Goal: Task Accomplishment & Management: Use online tool/utility

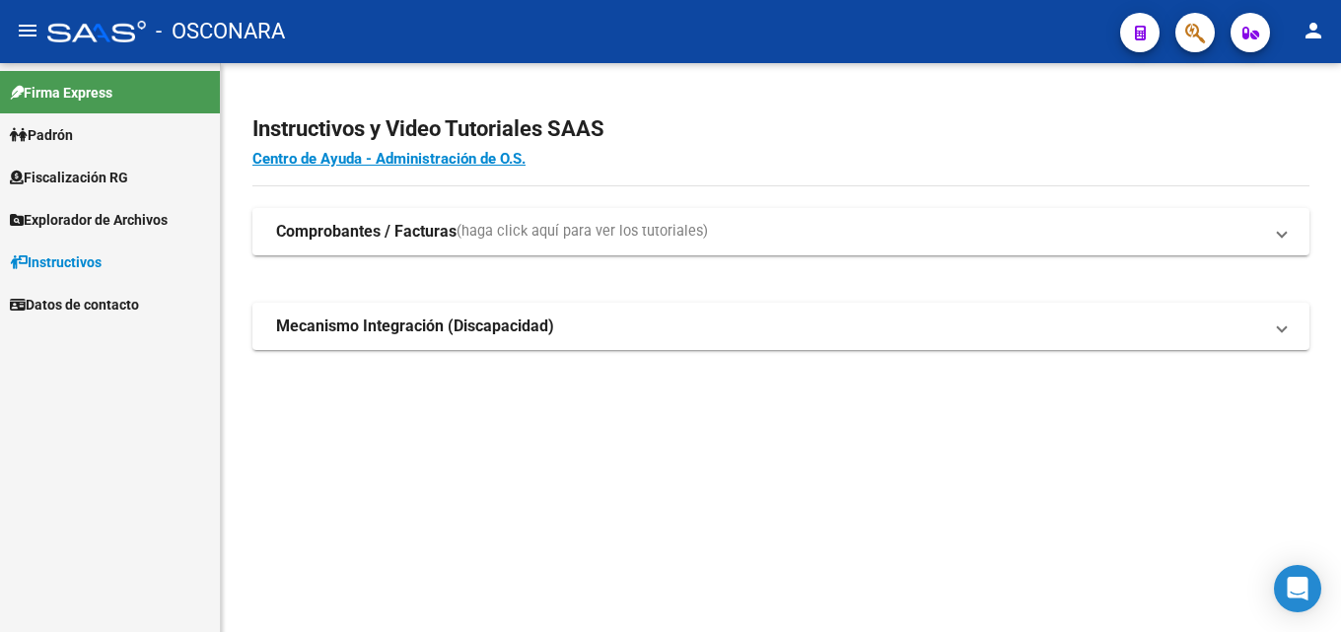
click at [46, 179] on span "Fiscalización RG" at bounding box center [69, 178] width 118 height 22
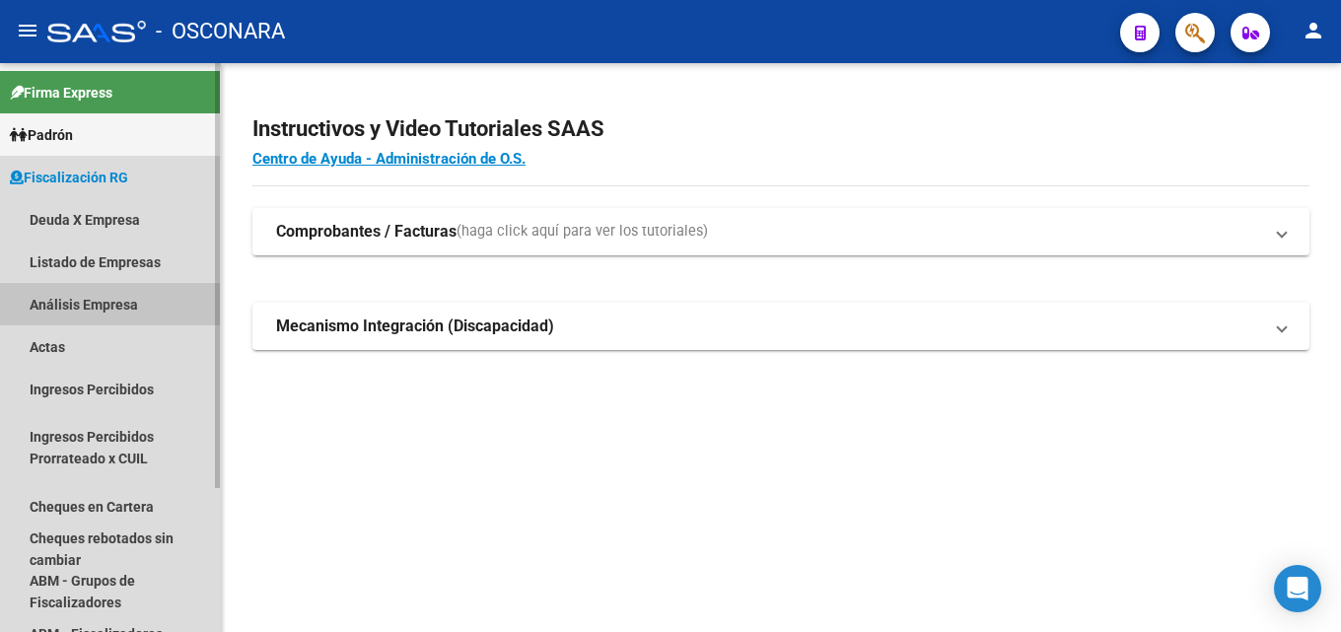
click at [36, 297] on link "Análisis Empresa" at bounding box center [110, 304] width 220 height 42
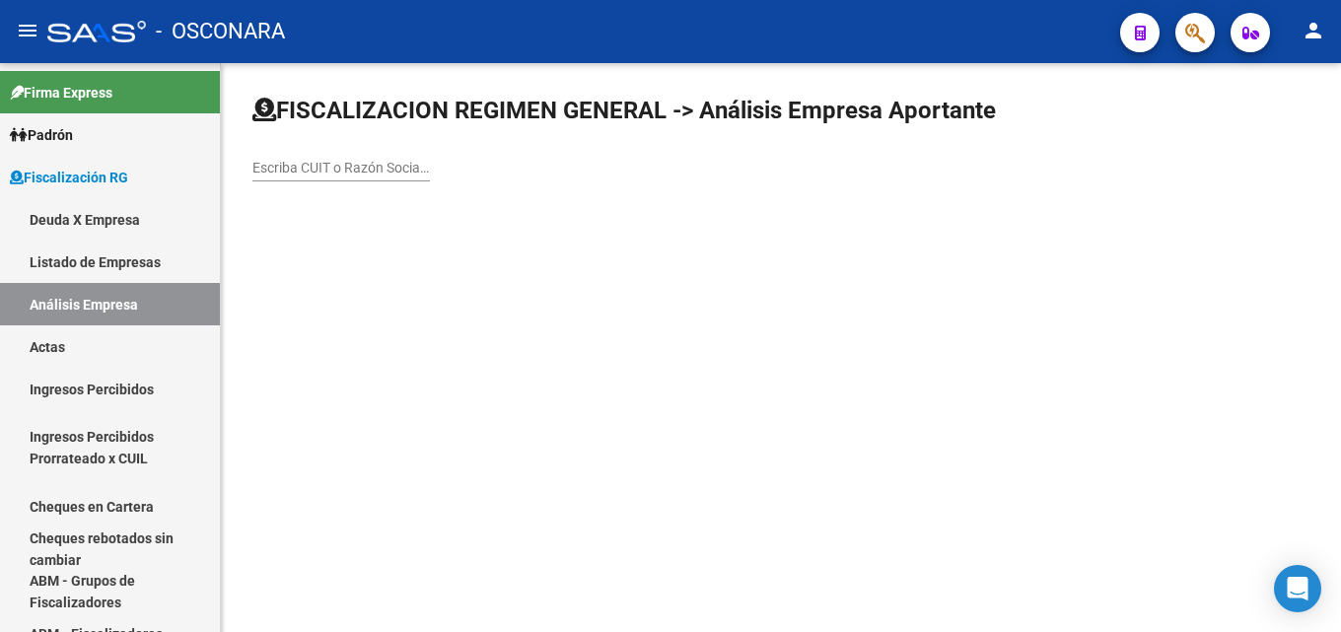
click at [346, 164] on input "Escriba CUIT o Razón Social para buscar" at bounding box center [342, 168] width 178 height 17
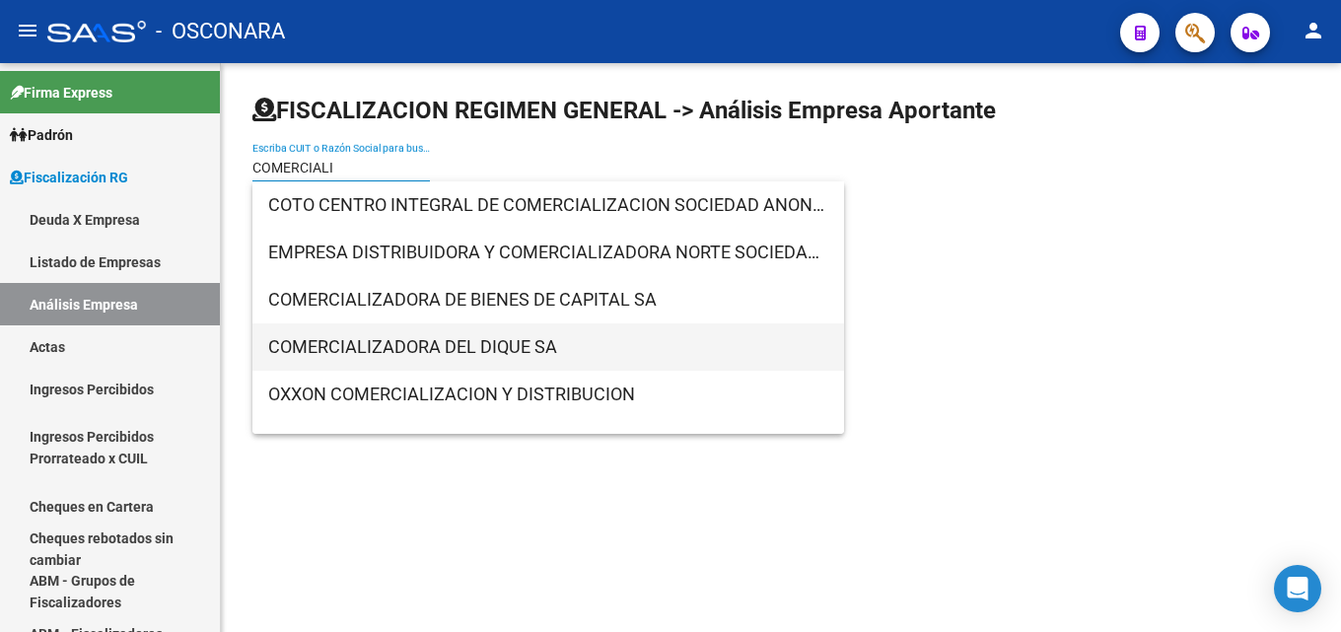
type input "COMERCIALI"
click at [363, 357] on span "COMERCIALIZADORA DEL DIQUE SA" at bounding box center [548, 347] width 560 height 47
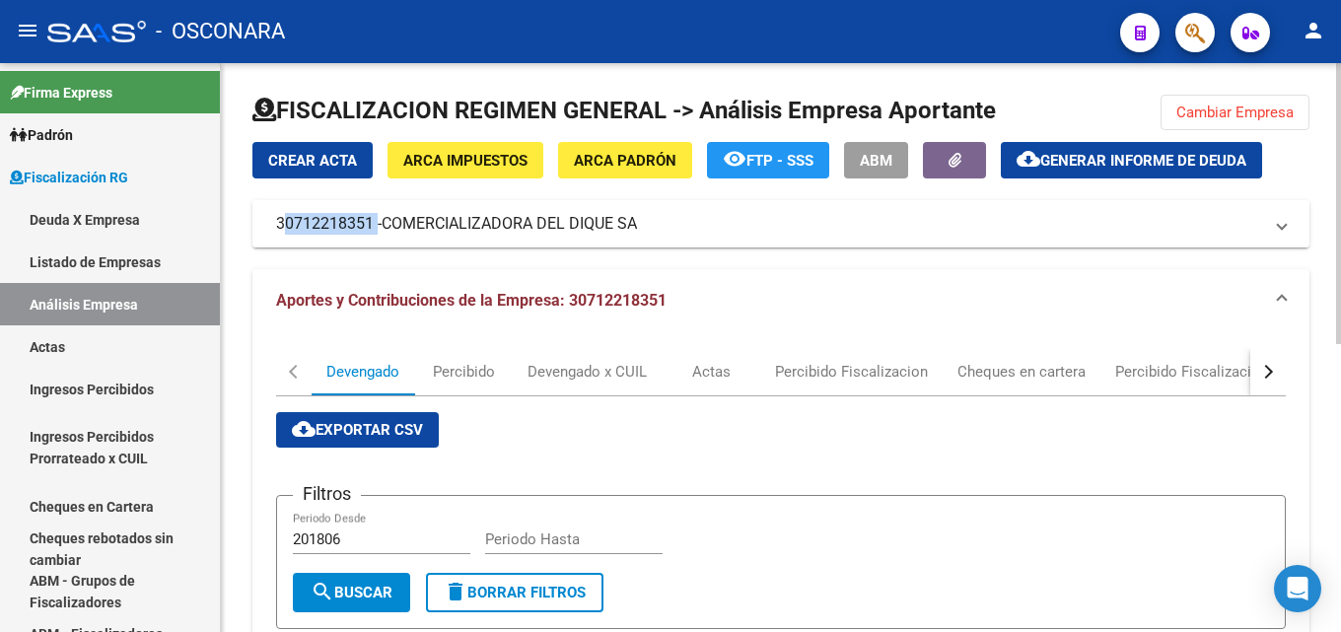
drag, startPoint x: 277, startPoint y: 227, endPoint x: 374, endPoint y: 231, distance: 96.7
click at [374, 231] on mat-panel-title "30712218351 - COMERCIALIZADORA DEL DIQUE SA" at bounding box center [769, 224] width 986 height 22
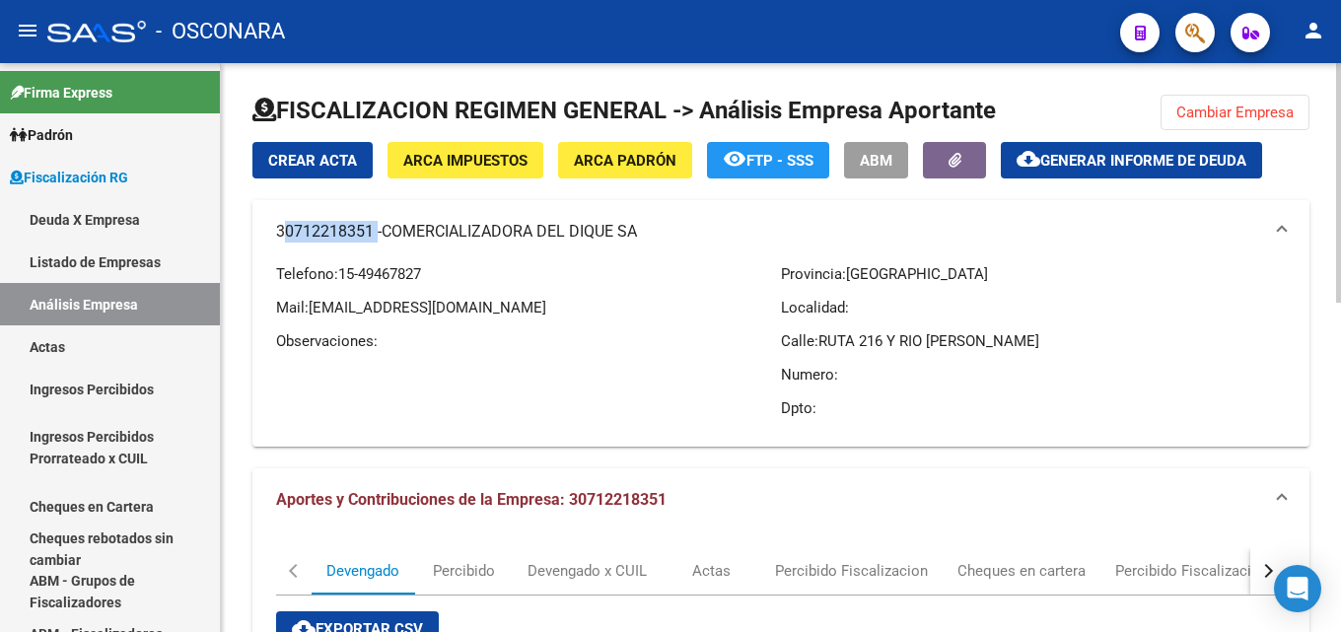
copy mat-panel-title "30712218351"
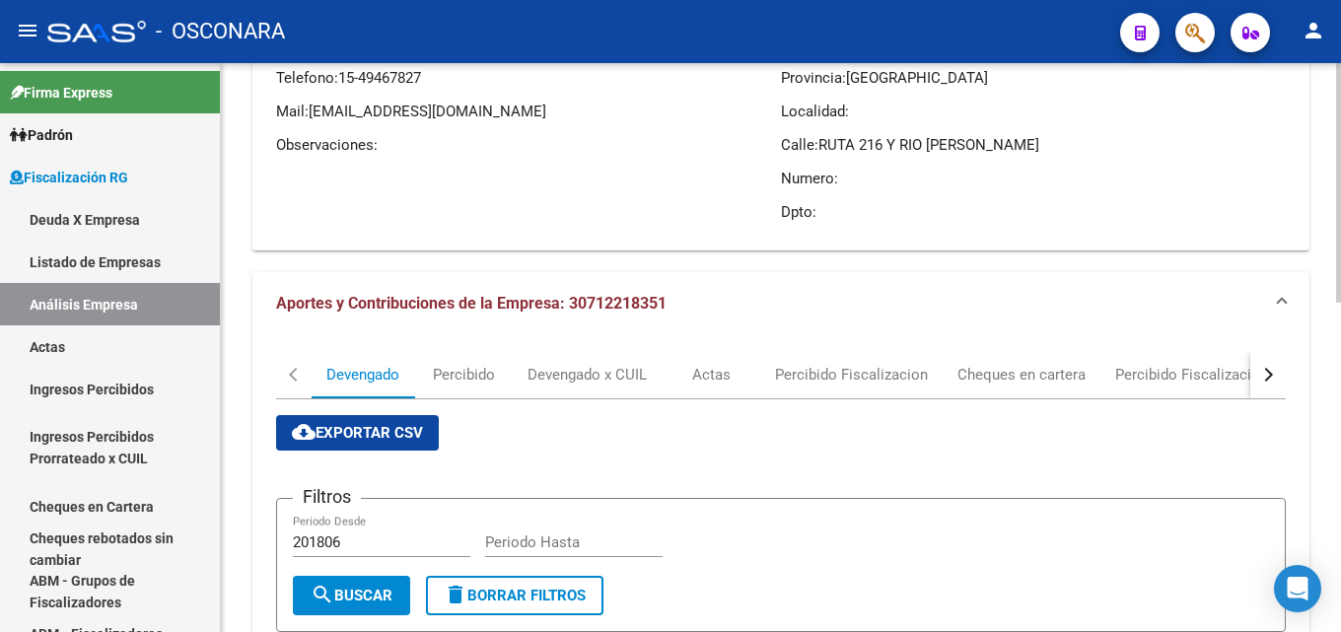
scroll to position [197, 0]
click at [700, 383] on div "Actas" at bounding box center [711, 374] width 38 height 22
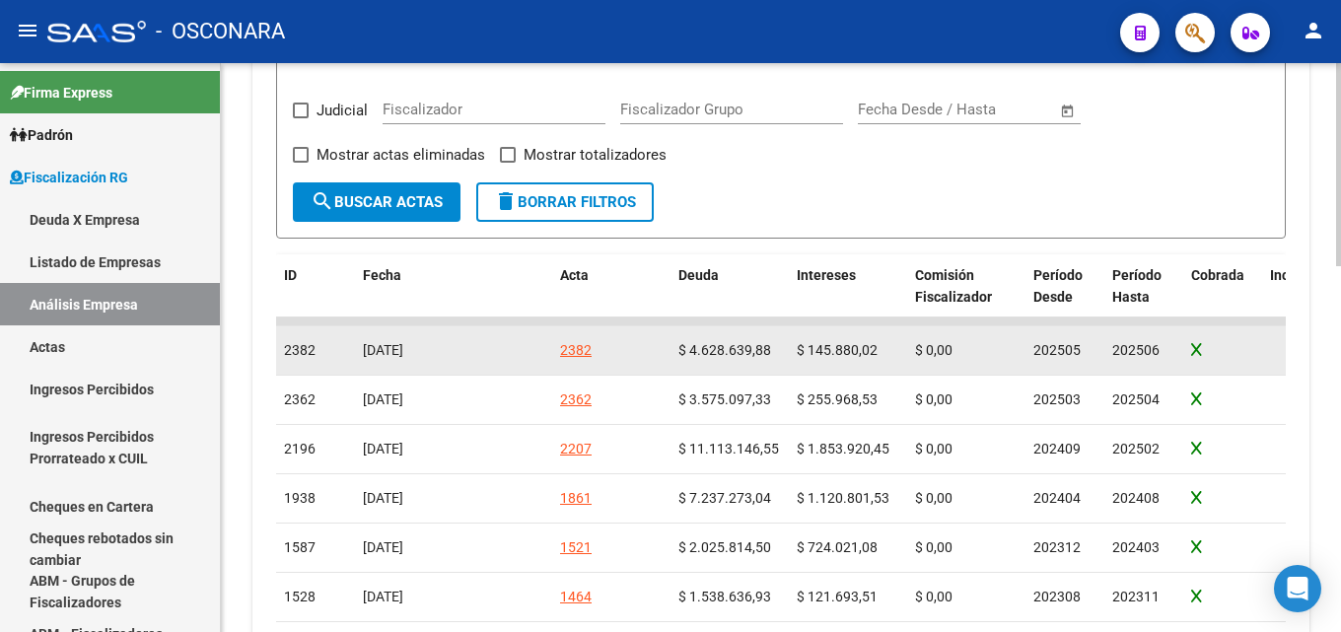
click at [588, 347] on div "2382" at bounding box center [576, 350] width 32 height 23
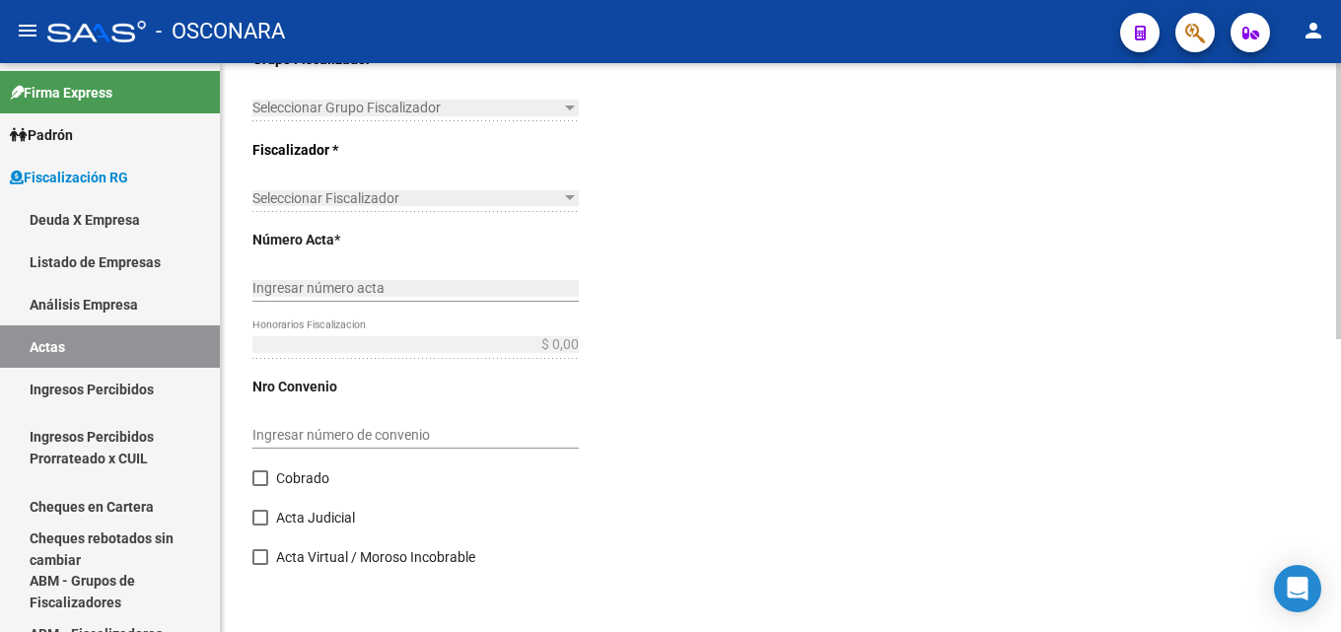
type input "202505"
type input "202506"
type input "$ 4.774.519,90"
type input "$ 4.628.639,88"
type input "$ 145.880,02"
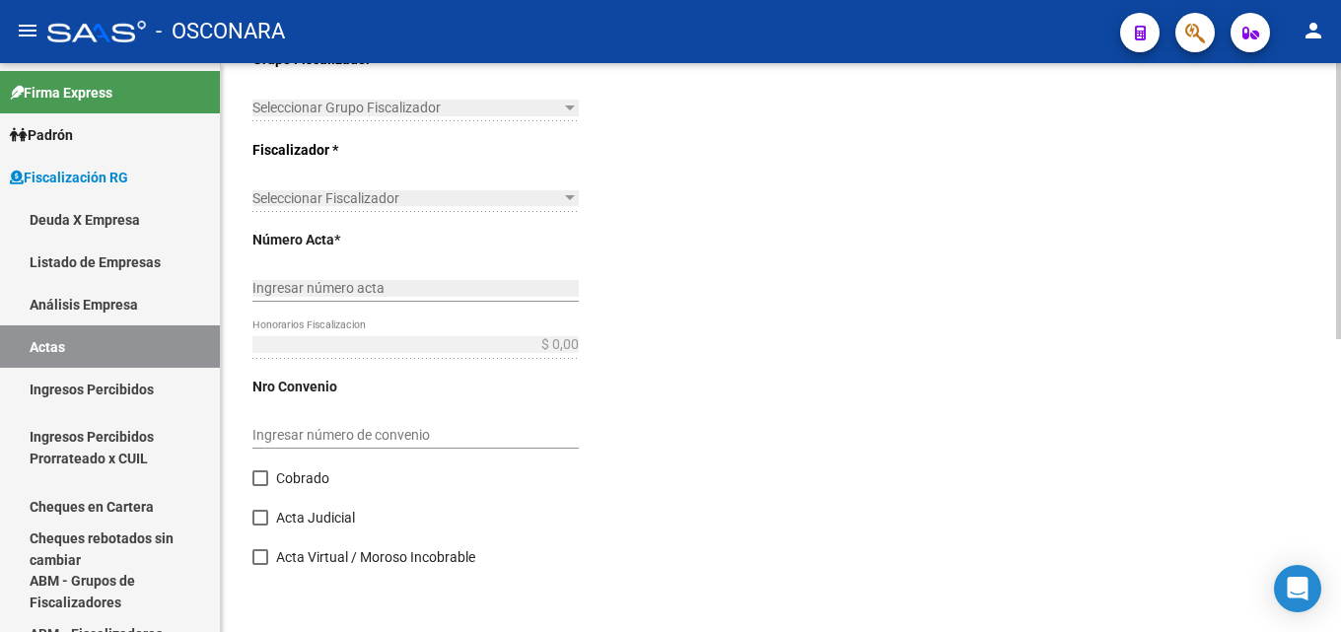
type input "2382"
checkbox input "true"
type input "COBRANZA FISCALIZADORA [PERSON_NAME]"
type input "[DATE]"
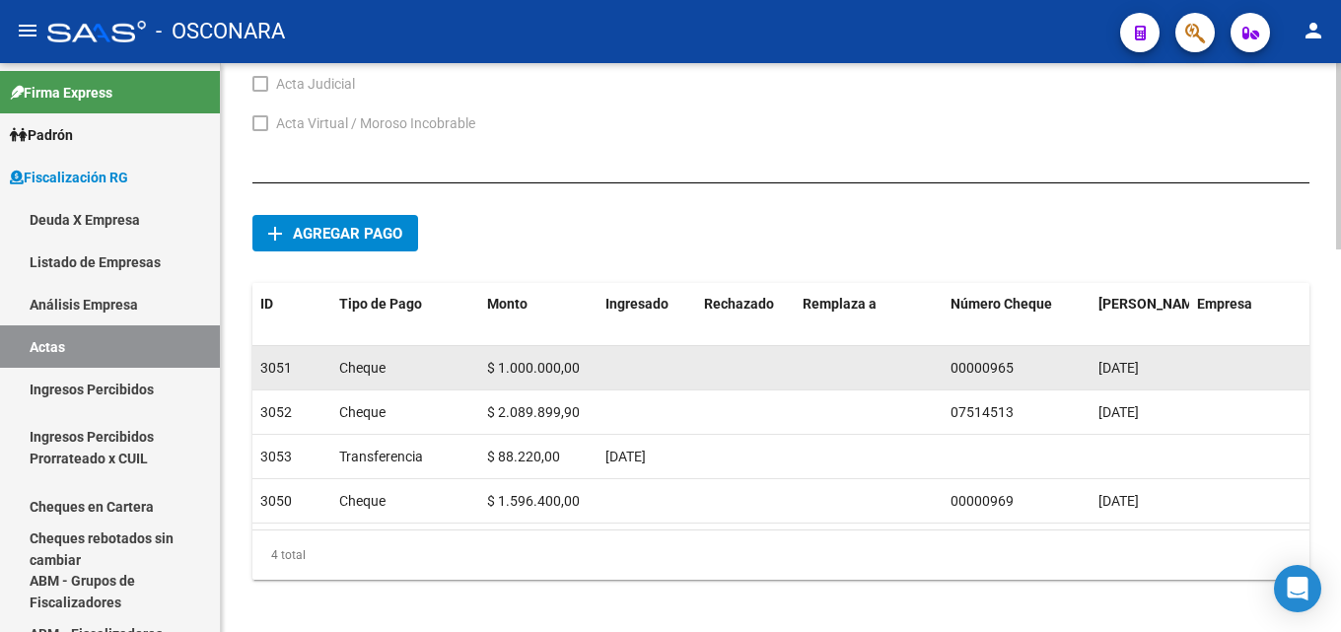
scroll to position [1173, 0]
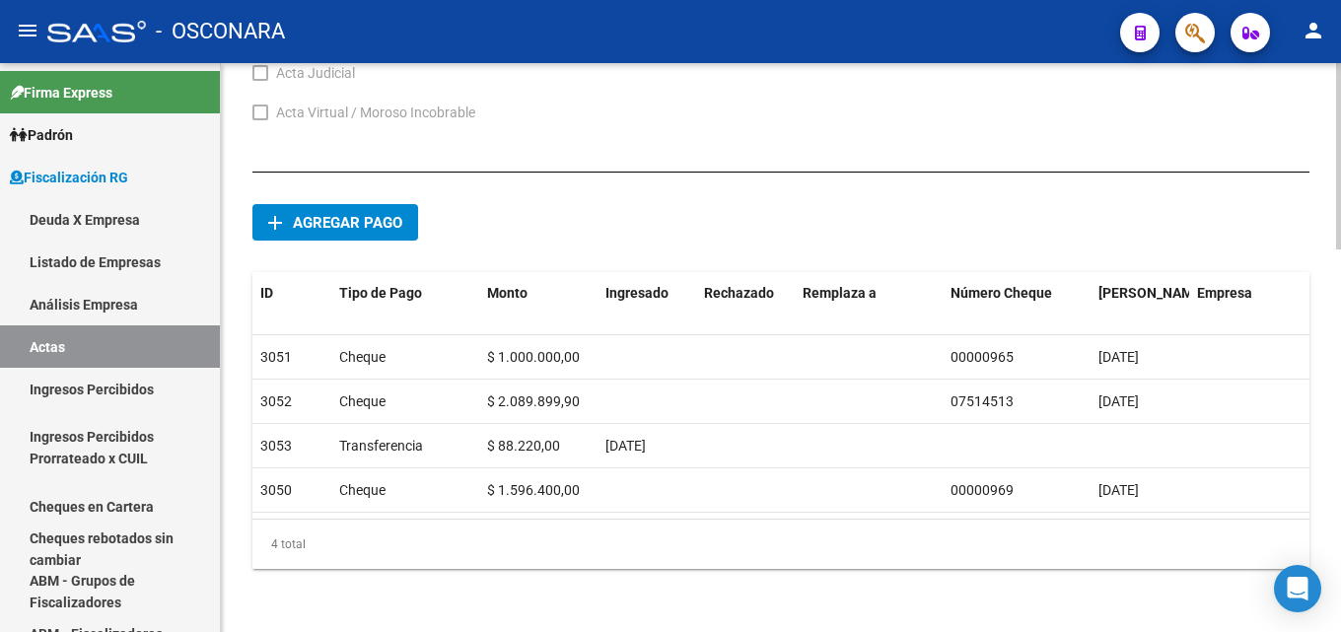
drag, startPoint x: 1108, startPoint y: 501, endPoint x: 1149, endPoint y: 504, distance: 41.5
click at [1149, 504] on datatable-body "3051 Cheque $ 1.000.000,00 00000965 [DATE] ELIMINAR 3052 Cheque $ 2.089.899,90 …" at bounding box center [781, 426] width 1057 height 183
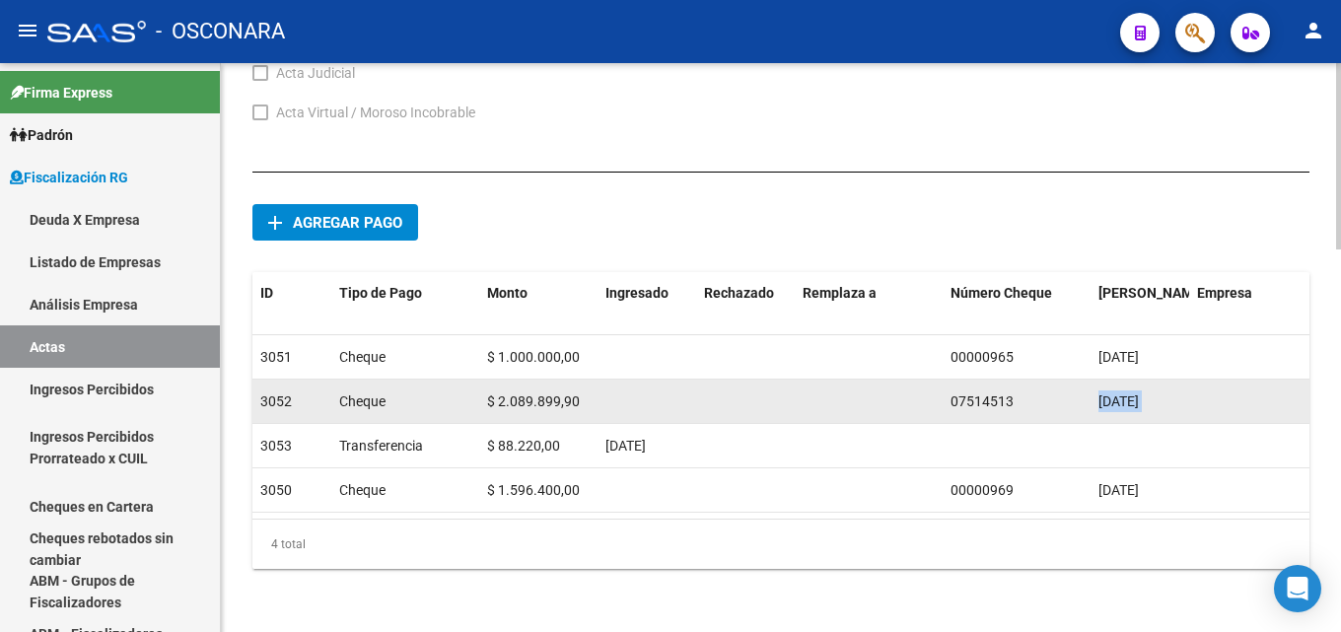
drag, startPoint x: 1075, startPoint y: 394, endPoint x: 1240, endPoint y: 389, distance: 164.8
click at [1240, 389] on div "3052 Cheque $ 2.089.899,90 07514513 [DATE] ELIMINAR" at bounding box center [869, 402] width 1233 height 44
click at [1240, 389] on datatable-body-cell at bounding box center [1264, 401] width 148 height 43
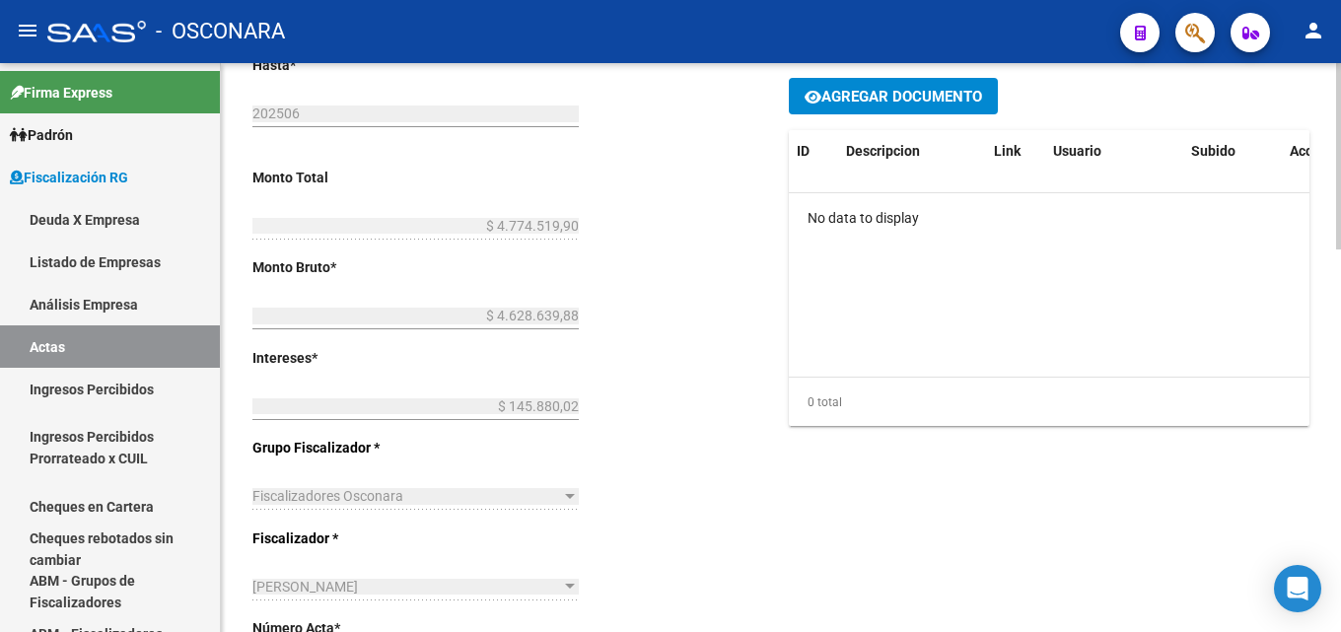
scroll to position [0, 0]
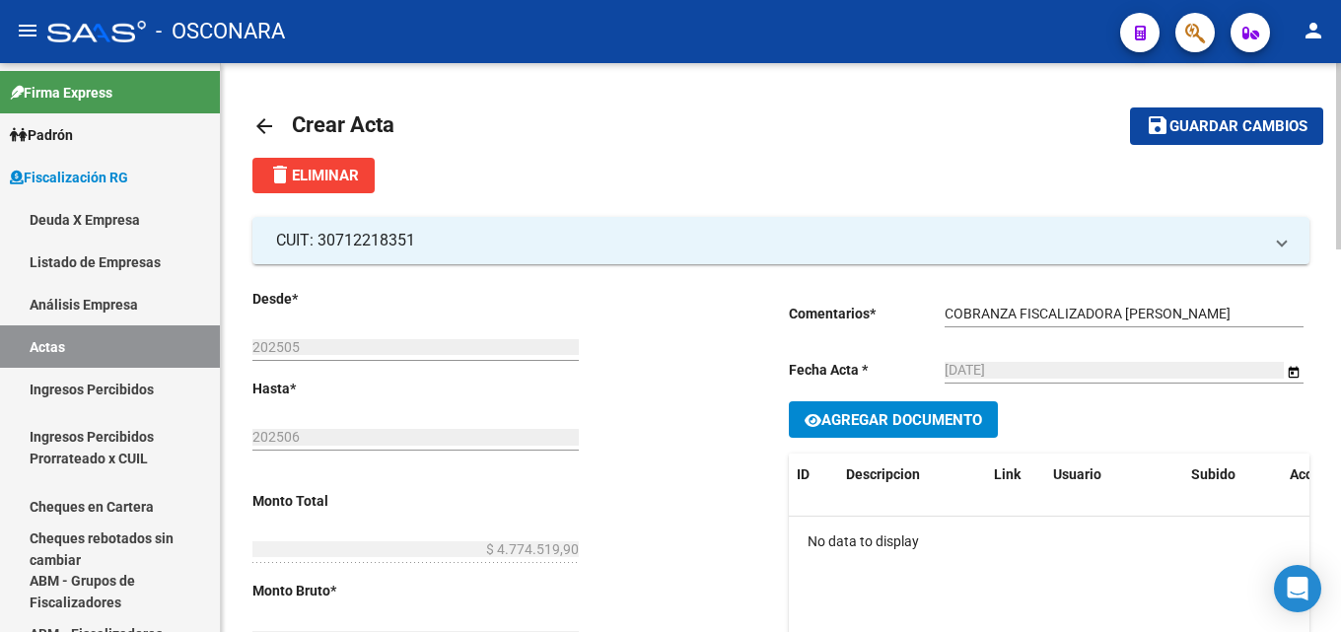
click at [261, 133] on mat-icon "arrow_back" at bounding box center [265, 126] width 24 height 24
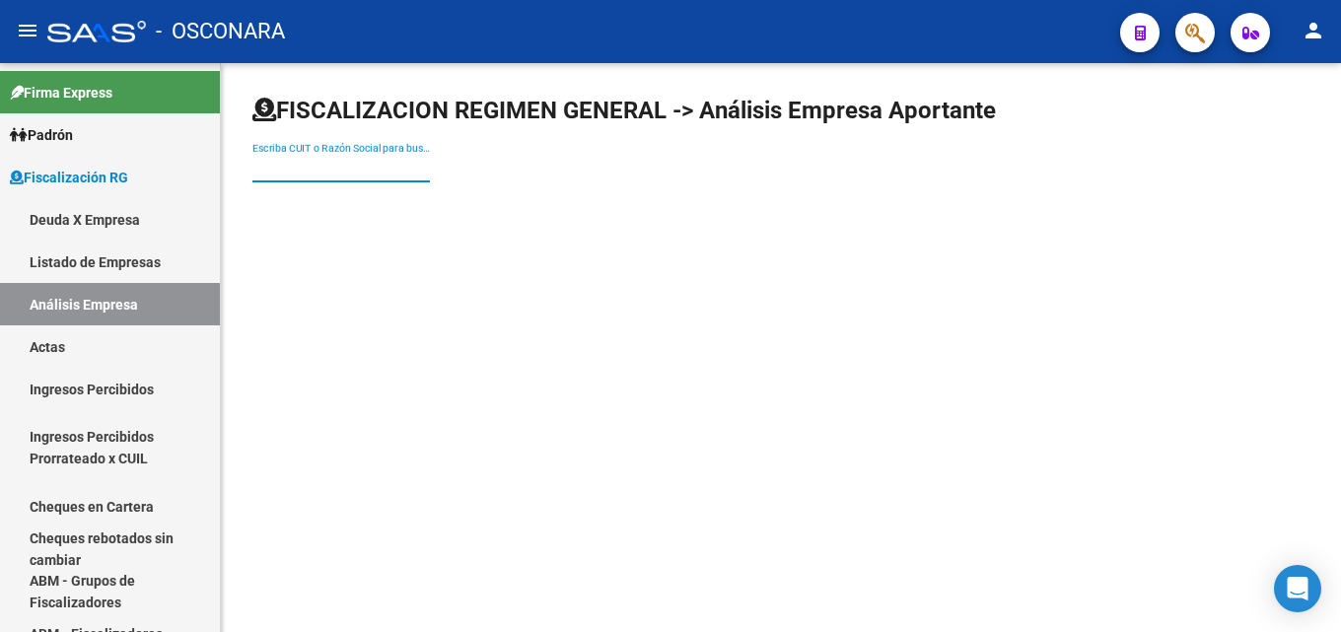
click at [390, 166] on input "Escriba CUIT o Razón Social para buscar" at bounding box center [342, 168] width 178 height 17
type input "COMERCIALIZADORA DEL DIQUE"
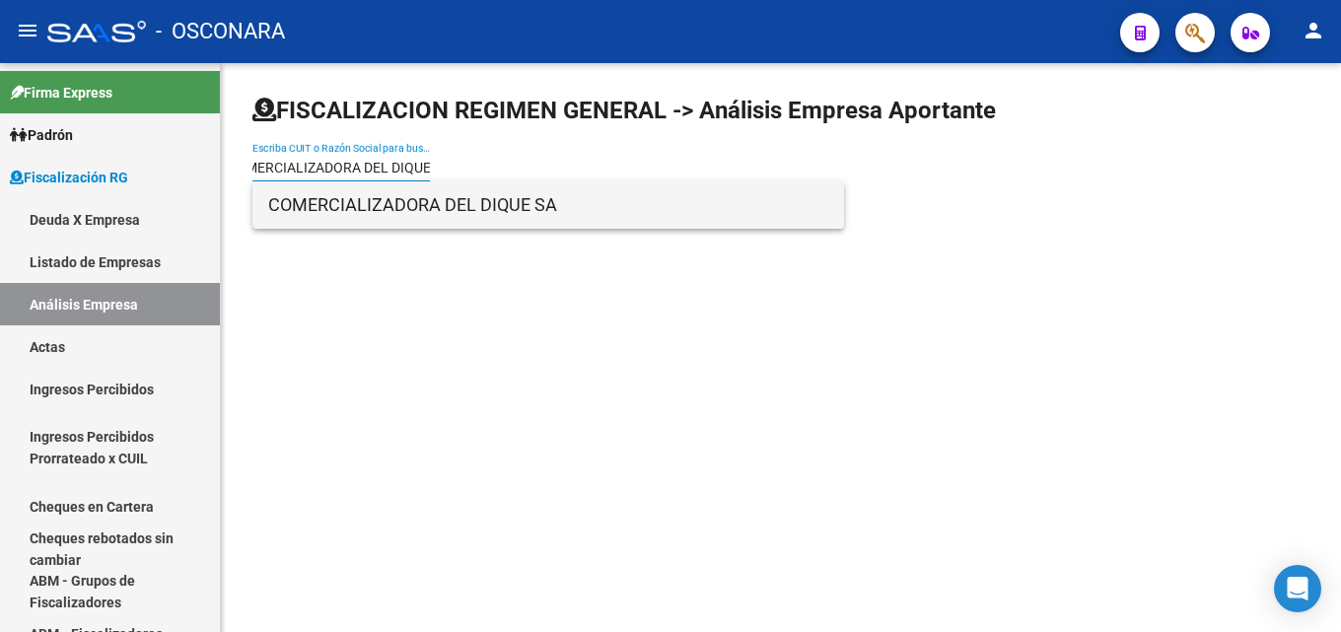
scroll to position [0, 0]
click at [347, 216] on span "COMERCIALIZADORA DEL DIQUE SA" at bounding box center [548, 204] width 560 height 47
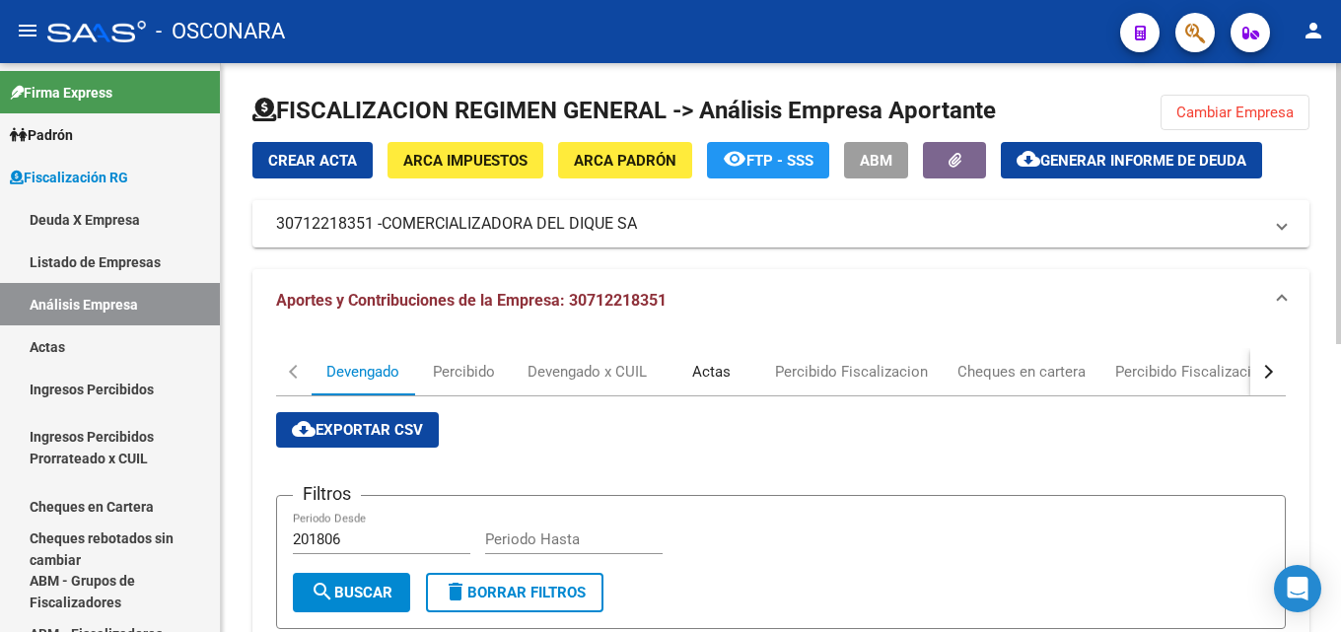
click at [716, 372] on div "Actas" at bounding box center [711, 372] width 38 height 22
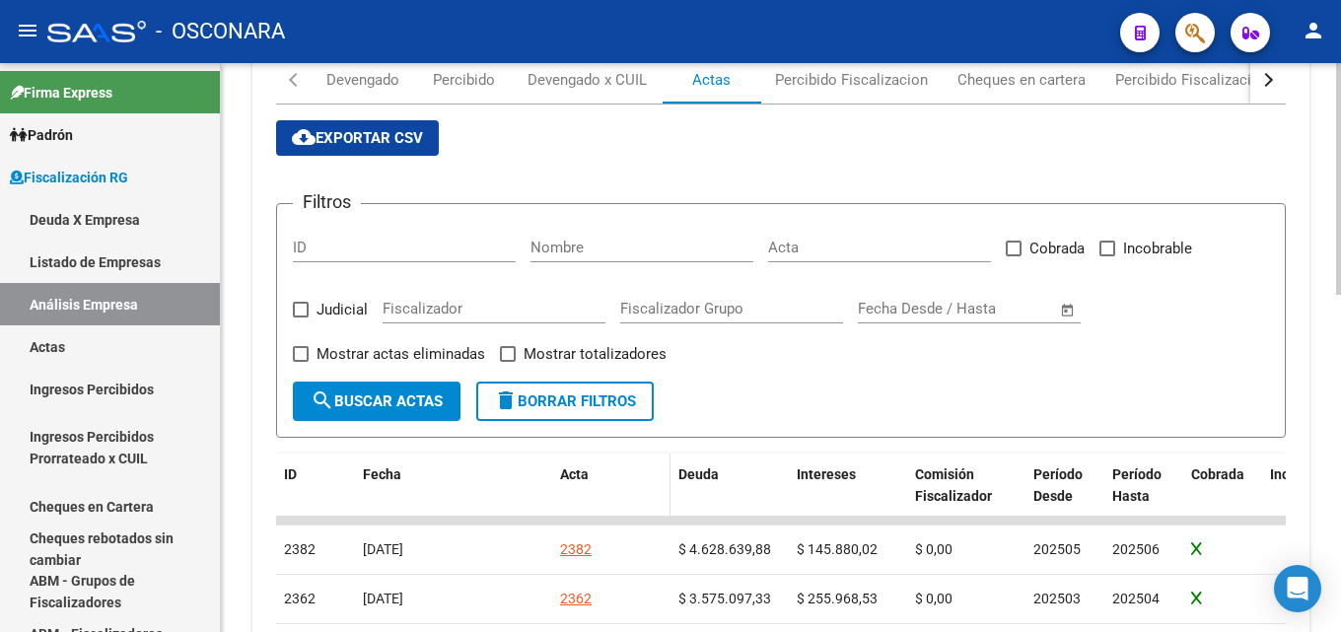
scroll to position [296, 0]
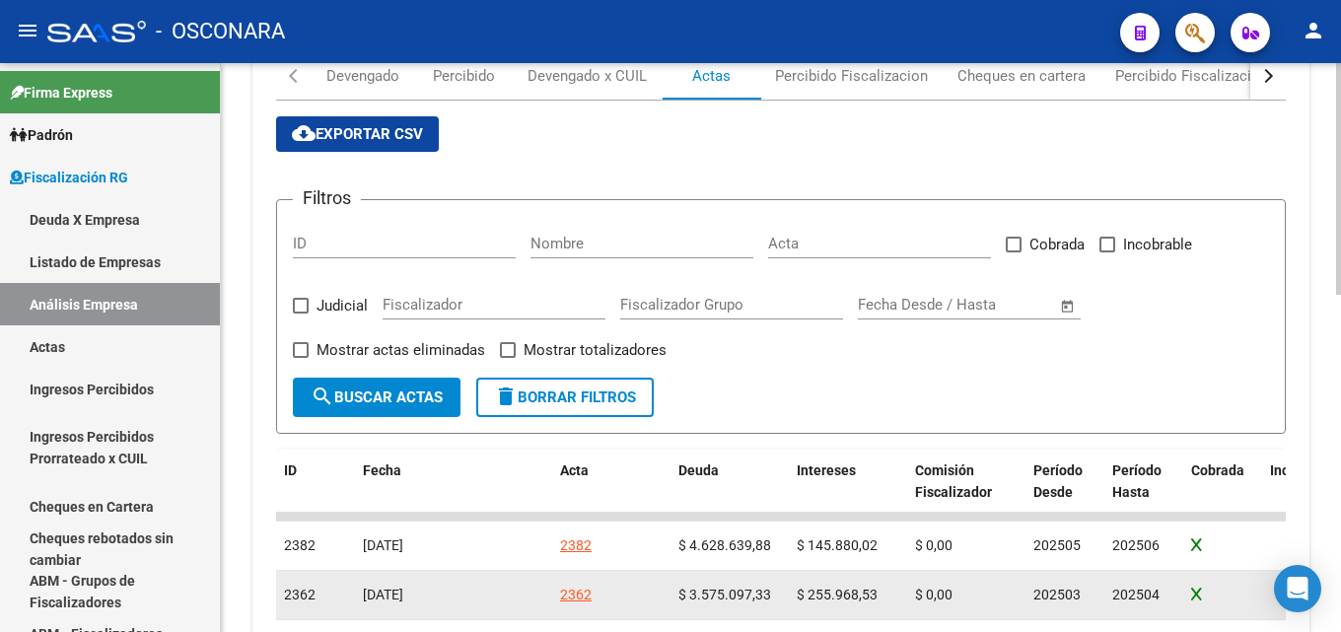
click at [568, 595] on div "2362" at bounding box center [576, 595] width 32 height 23
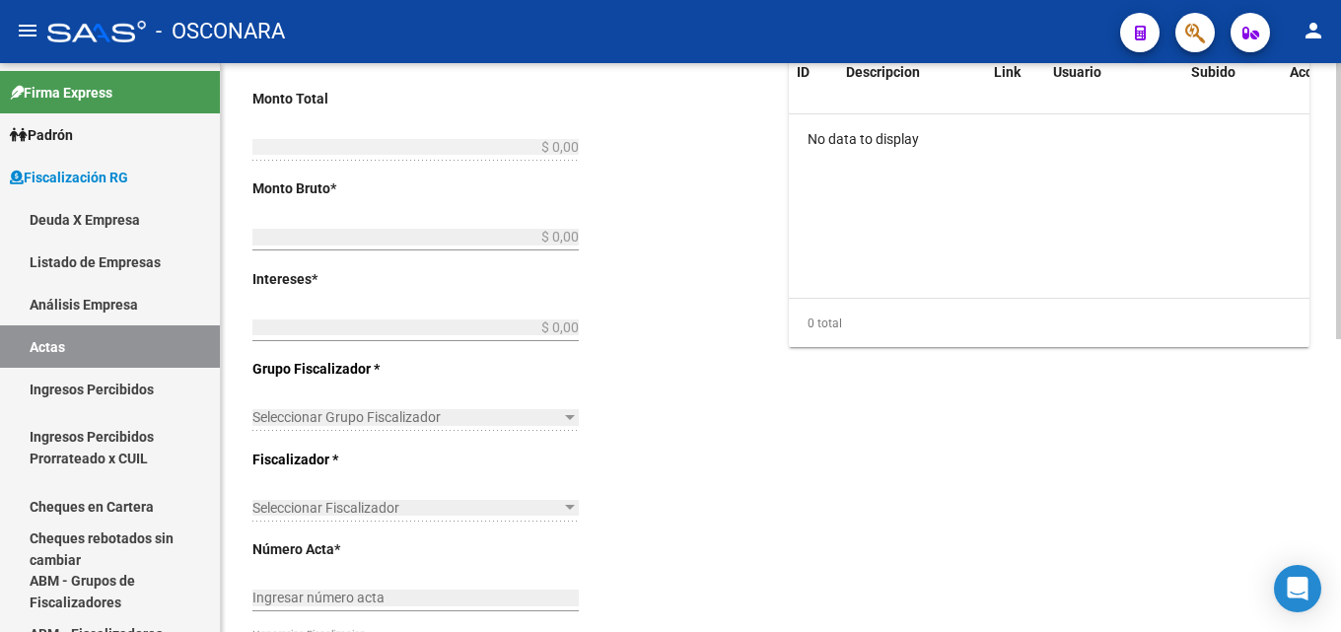
type input "202503"
type input "202504"
type input "$ 3.831.065,86"
type input "$ 3.575.097,33"
type input "$ 255.968,53"
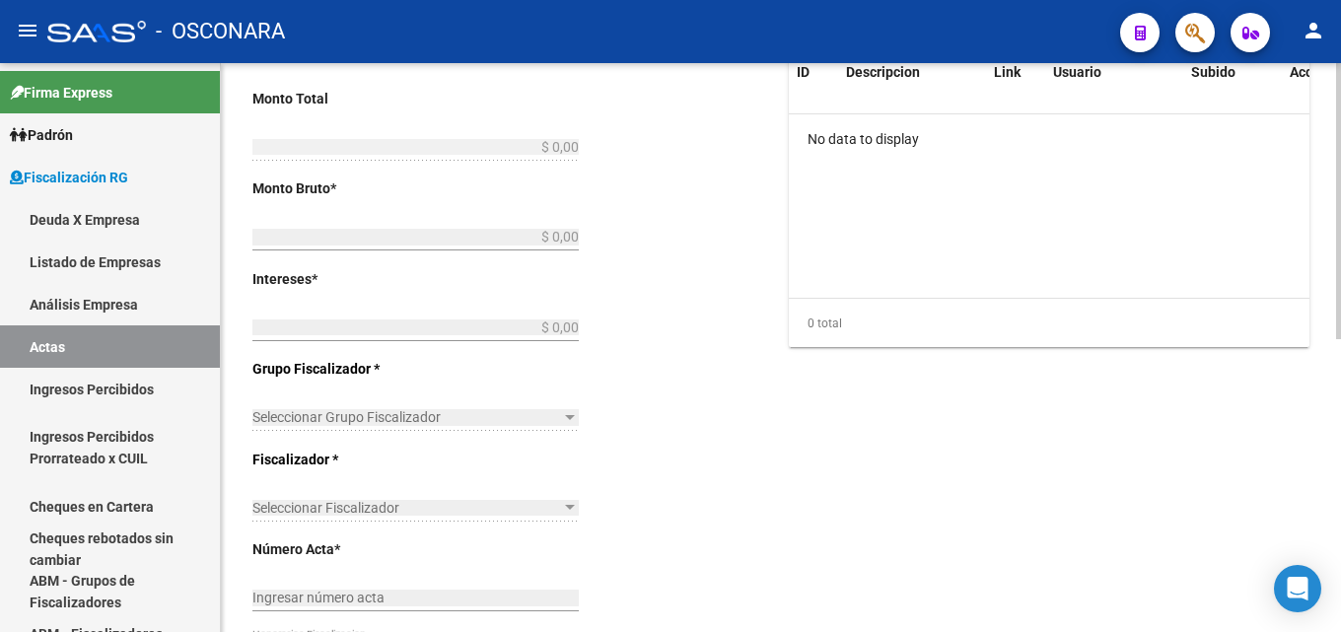
type input "2362"
checkbox input "true"
type input "COBRANZA FISCALIZADORA [PERSON_NAME]"
type input "[DATE]"
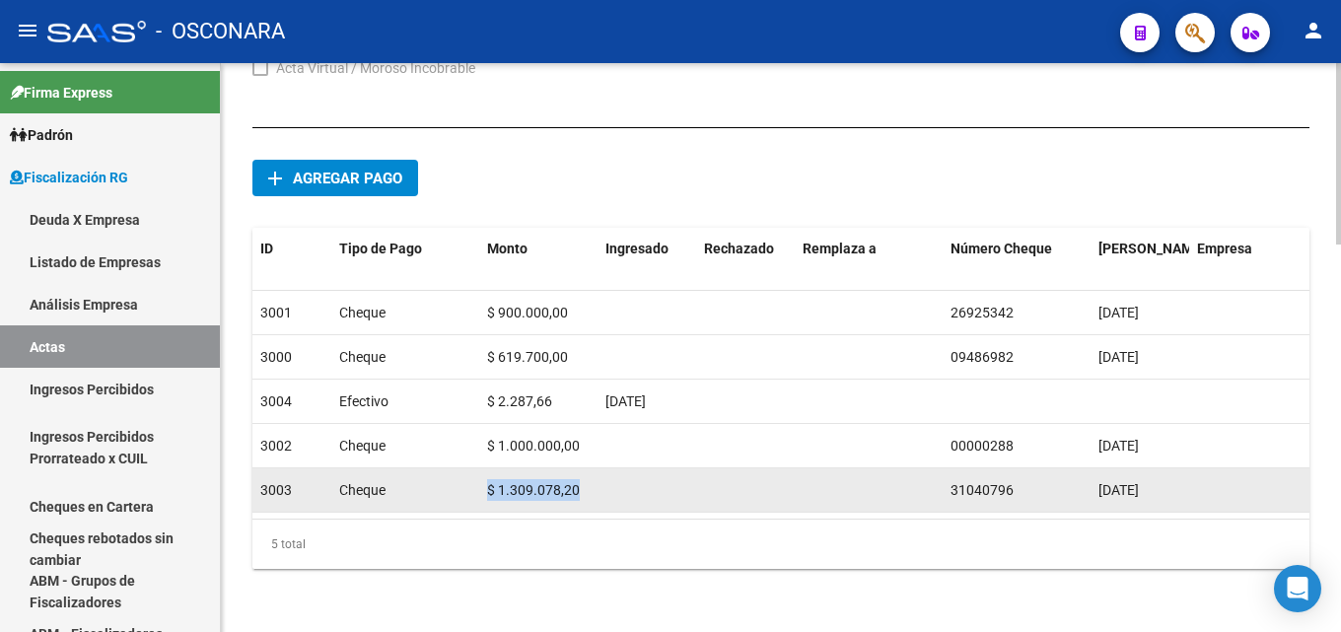
drag, startPoint x: 432, startPoint y: 476, endPoint x: 727, endPoint y: 469, distance: 295.0
click at [727, 469] on div "3003 Cheque $ 1.309.078,20 31040796 [DATE] ELIMINAR" at bounding box center [869, 491] width 1233 height 44
click at [727, 469] on datatable-body-cell at bounding box center [745, 490] width 99 height 43
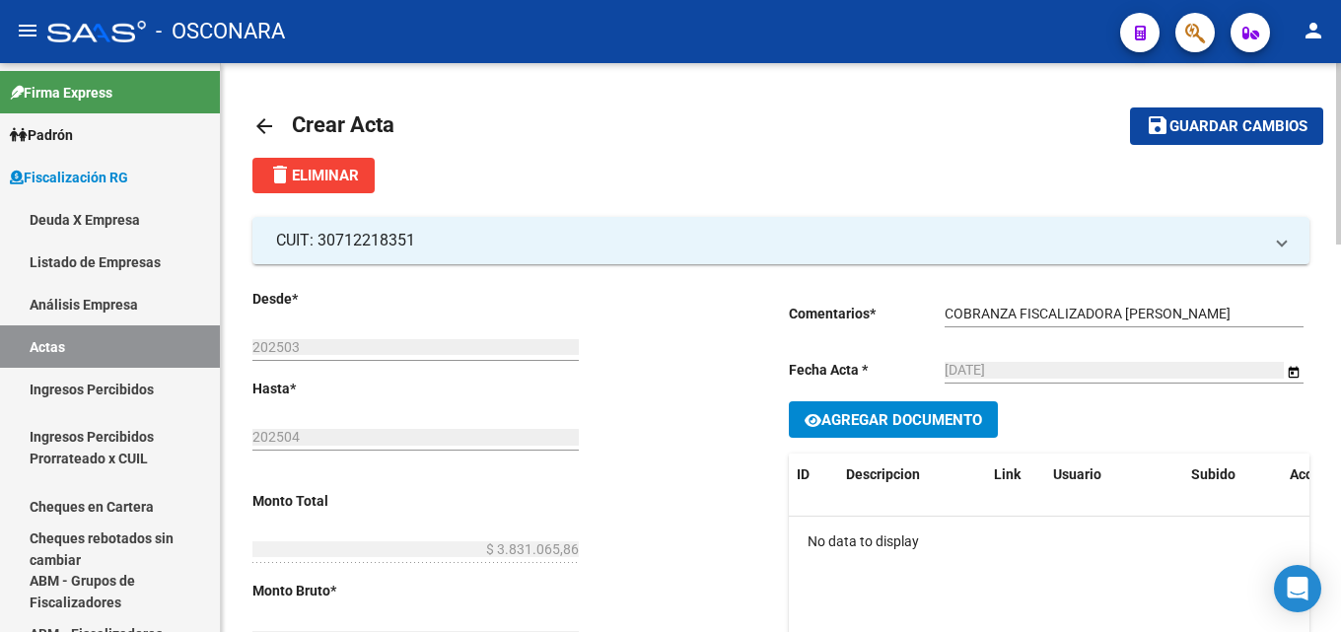
click at [264, 126] on mat-icon "arrow_back" at bounding box center [265, 126] width 24 height 24
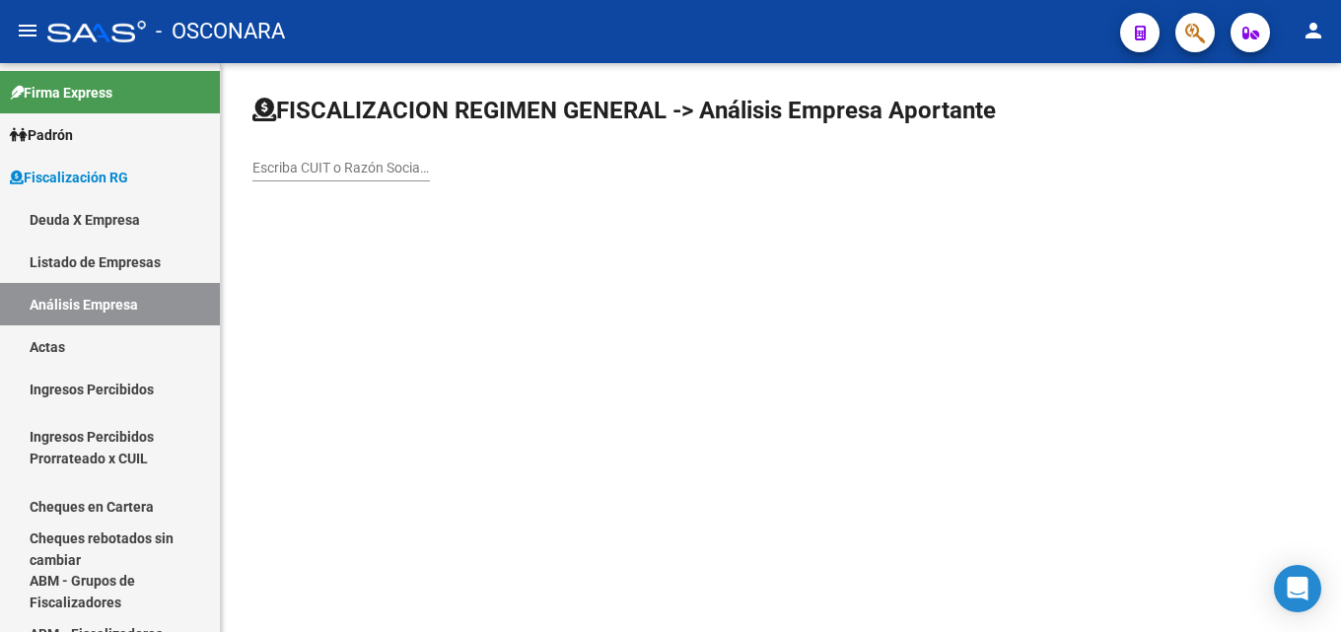
click at [340, 167] on input "Escriba CUIT o Razón Social para buscar" at bounding box center [342, 168] width 178 height 17
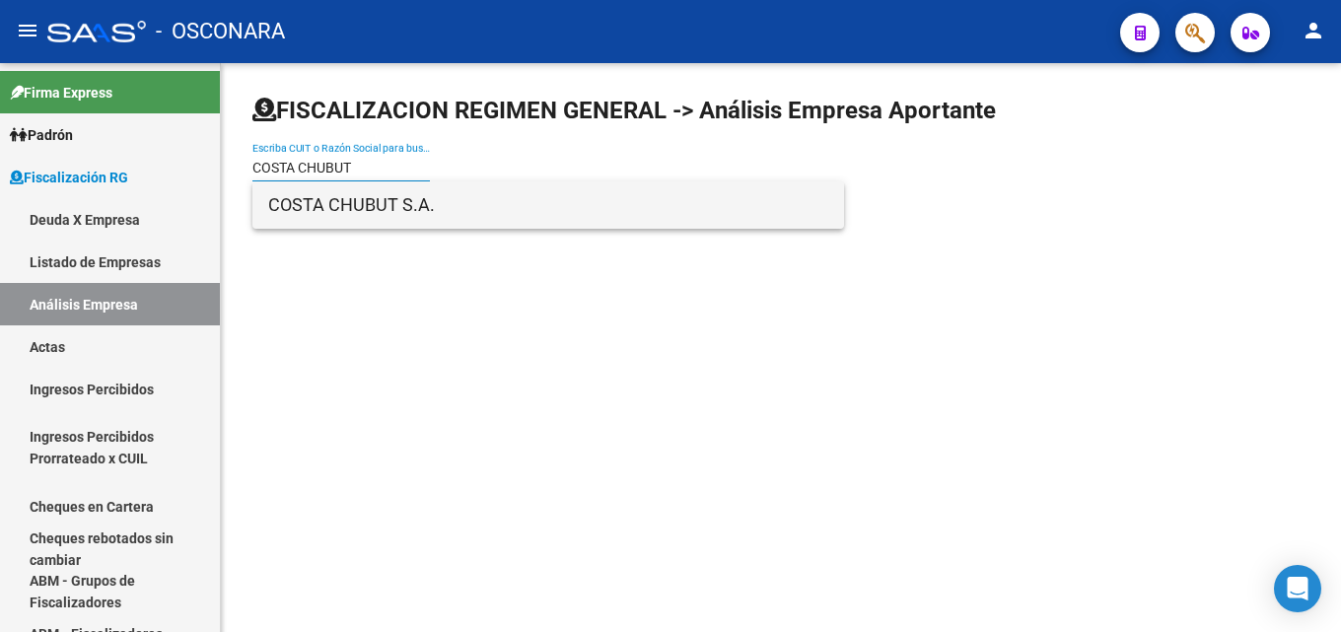
type input "COSTA CHUBUT"
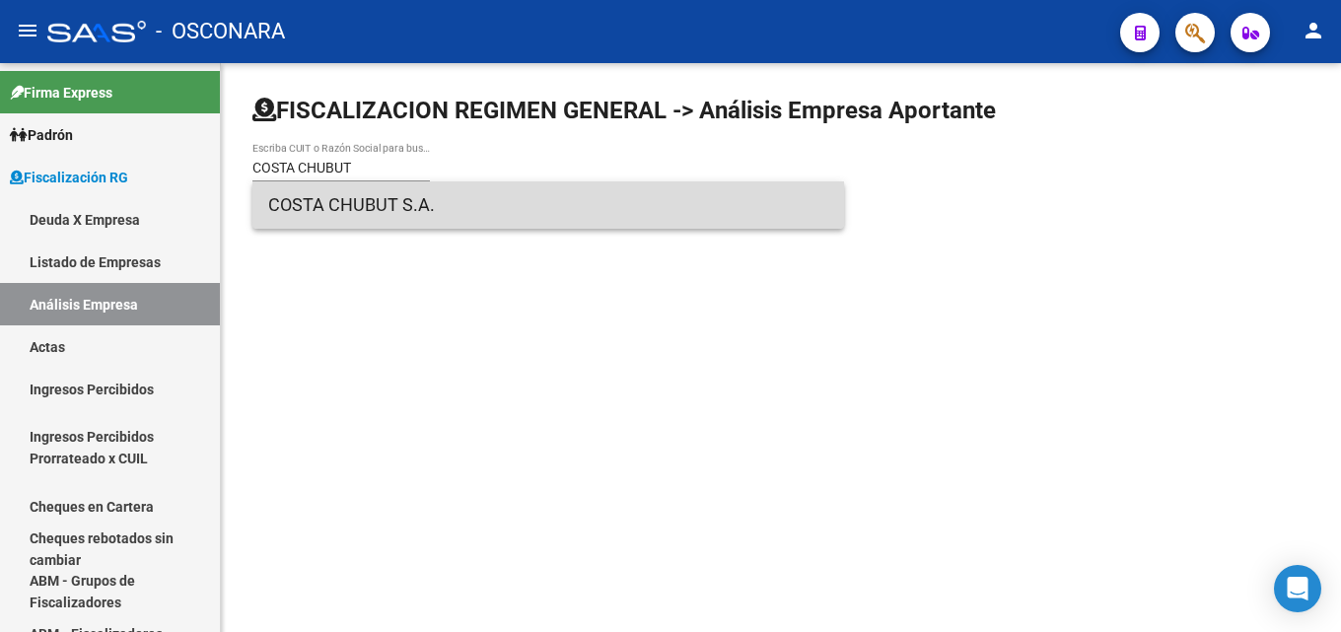
click at [331, 211] on span "COSTA CHUBUT S.A." at bounding box center [548, 204] width 560 height 47
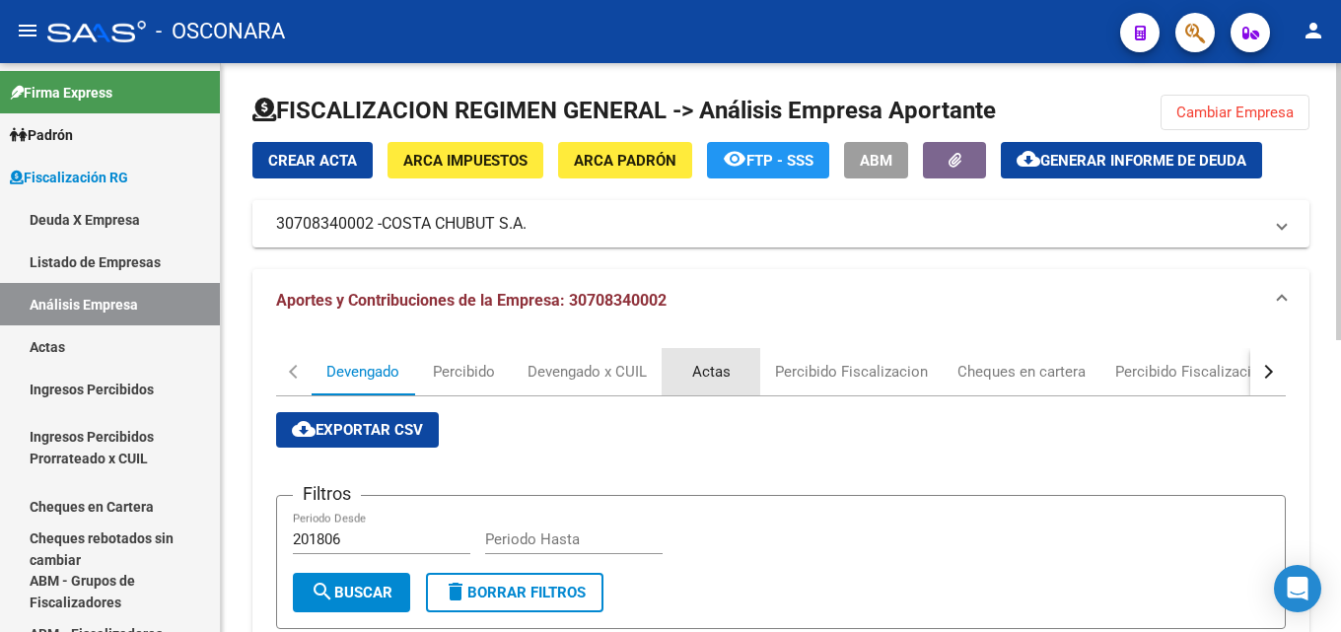
click at [704, 371] on div "Actas" at bounding box center [711, 372] width 38 height 22
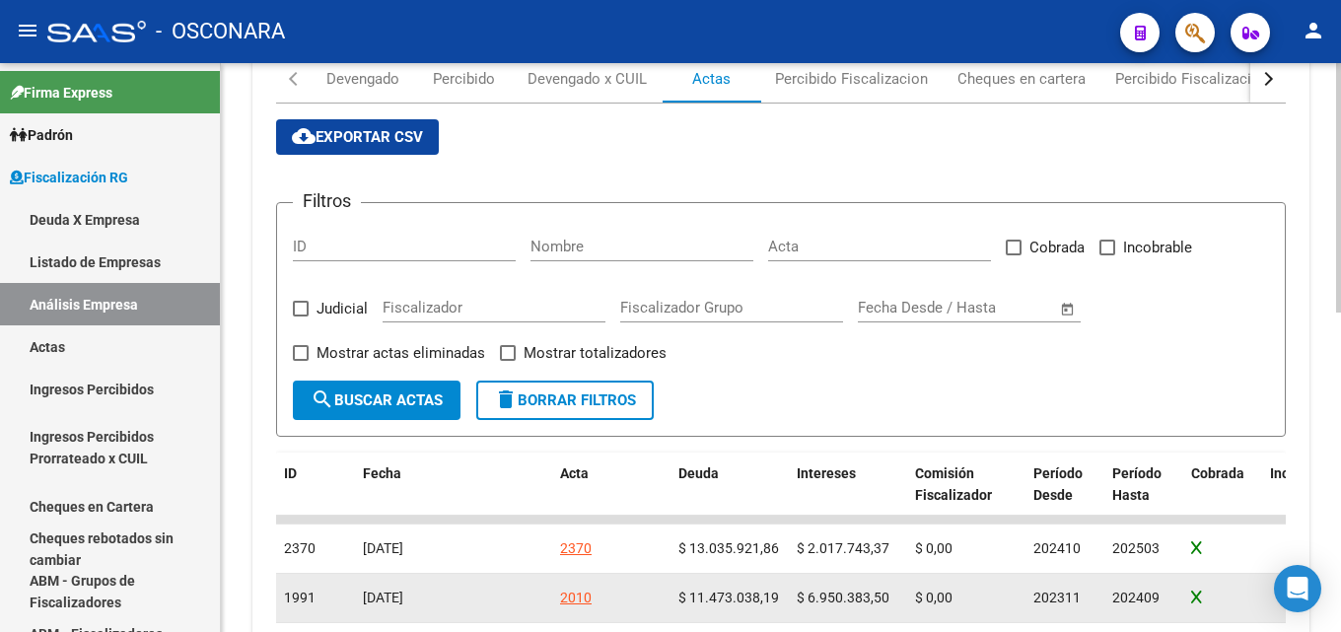
scroll to position [395, 0]
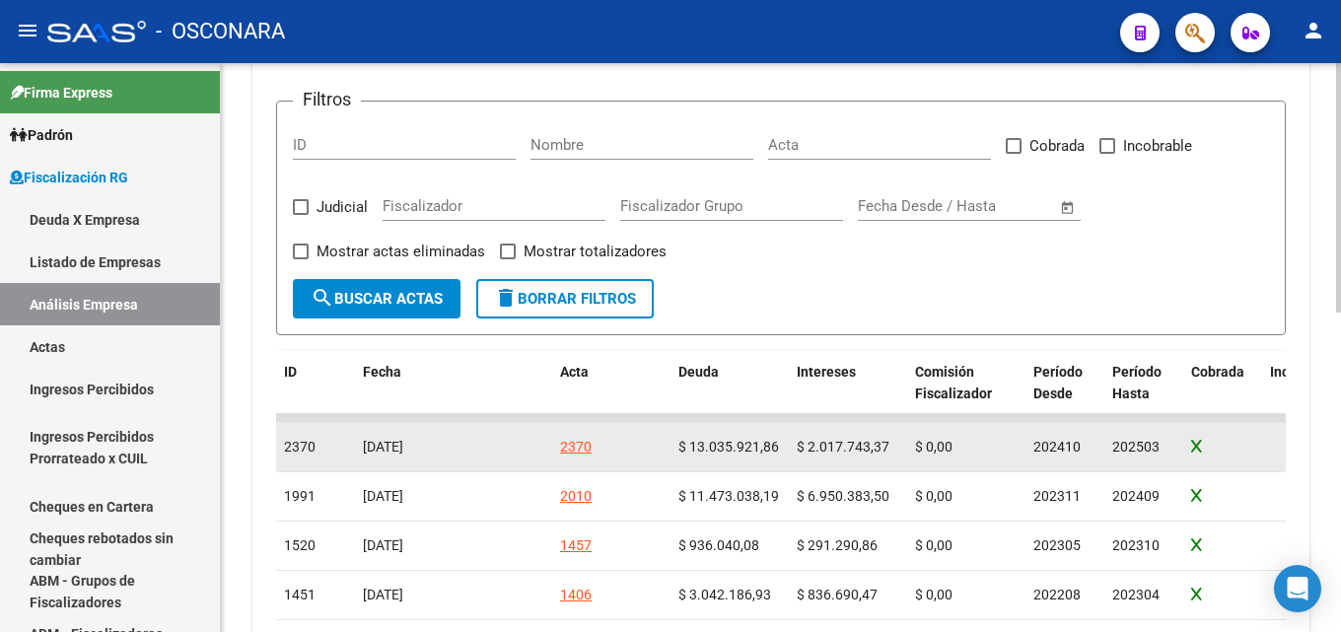
click at [571, 449] on div "2370" at bounding box center [576, 447] width 32 height 23
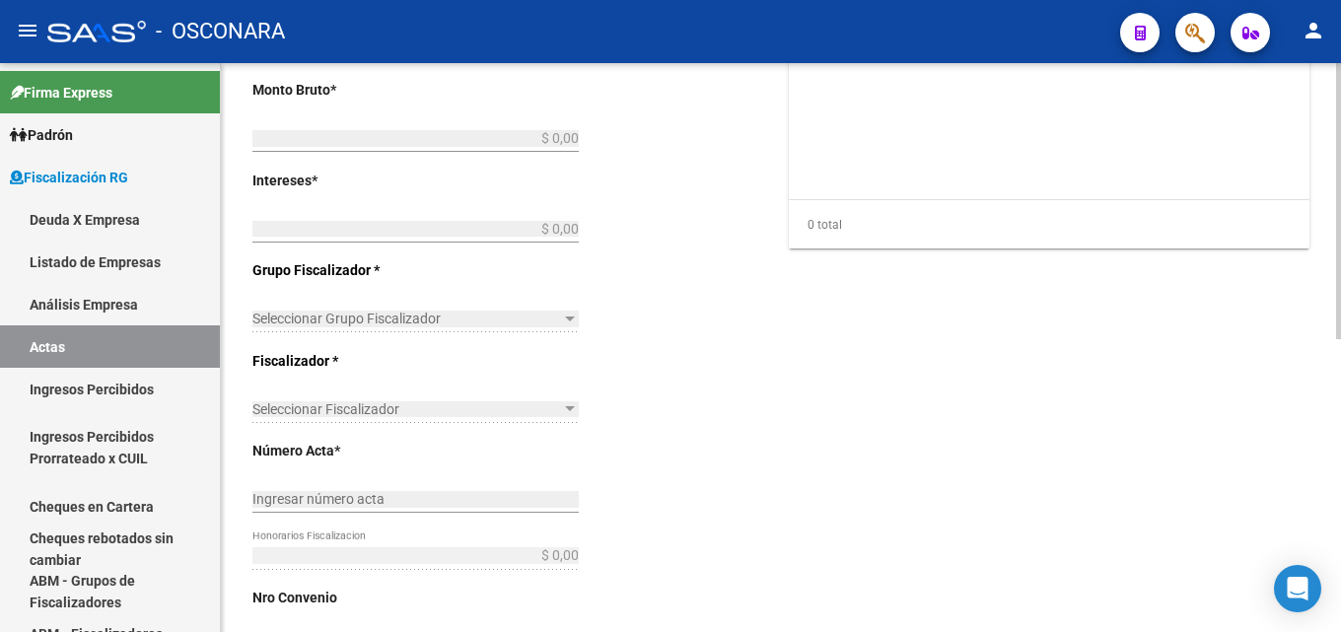
type input "202410"
type input "202503"
type input "$ 15.053.665,23"
type input "$ 13.035.921,86"
type input "$ 2.017.743,37"
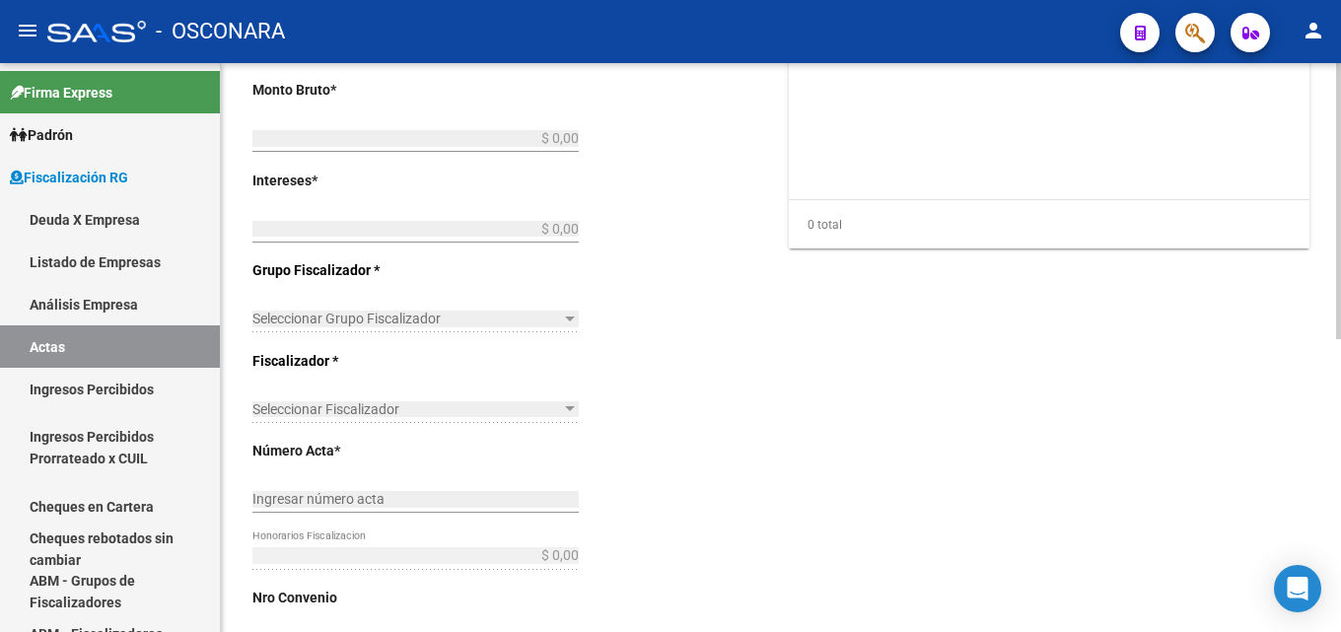
type input "2370"
checkbox input "true"
type input "COBRANZA DELEGACION [PERSON_NAME]"
type input "[DATE]"
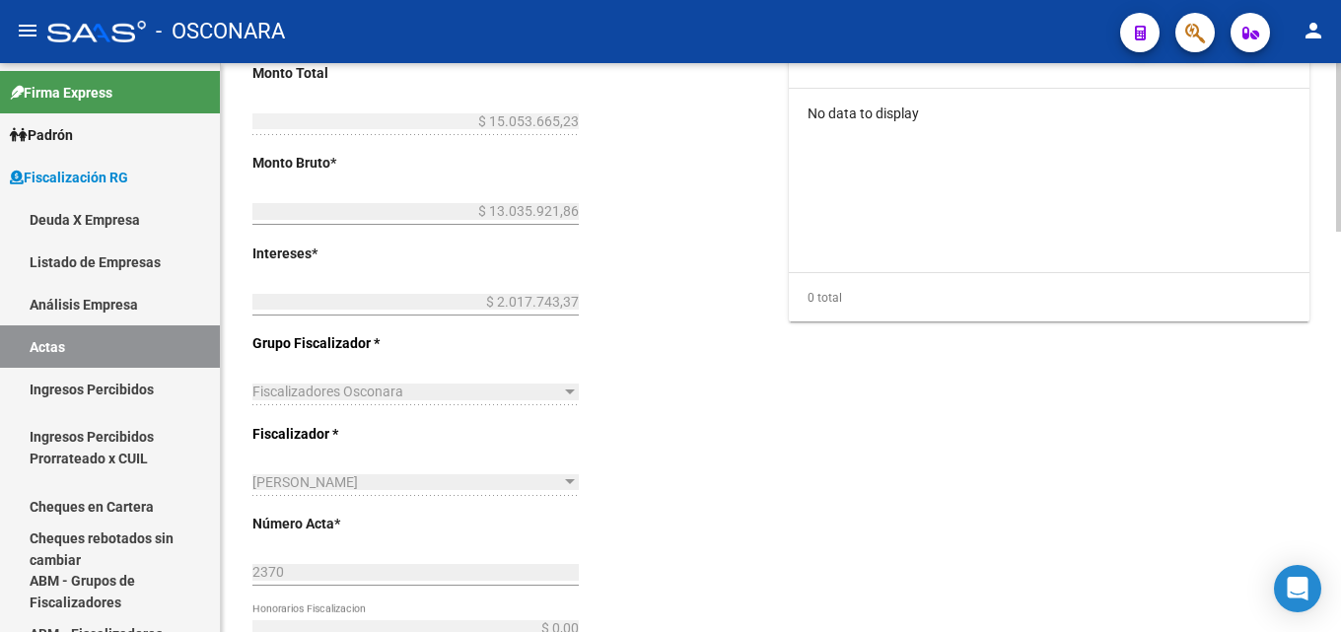
scroll to position [99, 0]
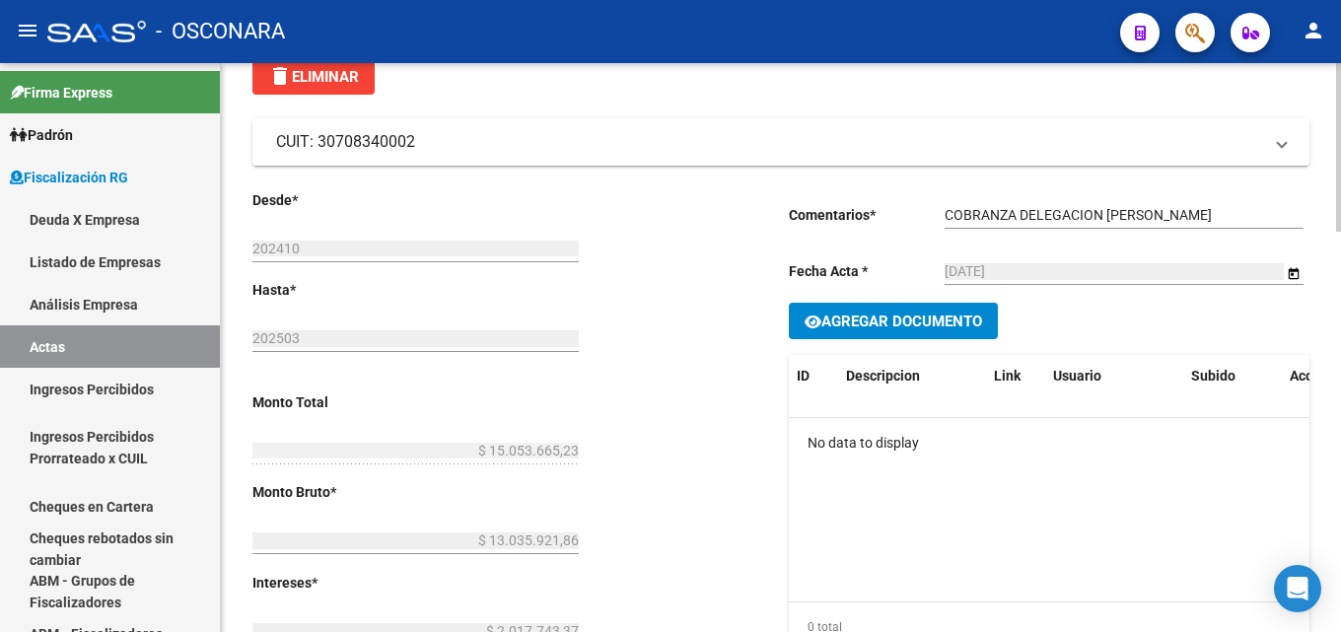
drag, startPoint x: 435, startPoint y: 149, endPoint x: 322, endPoint y: 148, distance: 113.4
click at [322, 148] on mat-panel-title "CUIT: 30708340002" at bounding box center [769, 142] width 986 height 22
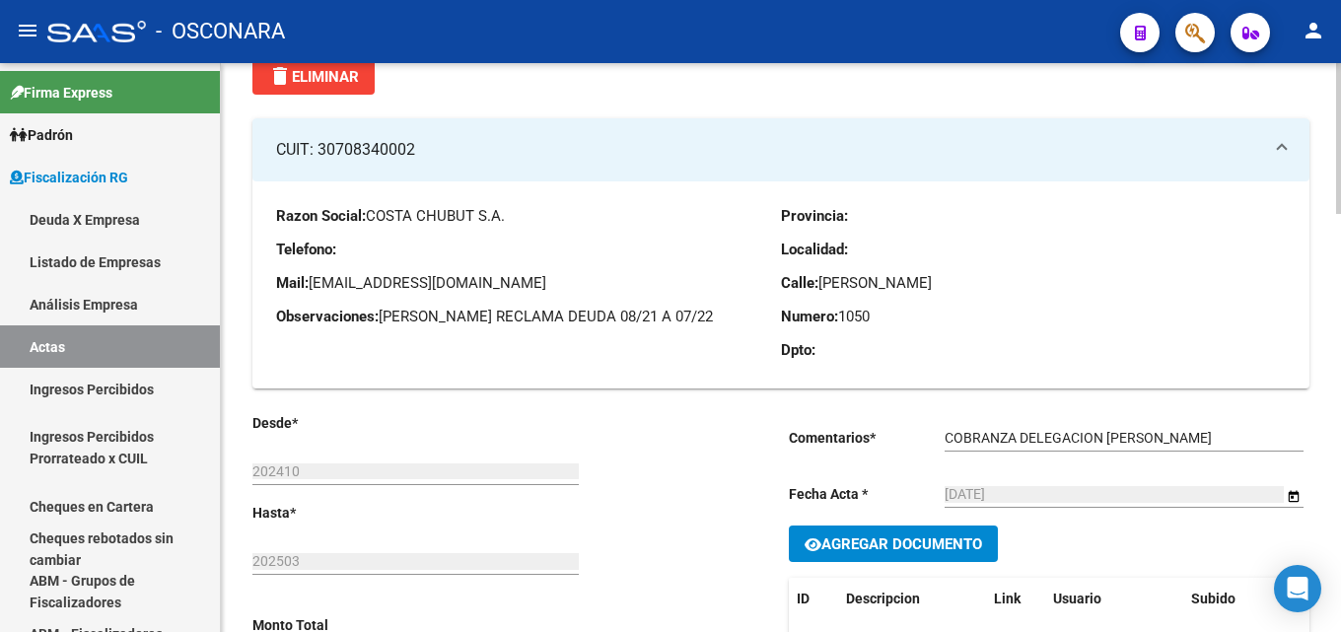
copy mat-panel-title "30708340002"
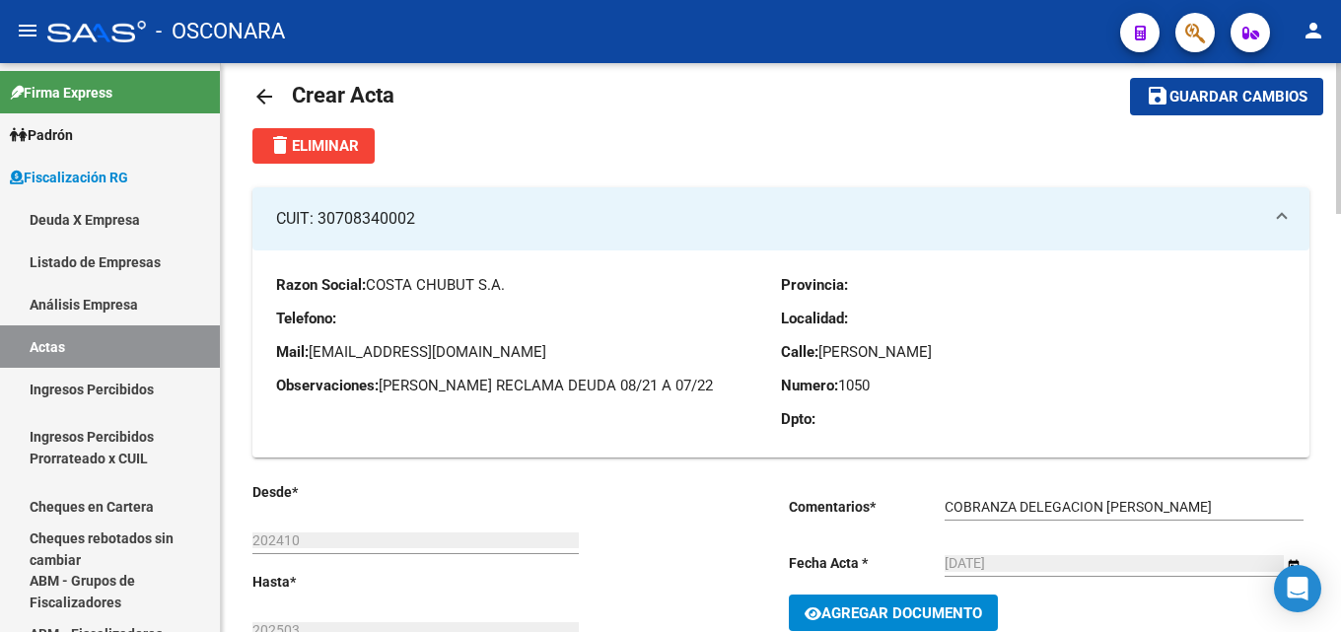
scroll to position [0, 0]
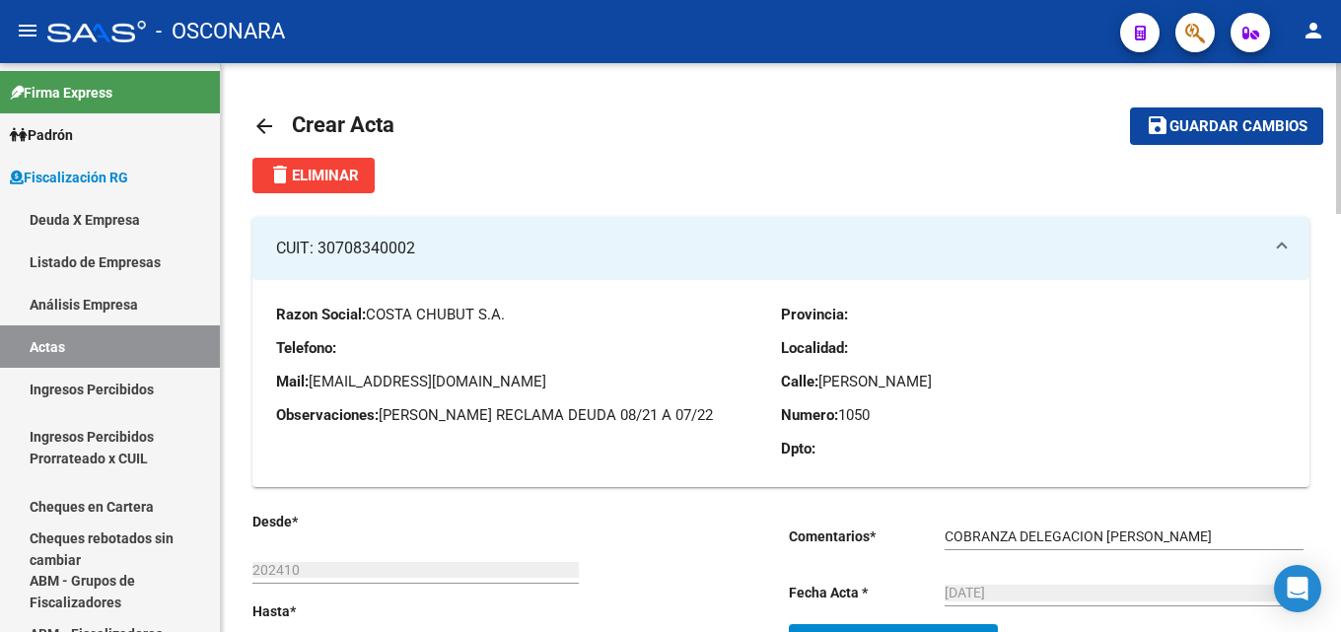
click at [269, 126] on mat-icon "arrow_back" at bounding box center [265, 126] width 24 height 24
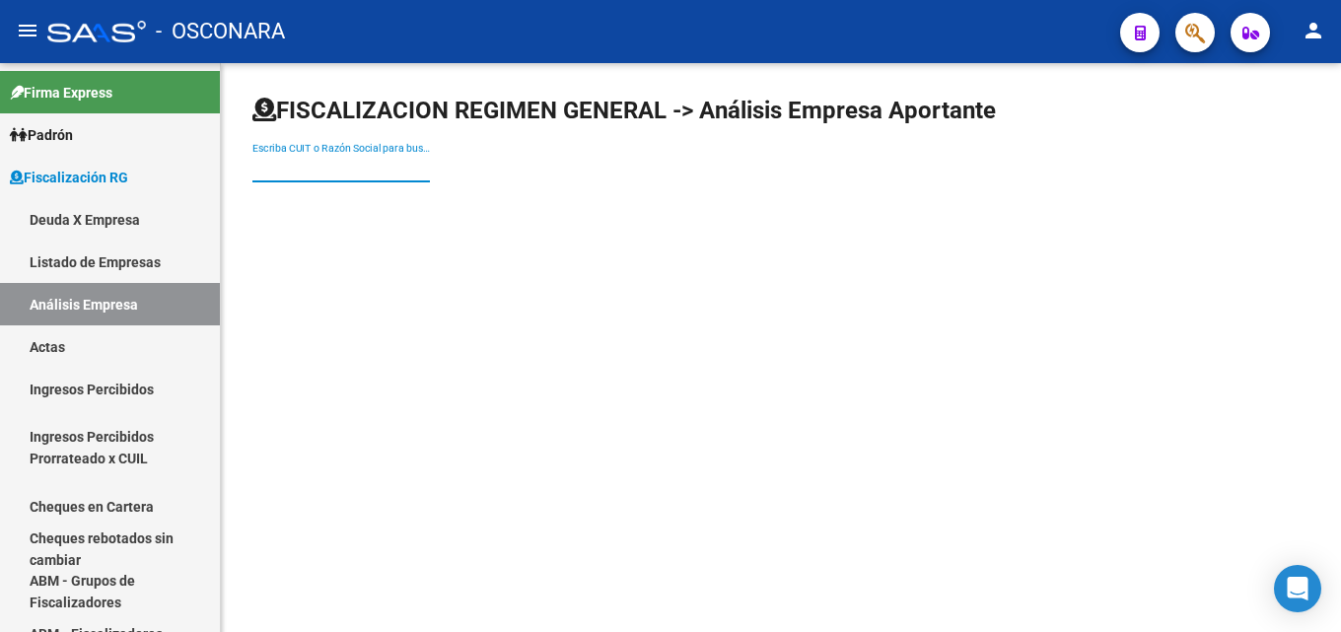
click at [315, 165] on input "Escriba CUIT o Razón Social para buscar" at bounding box center [342, 168] width 178 height 17
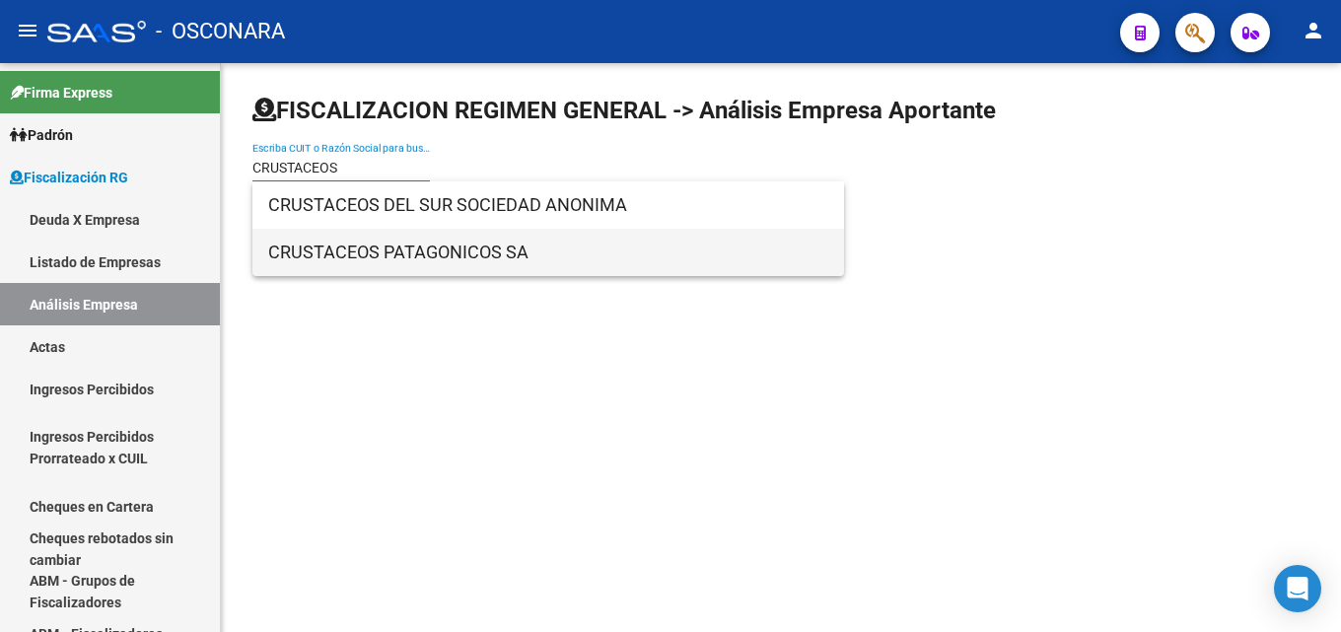
type input "CRUSTACEOS"
click at [353, 249] on span "CRUSTACEOS PATAGONICOS SA" at bounding box center [548, 252] width 560 height 47
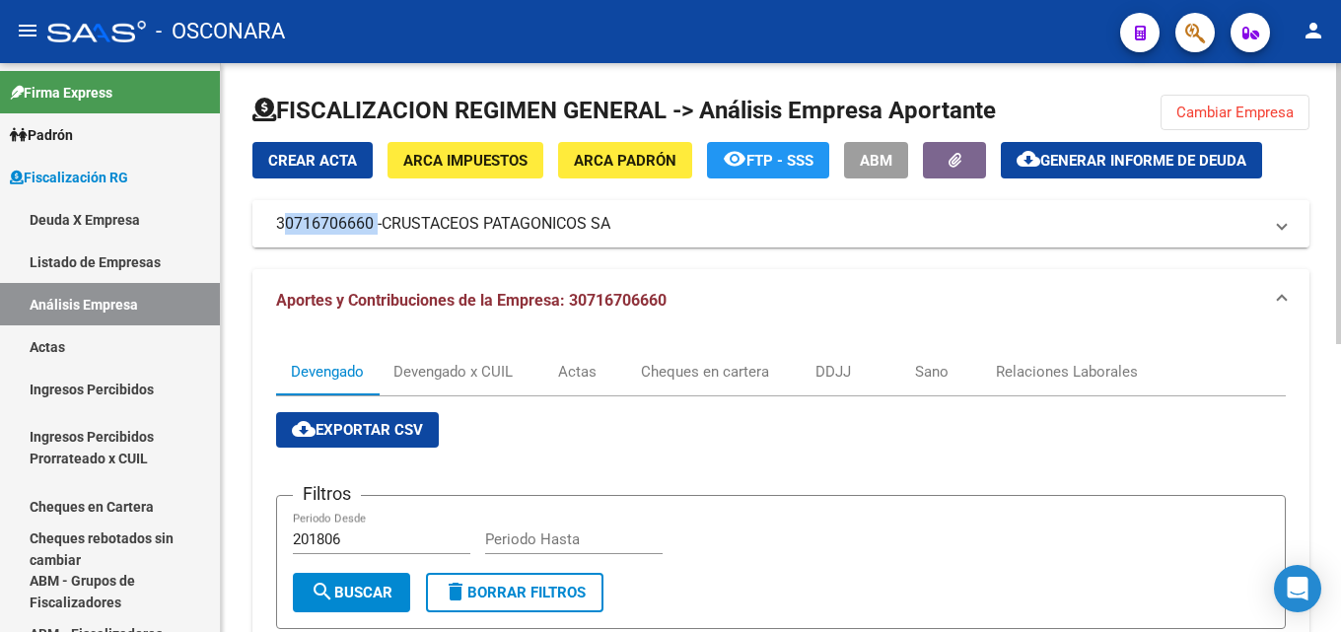
drag, startPoint x: 280, startPoint y: 228, endPoint x: 372, endPoint y: 234, distance: 91.9
click at [372, 234] on mat-expansion-panel-header "30716706660 - CRUSTACEOS PATAGONICOS SA" at bounding box center [781, 223] width 1057 height 47
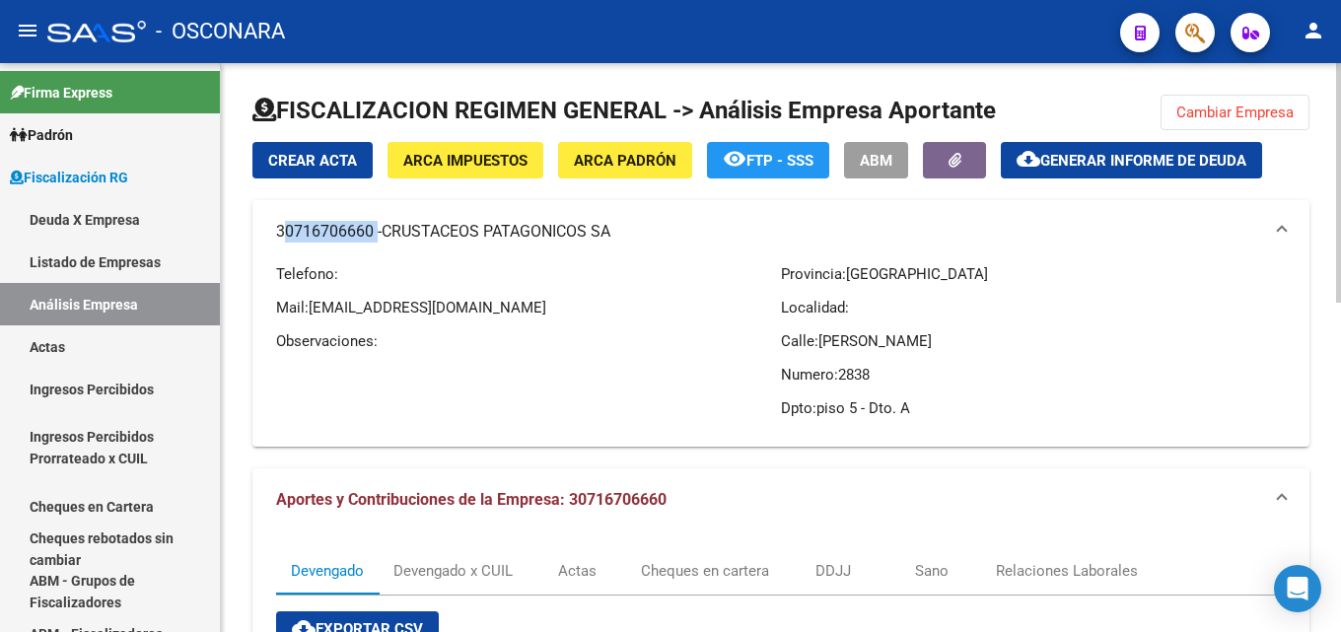
copy mat-panel-title "30716706660"
click at [1194, 112] on span "Cambiar Empresa" at bounding box center [1235, 113] width 117 height 18
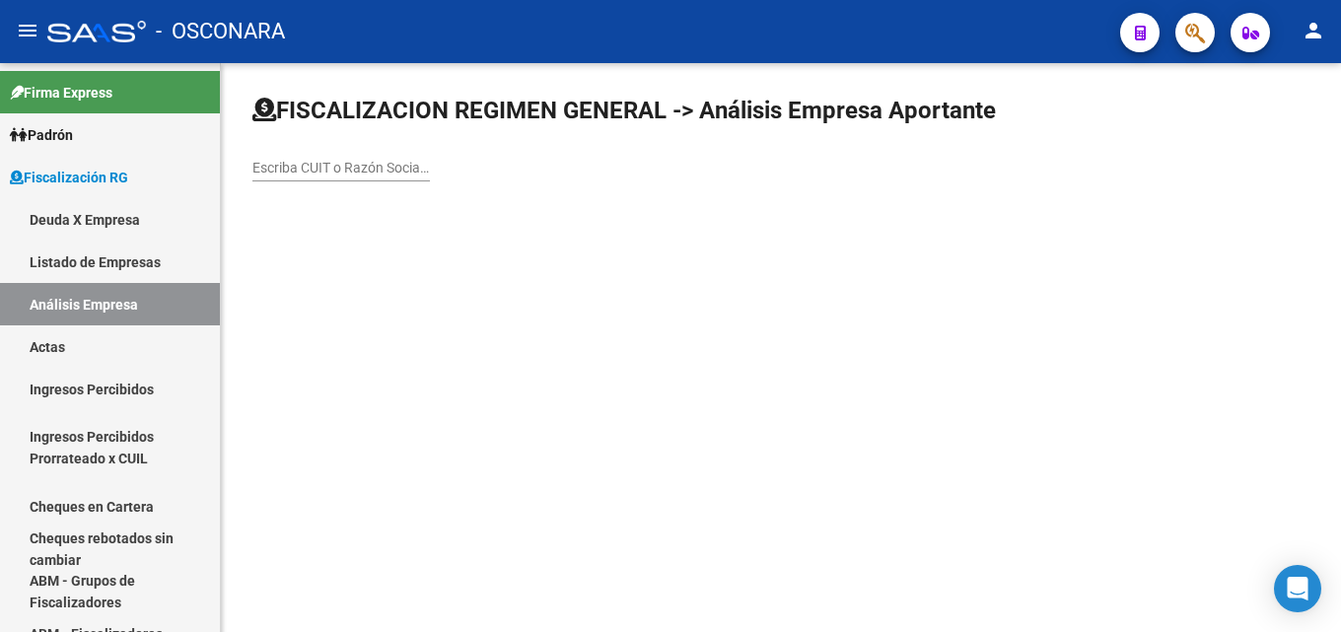
click at [346, 176] on input "Escriba CUIT o Razón Social para buscar" at bounding box center [342, 168] width 178 height 17
type input "MIRASSO"
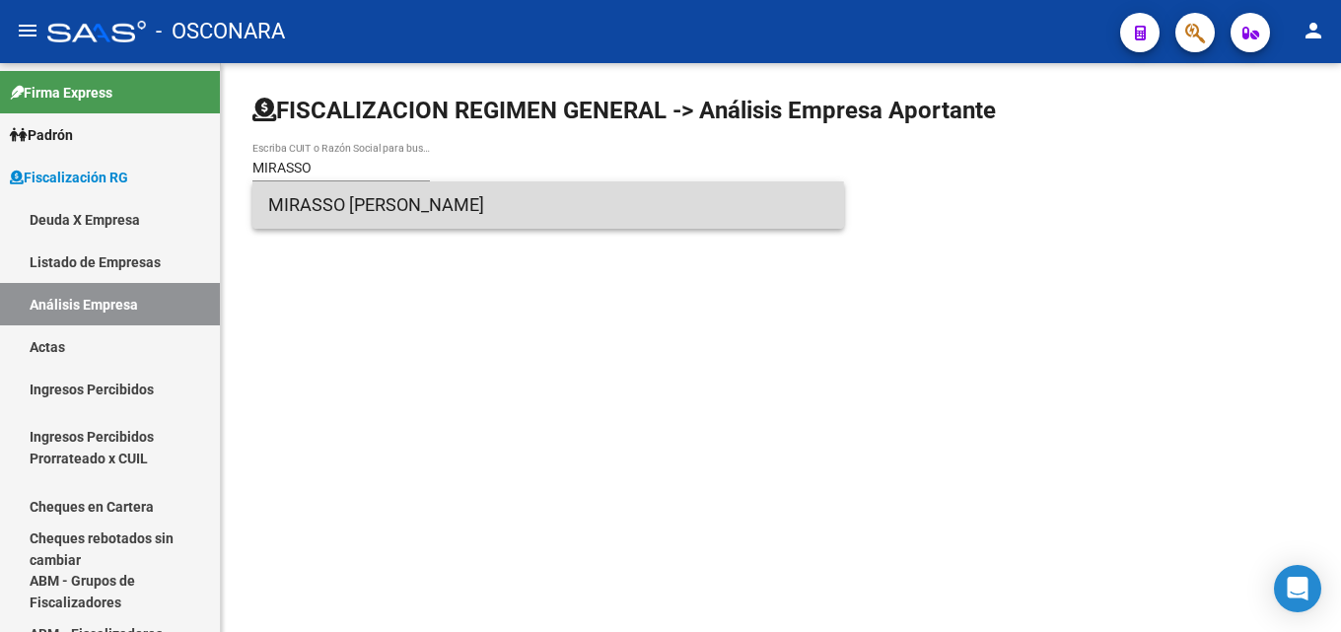
click at [298, 218] on span "MIRASSO [PERSON_NAME]" at bounding box center [548, 204] width 560 height 47
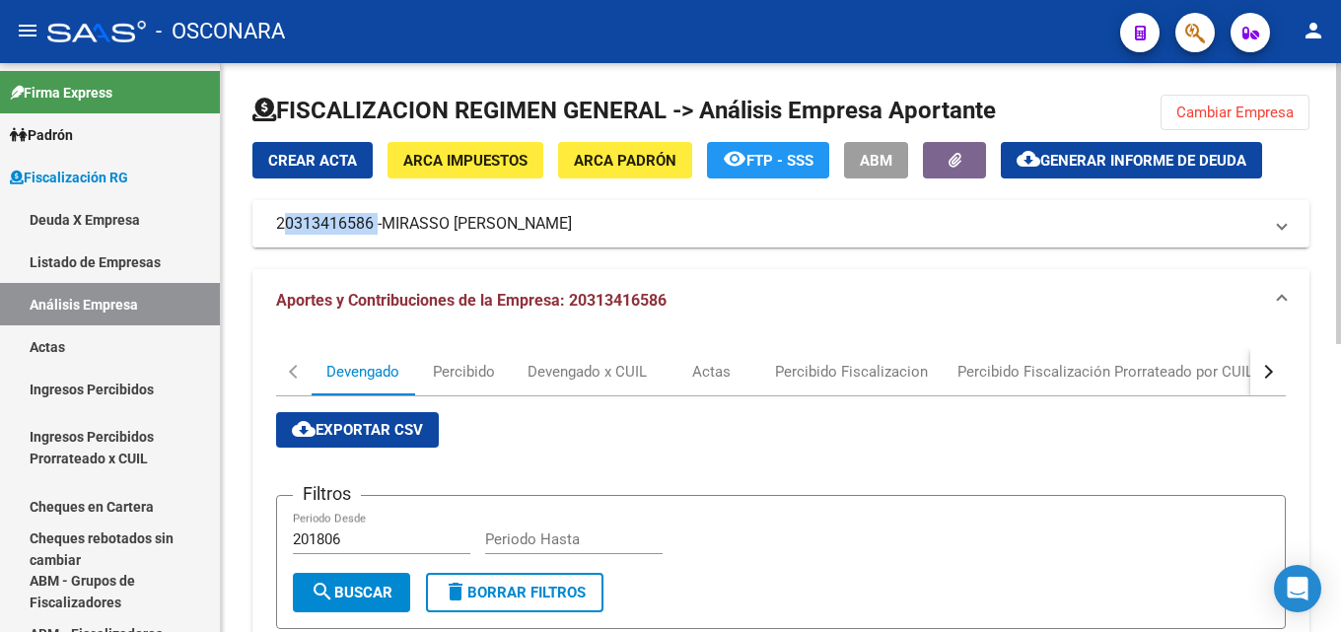
drag, startPoint x: 269, startPoint y: 232, endPoint x: 373, endPoint y: 231, distance: 103.6
click at [373, 231] on mat-expansion-panel-header "20313416586 - MIRASSO [PERSON_NAME]" at bounding box center [781, 223] width 1057 height 47
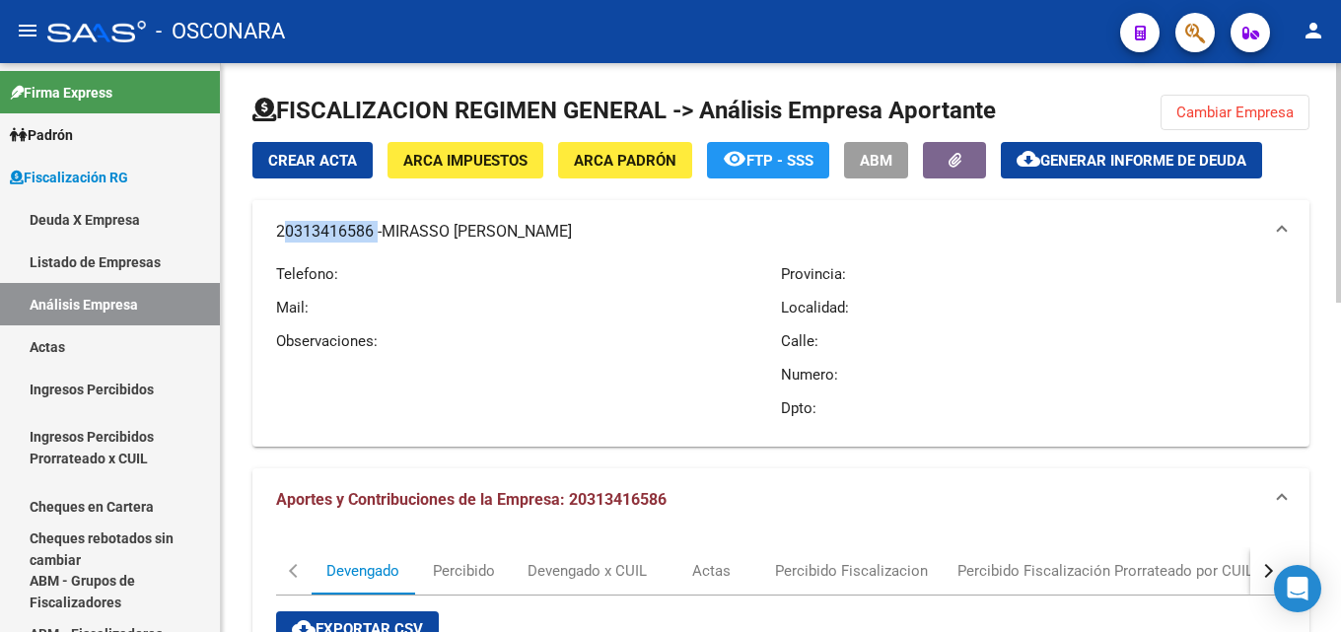
copy mat-panel-title "20313416586"
click at [1236, 113] on span "Cambiar Empresa" at bounding box center [1235, 113] width 117 height 18
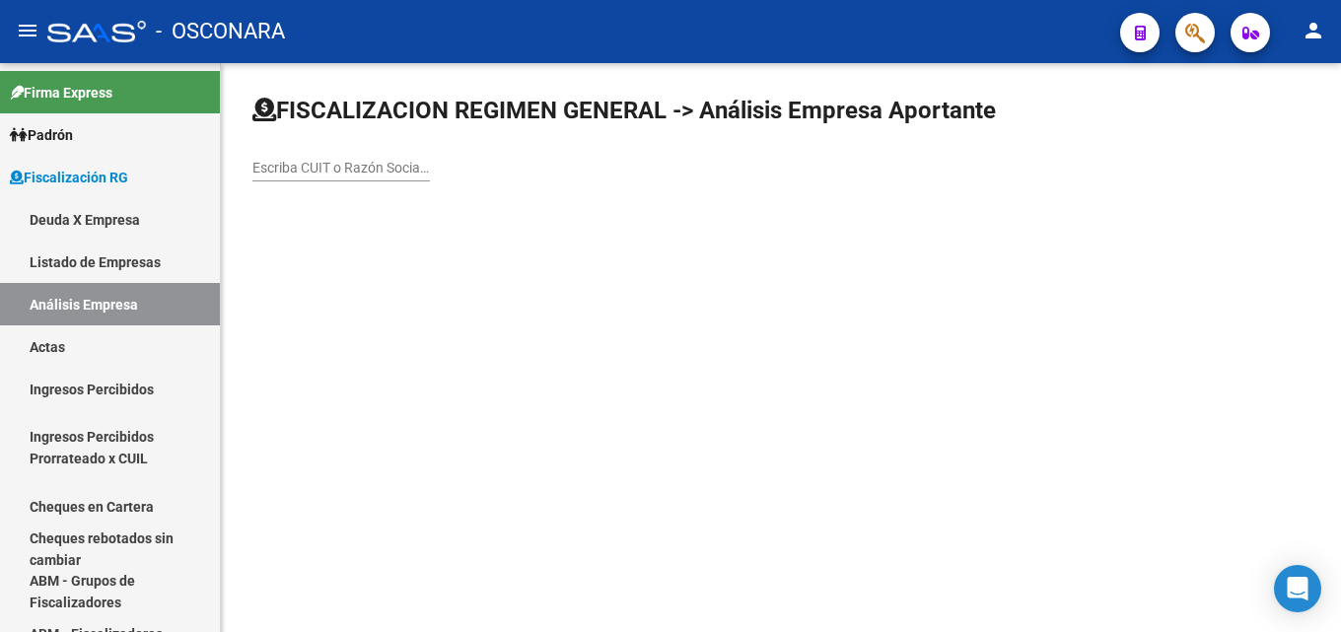
click at [364, 170] on input "Escriba CUIT o Razón Social para buscar" at bounding box center [342, 168] width 178 height 17
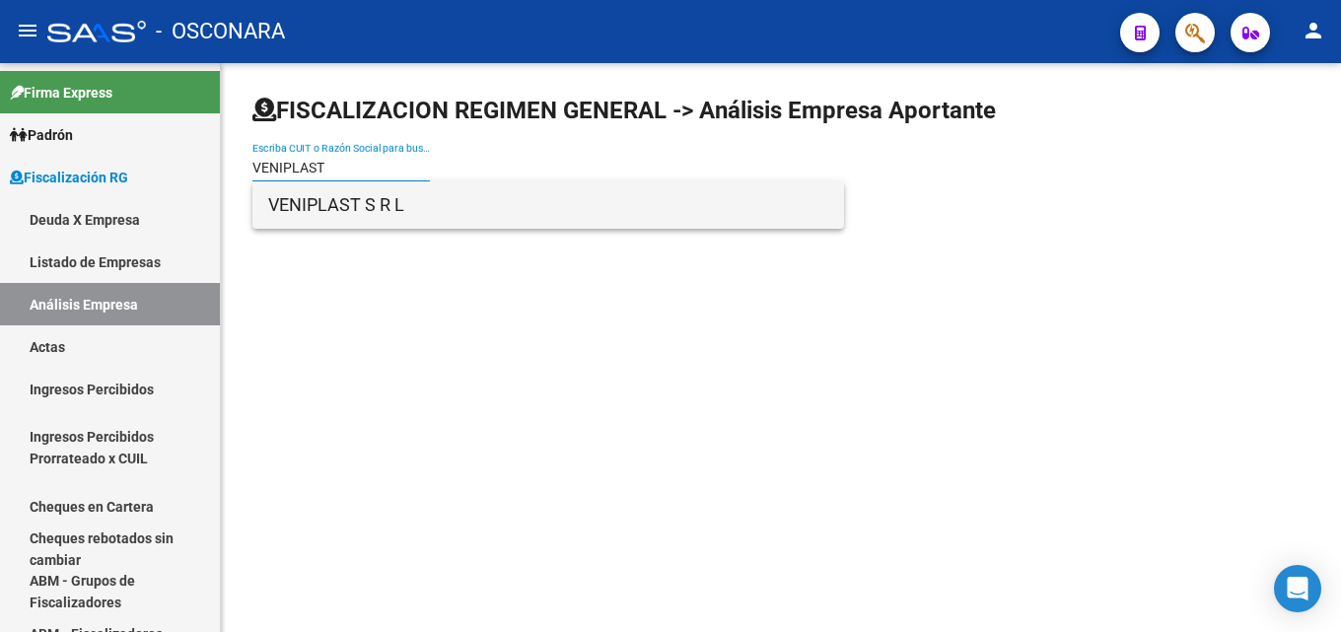
type input "VENIPLAST"
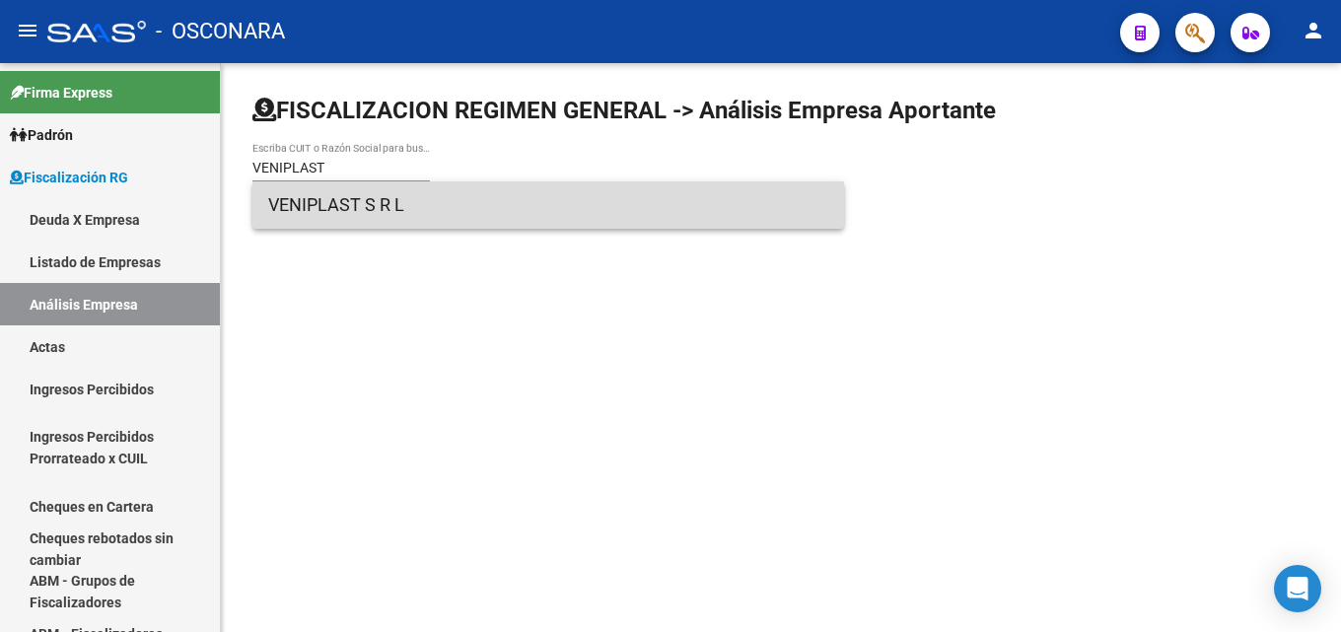
click at [363, 205] on span "VENIPLAST S R L" at bounding box center [548, 204] width 560 height 47
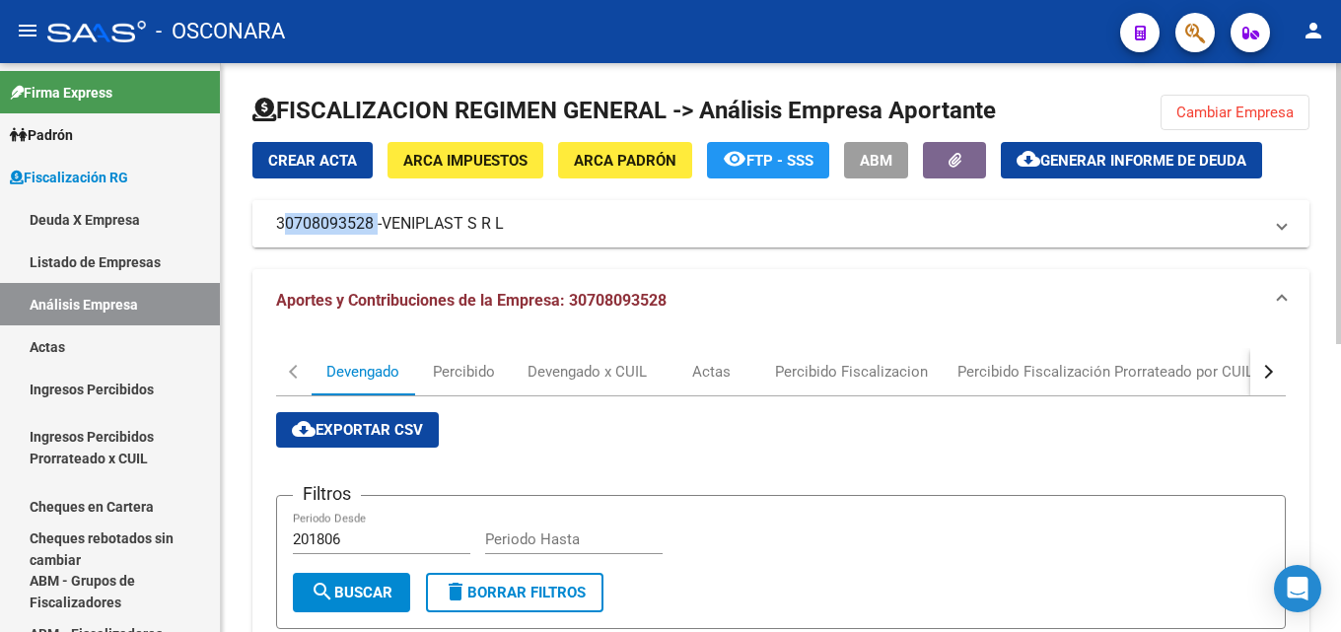
drag, startPoint x: 269, startPoint y: 226, endPoint x: 375, endPoint y: 234, distance: 105.8
click at [375, 234] on mat-expansion-panel-header "30708093528 - VENIPLAST S R L" at bounding box center [781, 223] width 1057 height 47
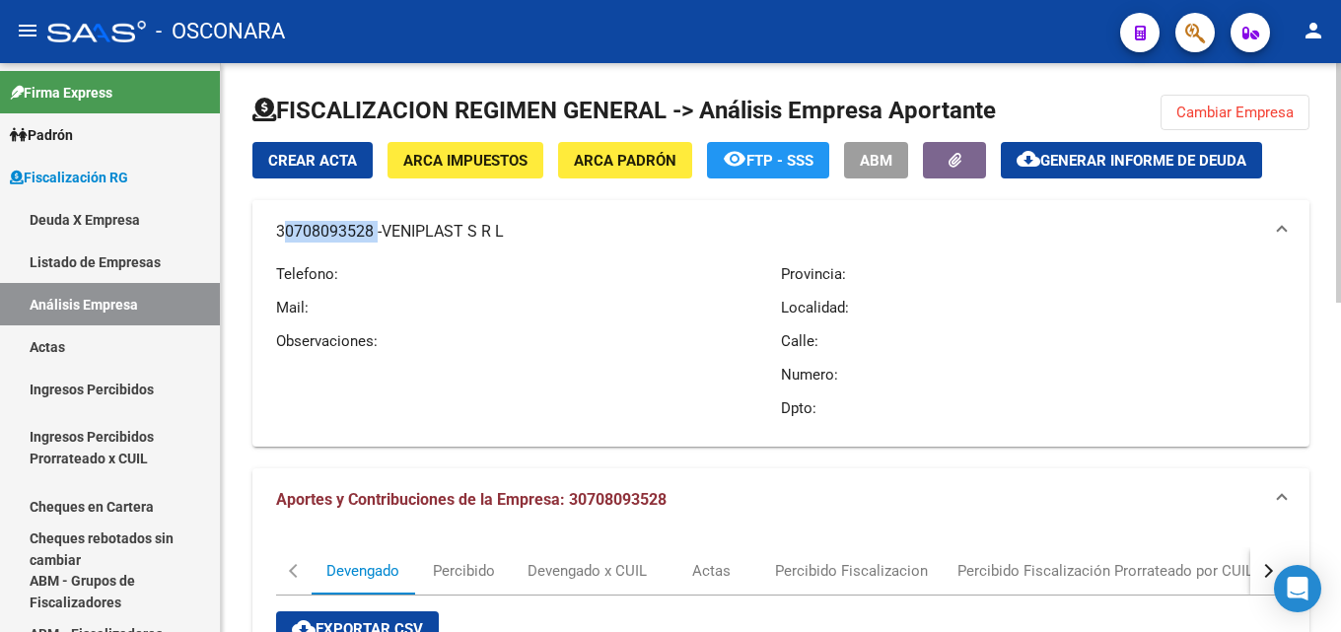
copy mat-panel-title "30708093528"
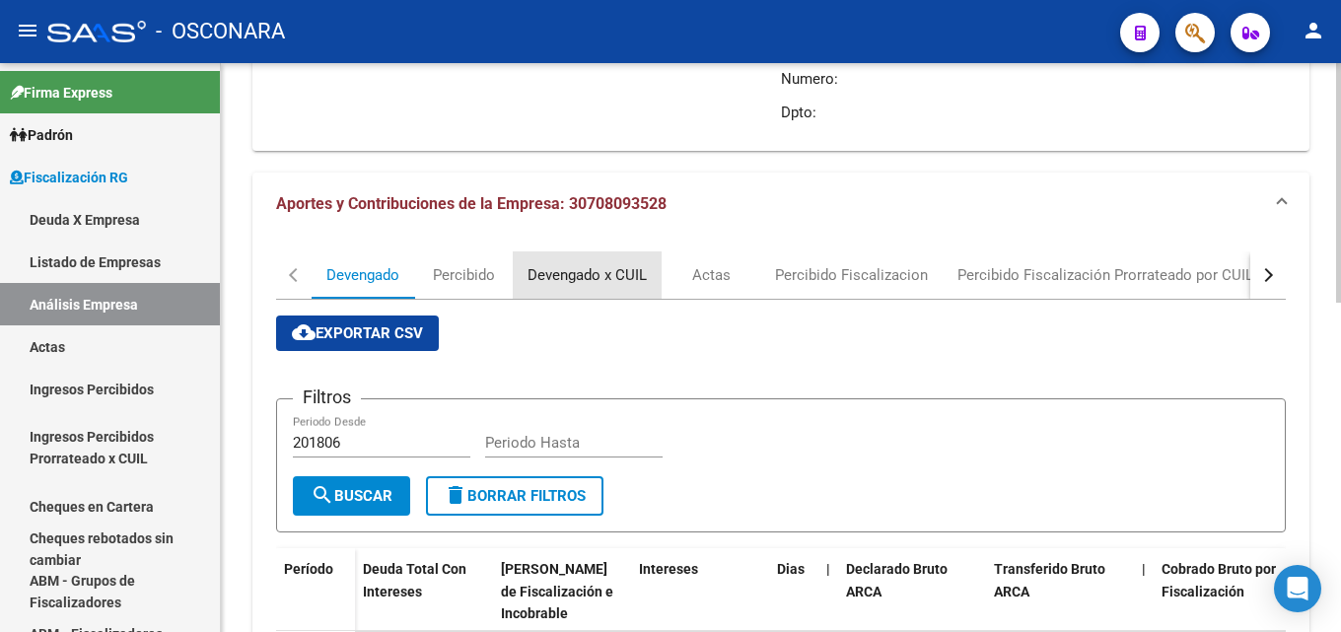
click at [575, 277] on div "Devengado x CUIL" at bounding box center [587, 275] width 119 height 22
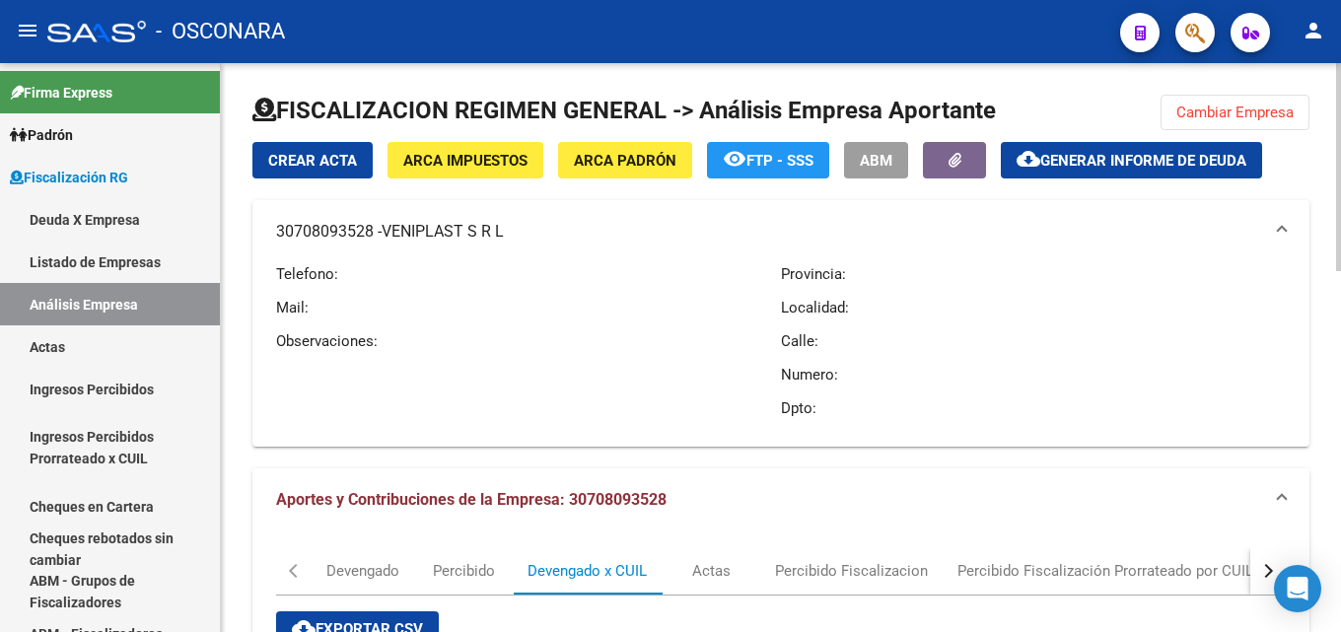
click at [1215, 100] on button "Cambiar Empresa" at bounding box center [1235, 113] width 149 height 36
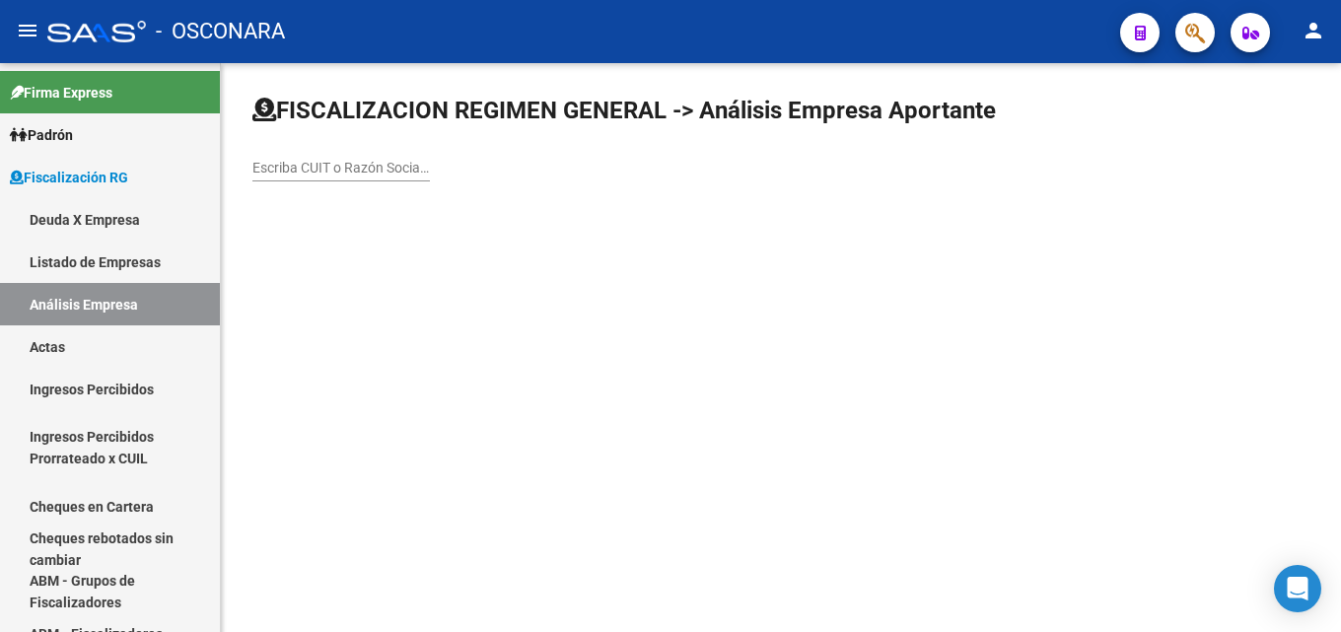
click at [330, 178] on div "Escriba CUIT o Razón Social para buscar" at bounding box center [342, 161] width 178 height 39
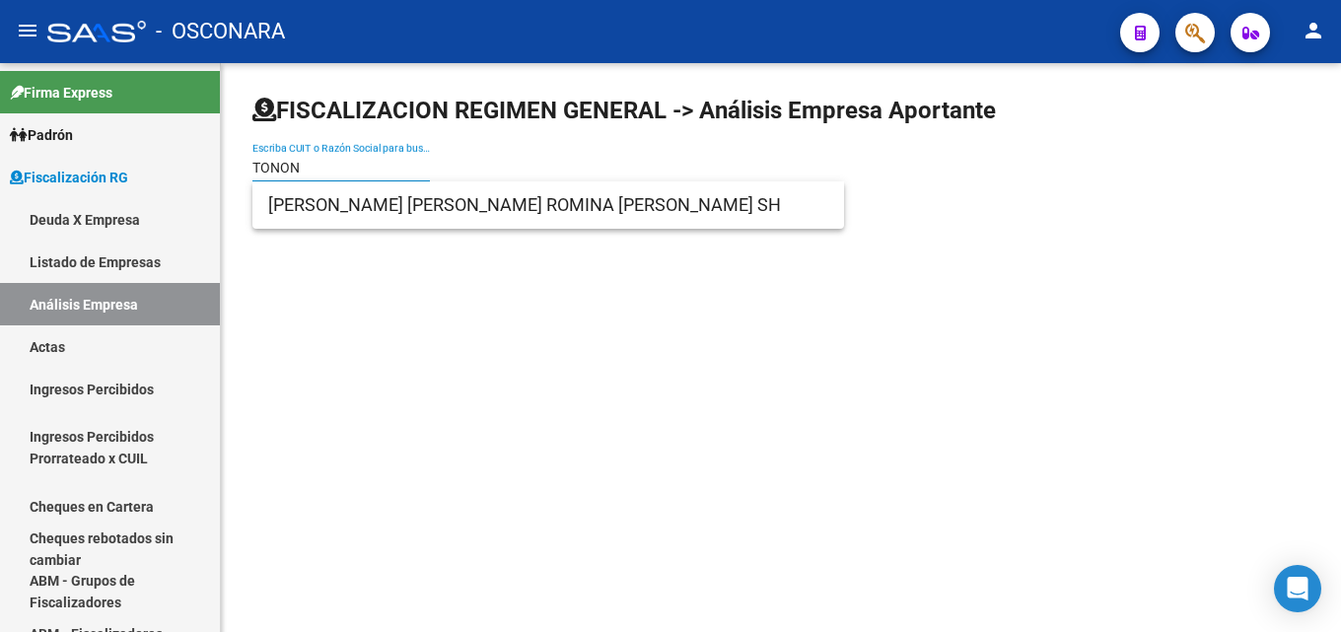
type input "TONON"
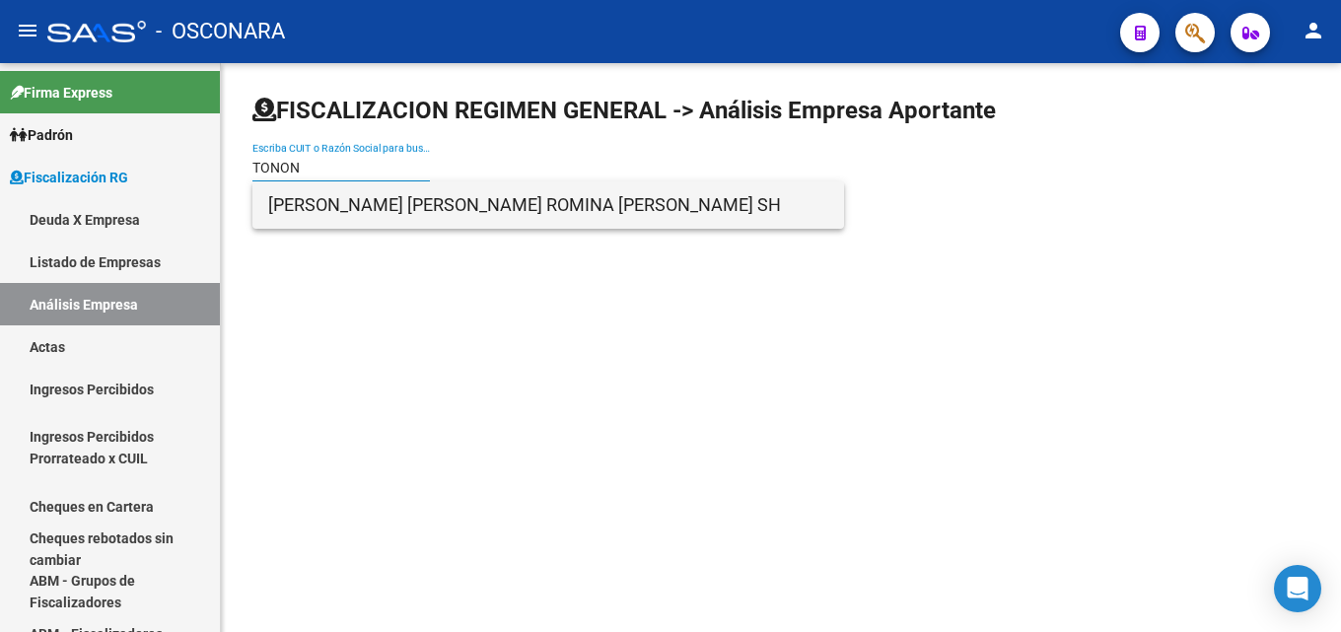
click at [329, 208] on span "[PERSON_NAME] [PERSON_NAME] ROMINA [PERSON_NAME] SH" at bounding box center [548, 204] width 560 height 47
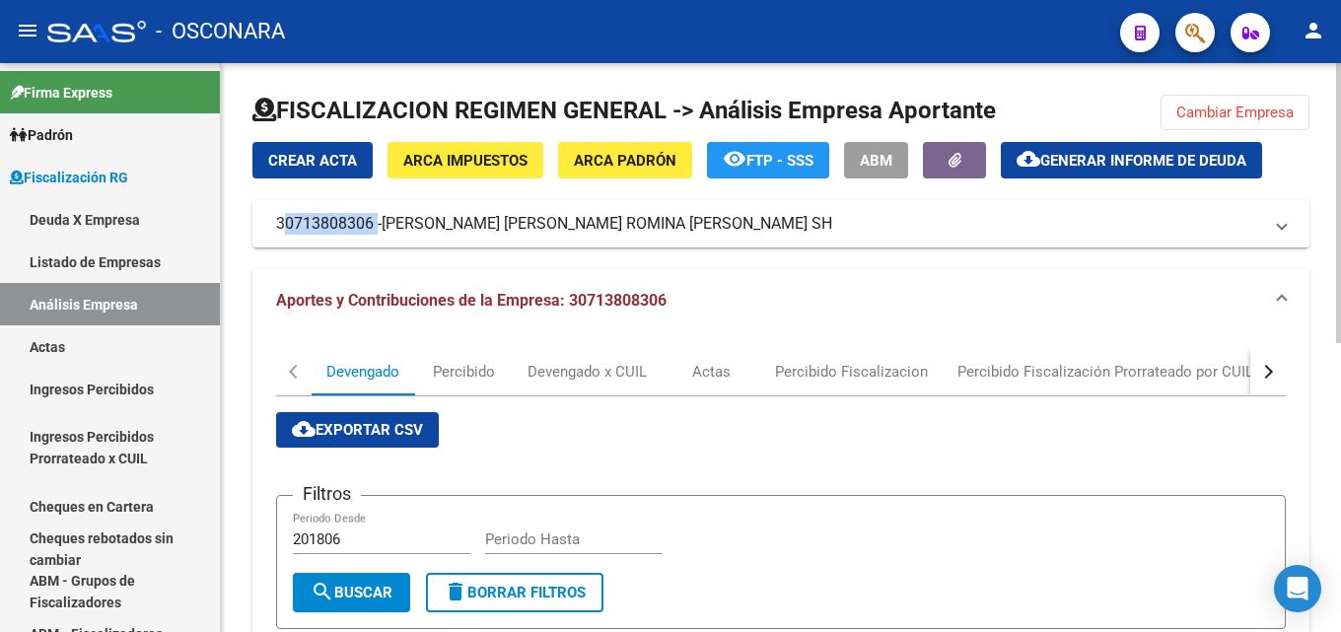
drag, startPoint x: 271, startPoint y: 222, endPoint x: 370, endPoint y: 226, distance: 98.7
click at [370, 226] on mat-expansion-panel-header "30713808306 - [PERSON_NAME] [PERSON_NAME] ROMINA [PERSON_NAME] SH" at bounding box center [781, 223] width 1057 height 47
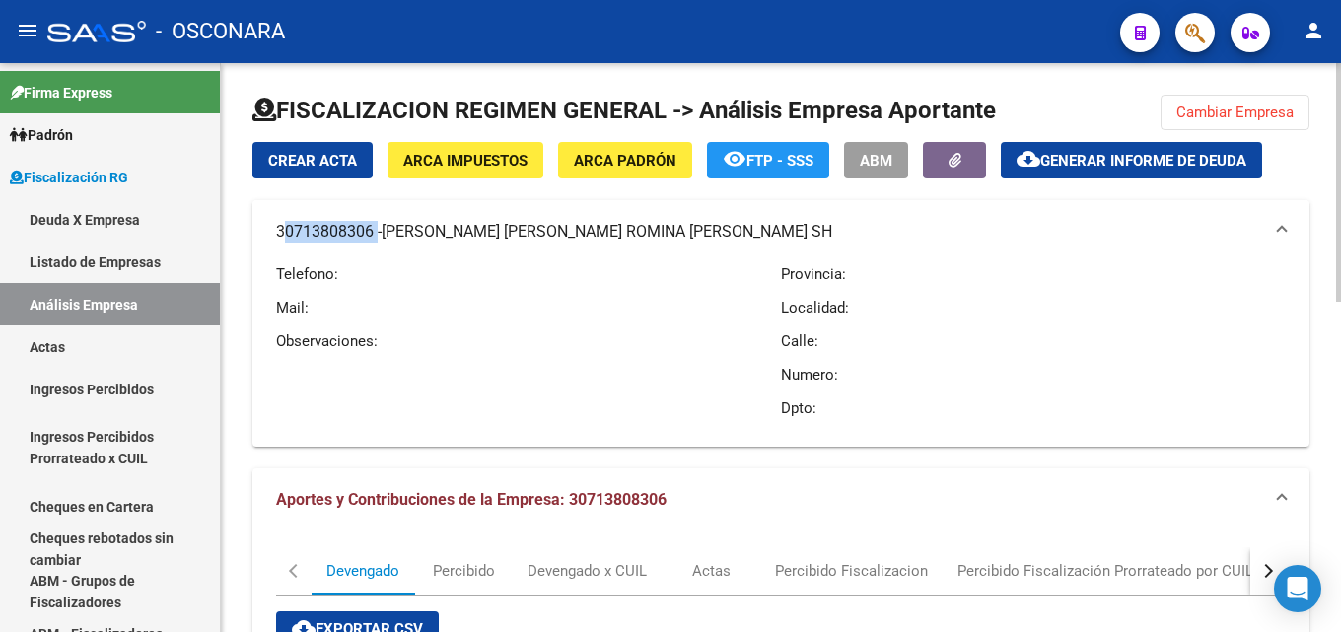
copy mat-panel-title "30713808306"
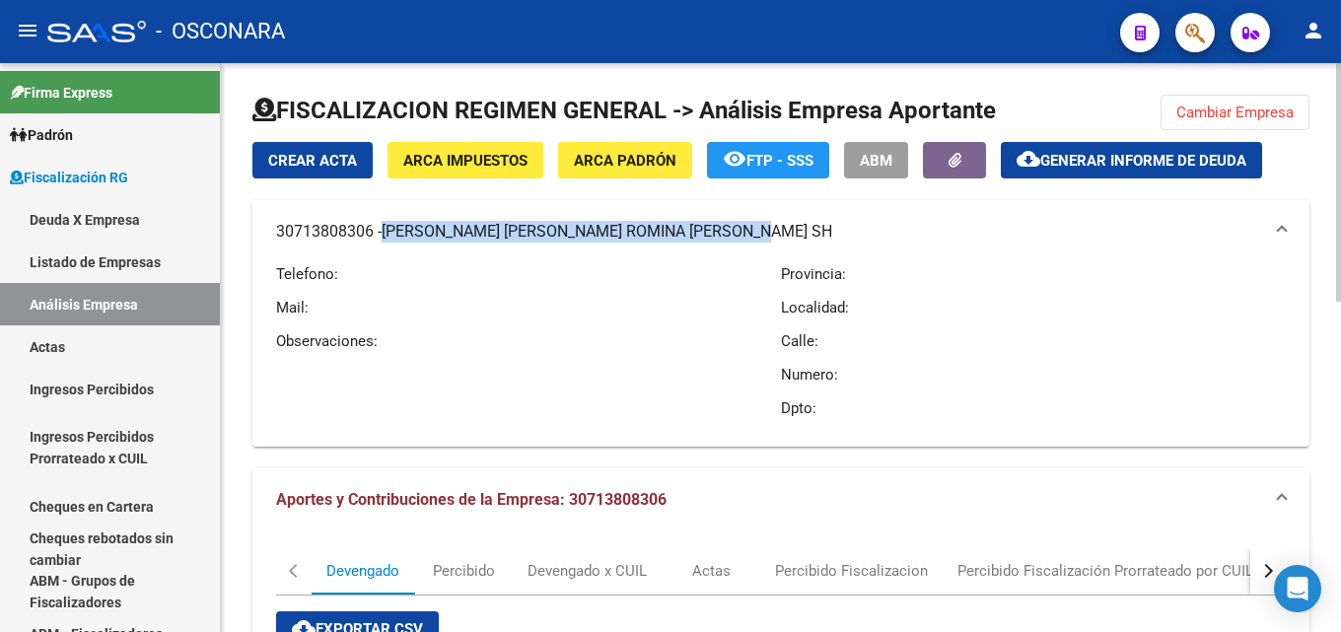
drag, startPoint x: 761, startPoint y: 237, endPoint x: 379, endPoint y: 253, distance: 382.1
click at [379, 253] on mat-expansion-panel-header "30713808306 - [PERSON_NAME] [PERSON_NAME] ROMINA [PERSON_NAME] SH" at bounding box center [781, 231] width 1057 height 63
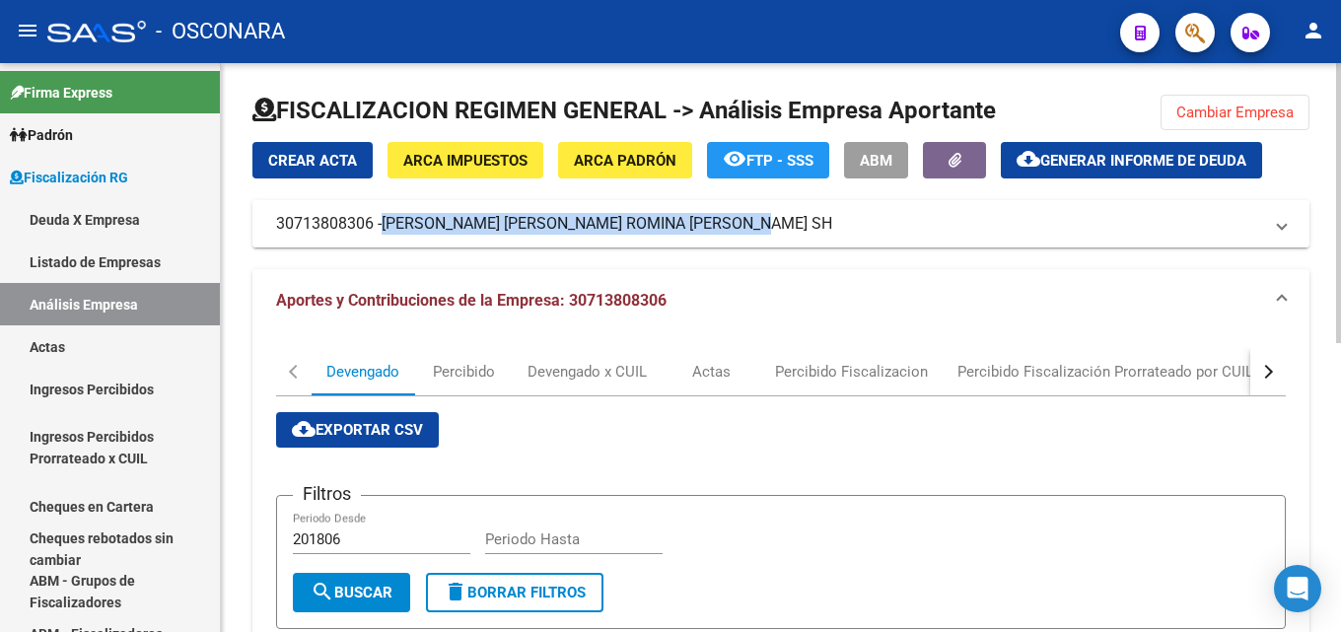
copy span "[PERSON_NAME] [PERSON_NAME] ROMINA [PERSON_NAME] SH"
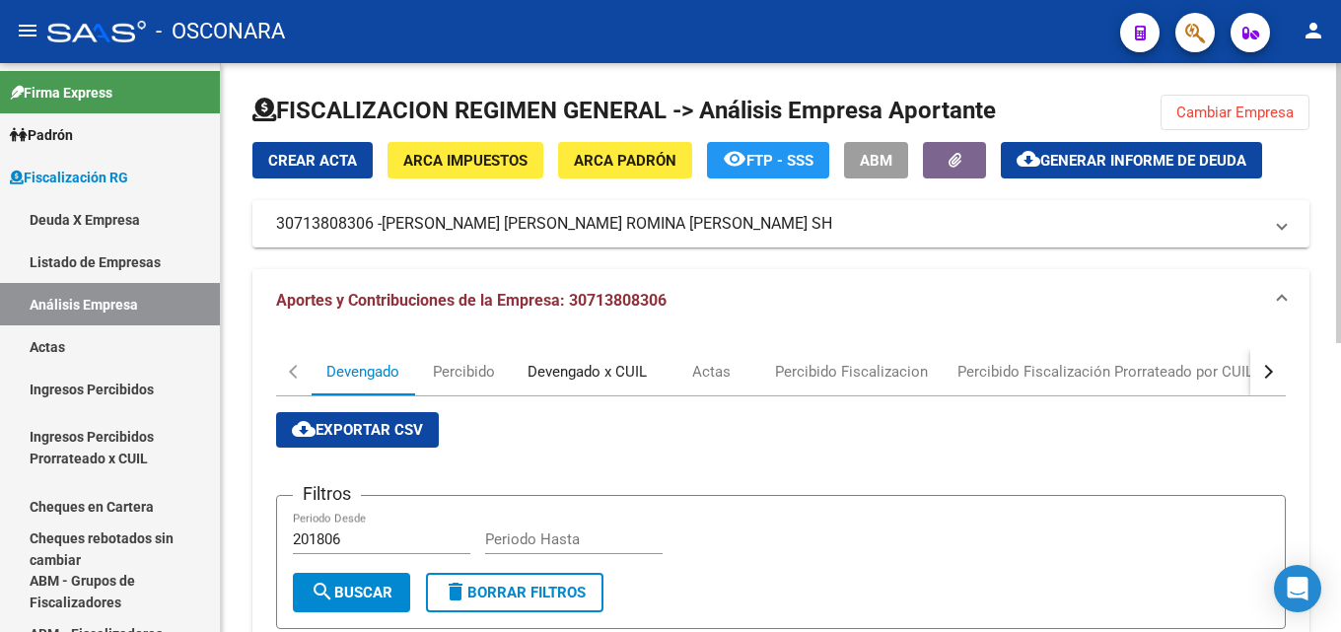
click at [581, 371] on div "Devengado x CUIL" at bounding box center [587, 372] width 119 height 22
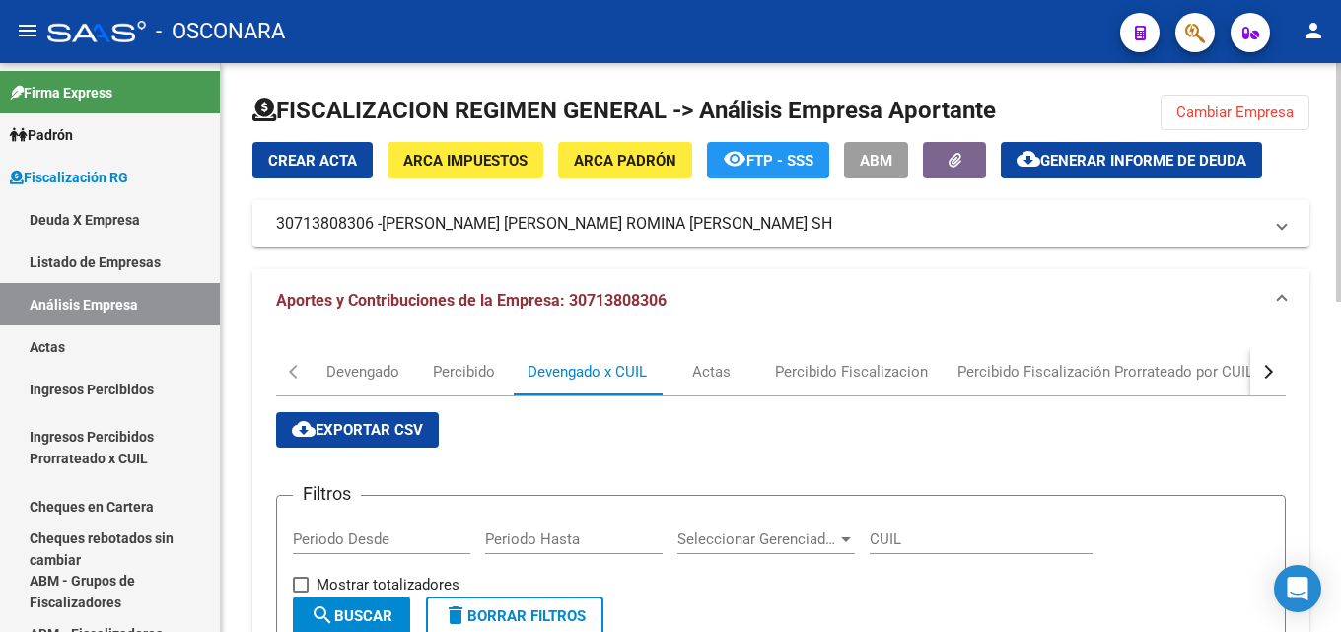
click at [1236, 99] on button "Cambiar Empresa" at bounding box center [1235, 113] width 149 height 36
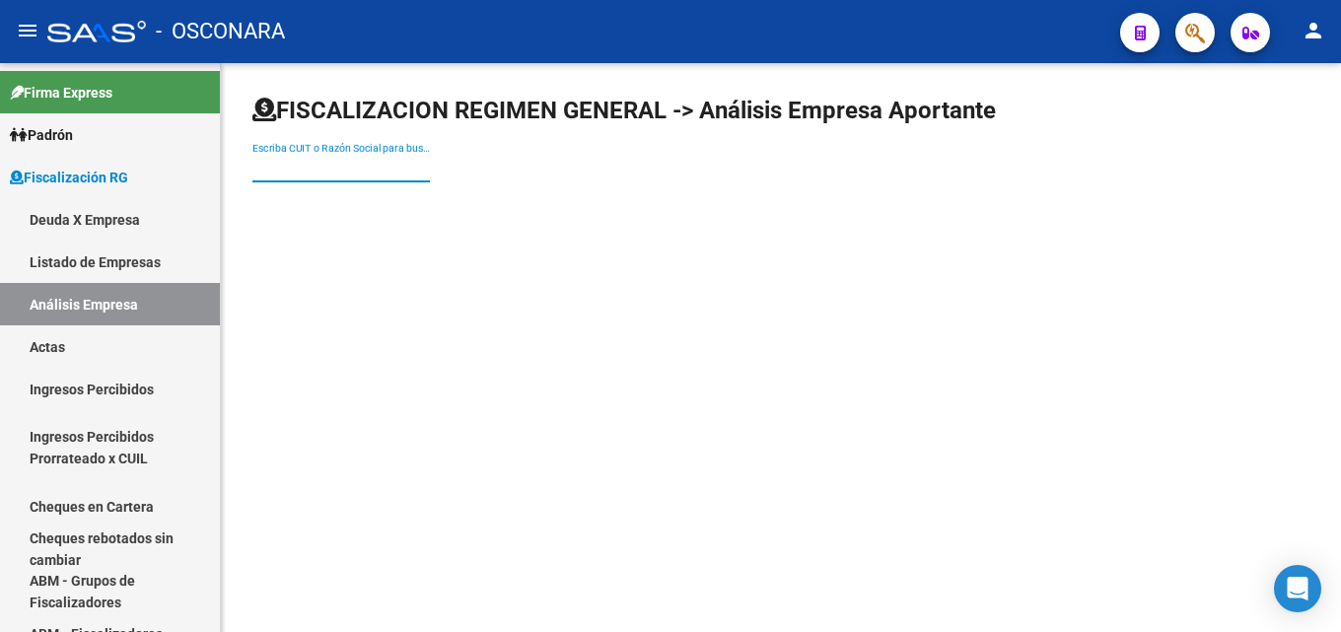
click at [360, 173] on input "Escriba CUIT o Razón Social para buscar" at bounding box center [342, 168] width 178 height 17
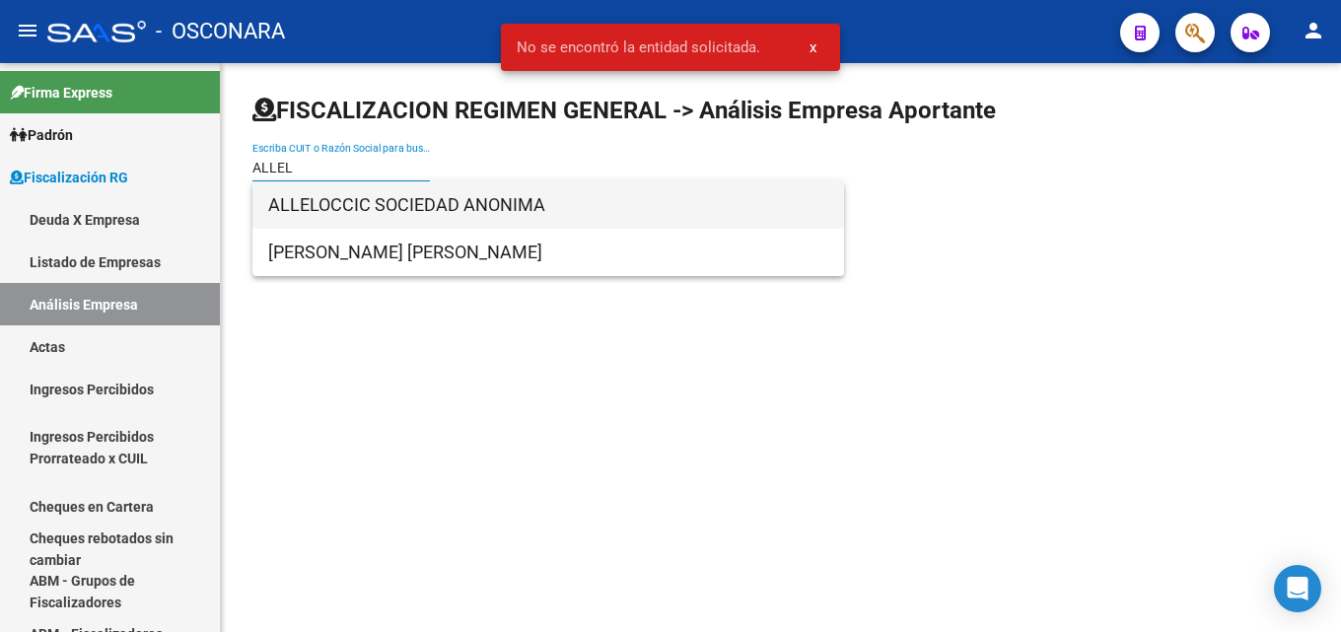
type input "ALLEL"
click at [385, 206] on span "ALLELOCCIC SOCIEDAD ANONIMA" at bounding box center [548, 204] width 560 height 47
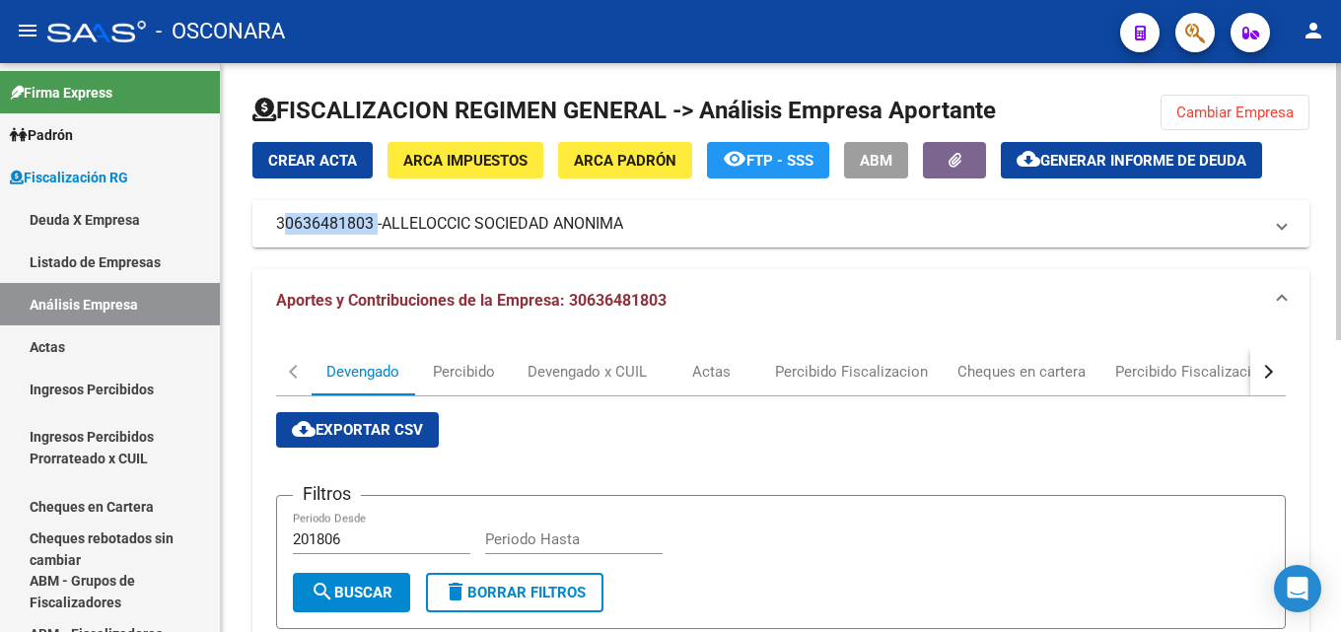
drag, startPoint x: 268, startPoint y: 227, endPoint x: 374, endPoint y: 229, distance: 105.6
click at [374, 229] on mat-expansion-panel-header "30636481803 - ALLELOCCIC SOCIEDAD ANONIMA" at bounding box center [781, 223] width 1057 height 47
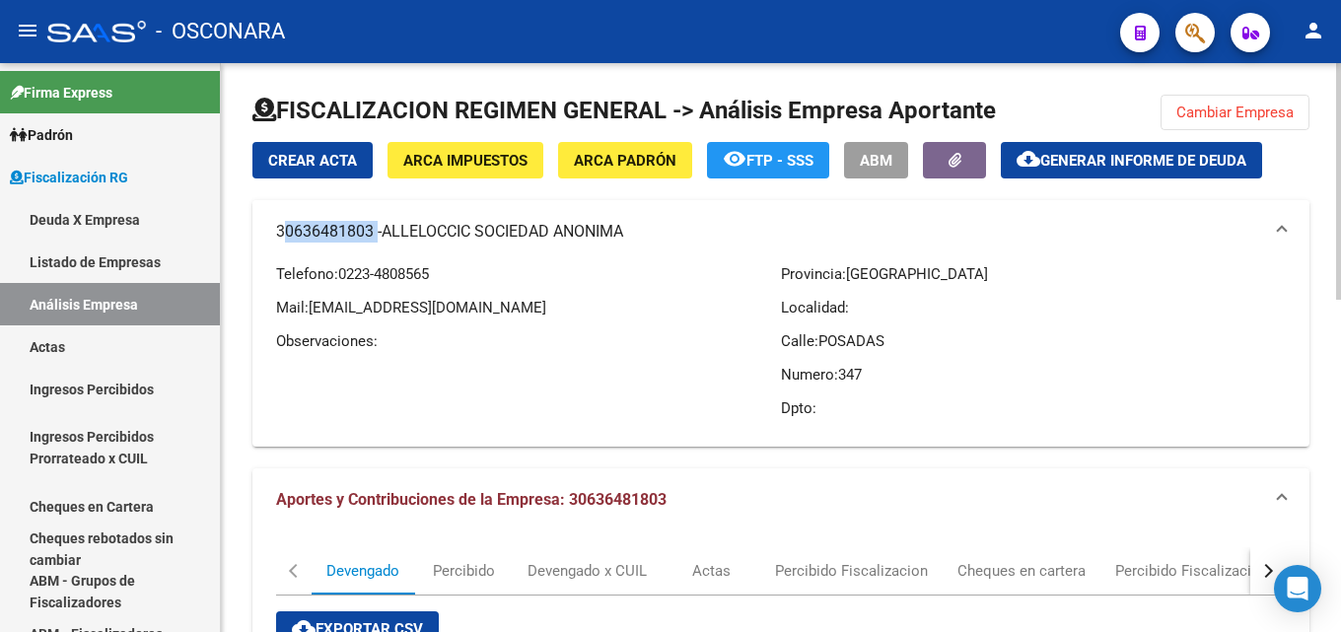
copy mat-panel-title "30636481803"
drag, startPoint x: 647, startPoint y: 227, endPoint x: 475, endPoint y: 242, distance: 172.3
click at [475, 242] on mat-panel-title "30636481803 - ALLELOCCIC SOCIEDAD ANONIMA" at bounding box center [769, 232] width 986 height 22
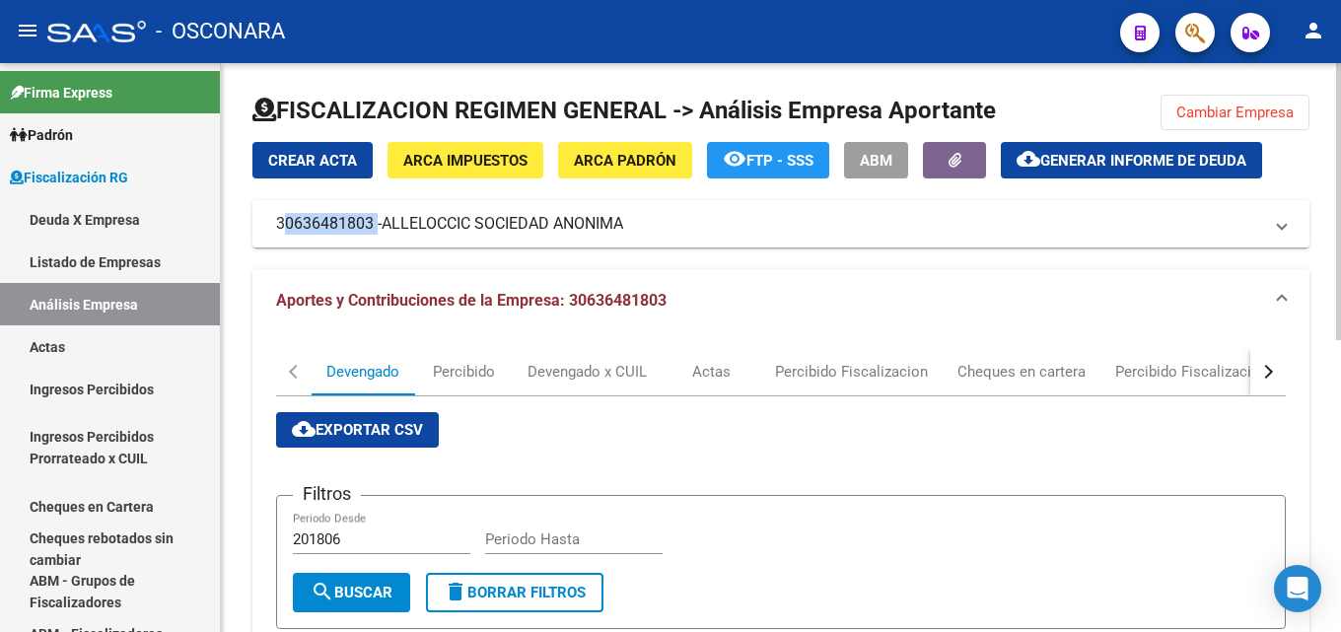
copy mat-panel-title "30636481803 - ALLELOCCIC"
click at [575, 363] on div "Devengado x CUIL" at bounding box center [587, 372] width 119 height 22
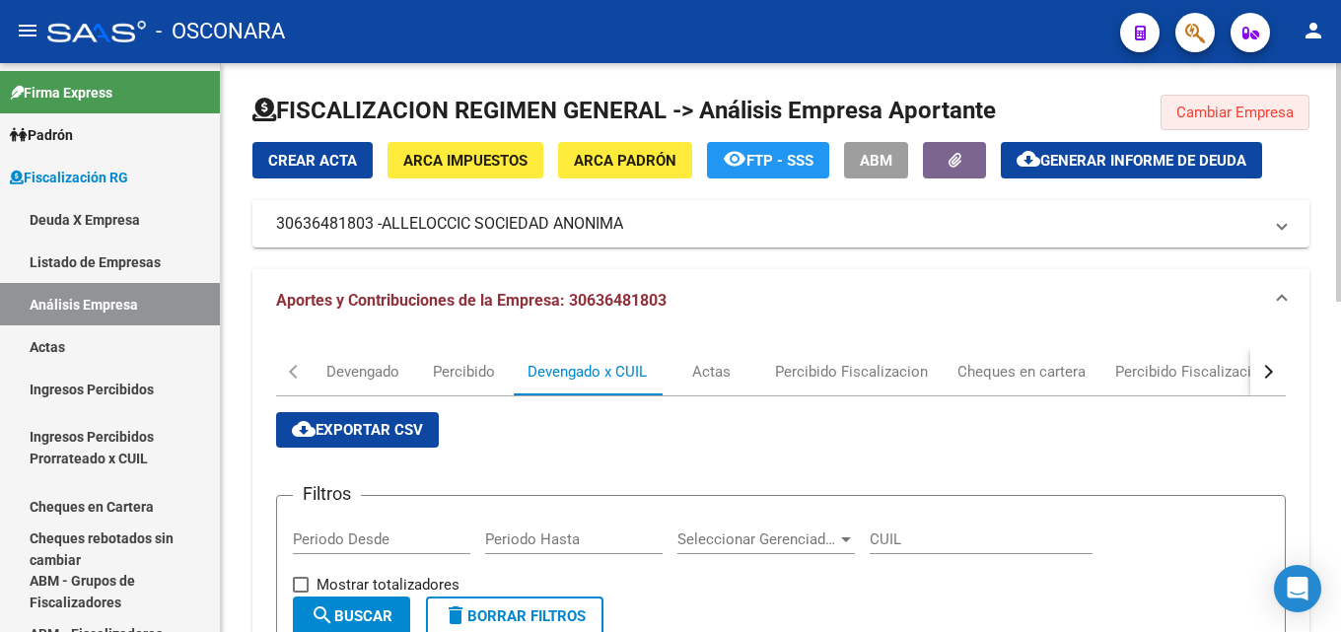
click at [1214, 110] on span "Cambiar Empresa" at bounding box center [1235, 113] width 117 height 18
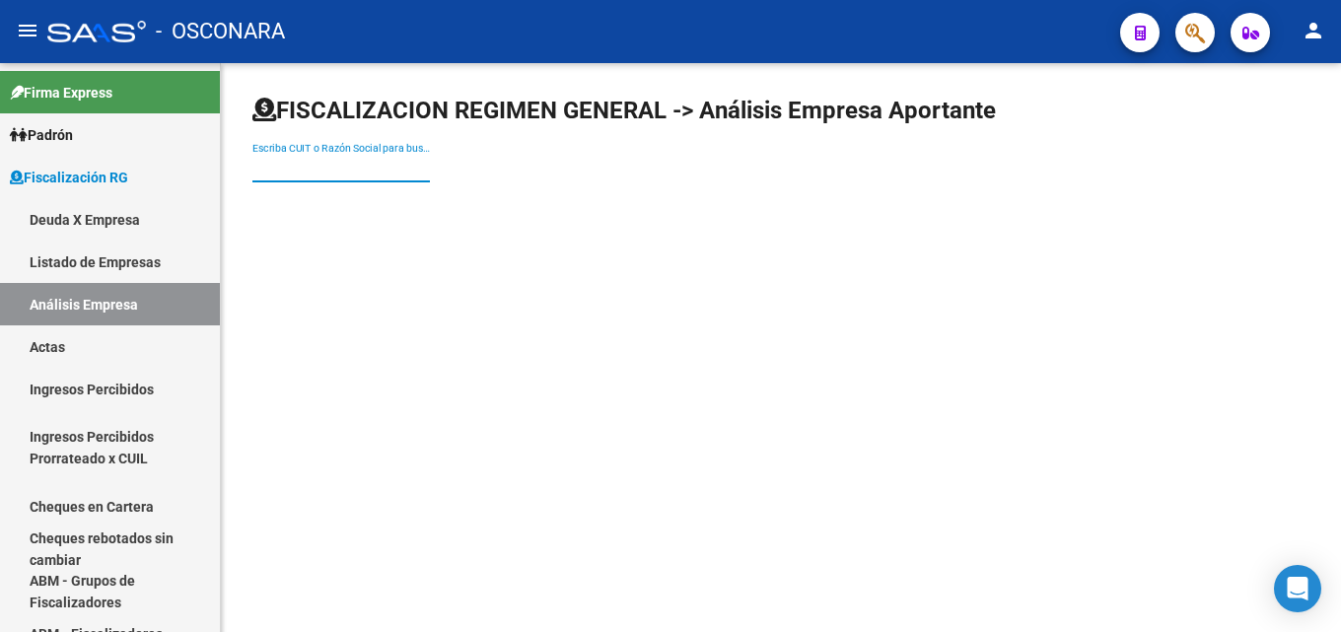
click at [341, 165] on input "Escriba CUIT o Razón Social para buscar" at bounding box center [342, 168] width 178 height 17
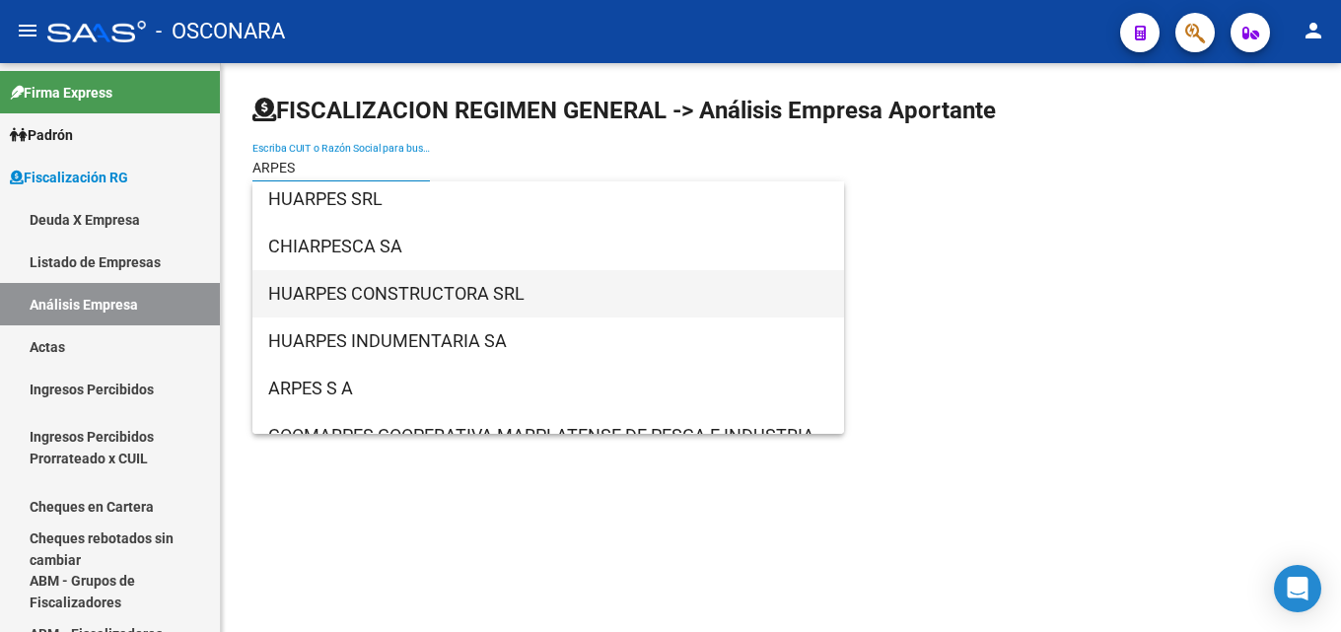
scroll to position [79, 0]
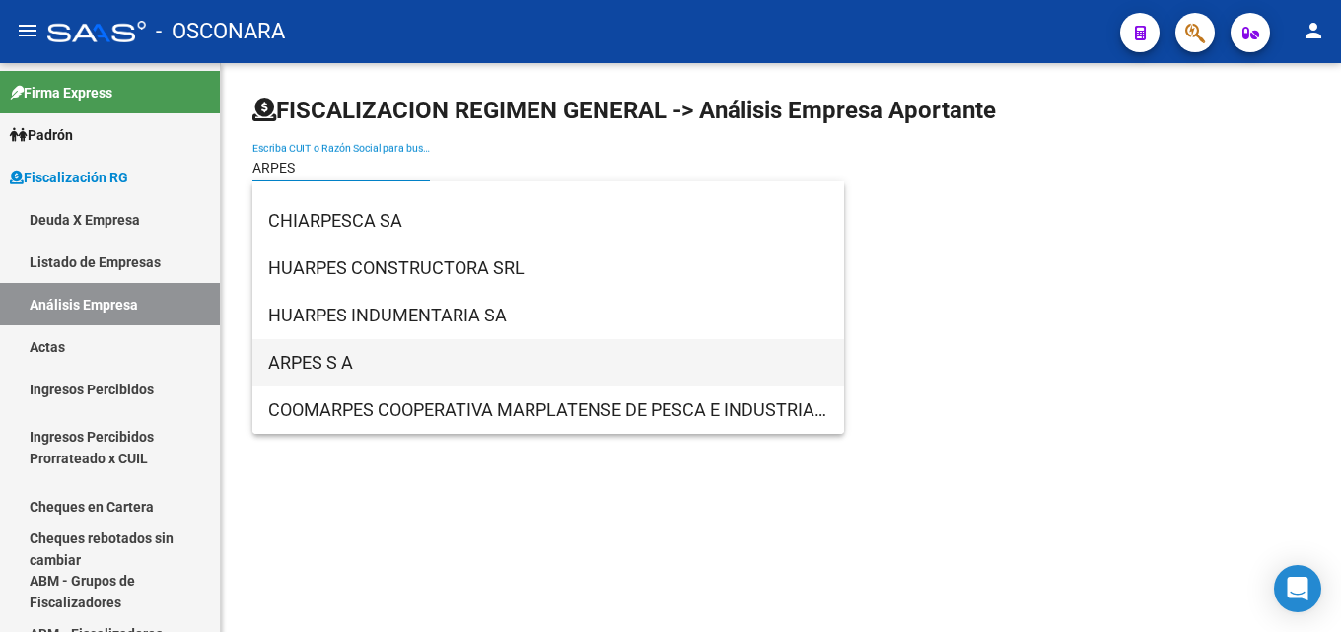
type input "ARPES"
click at [341, 352] on span "ARPES S A" at bounding box center [548, 362] width 560 height 47
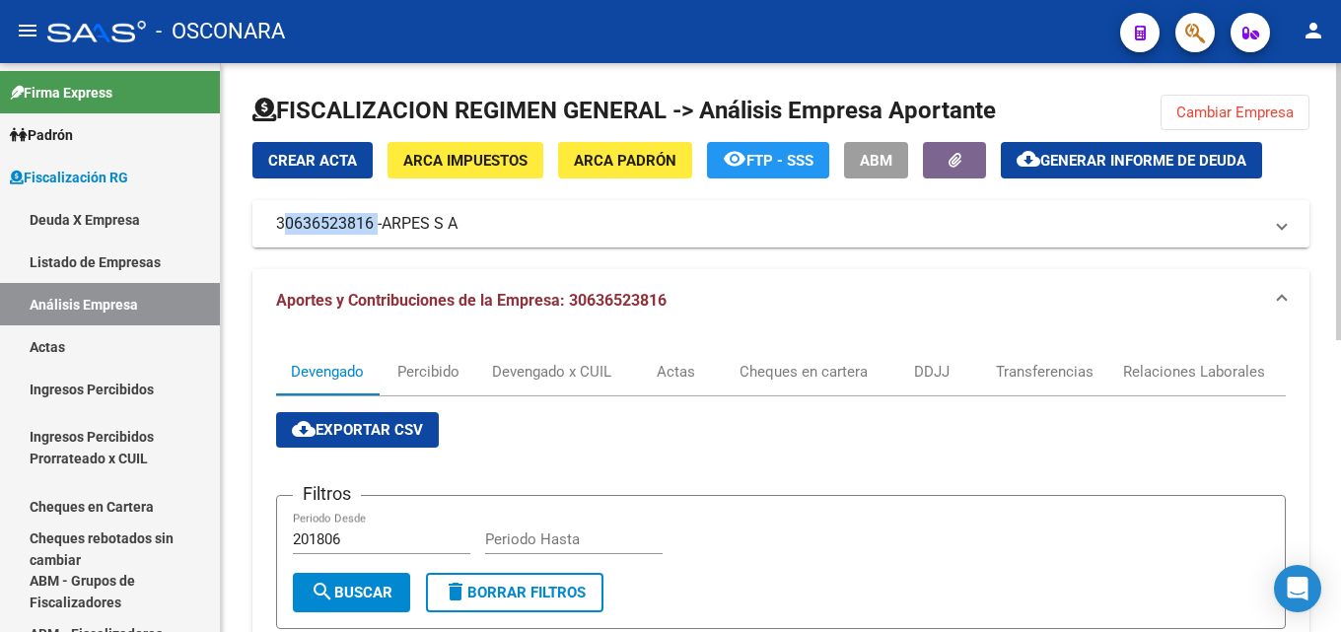
drag, startPoint x: 271, startPoint y: 221, endPoint x: 374, endPoint y: 228, distance: 102.8
click at [374, 228] on mat-expansion-panel-header "30636523816 - ARPES S A" at bounding box center [781, 223] width 1057 height 47
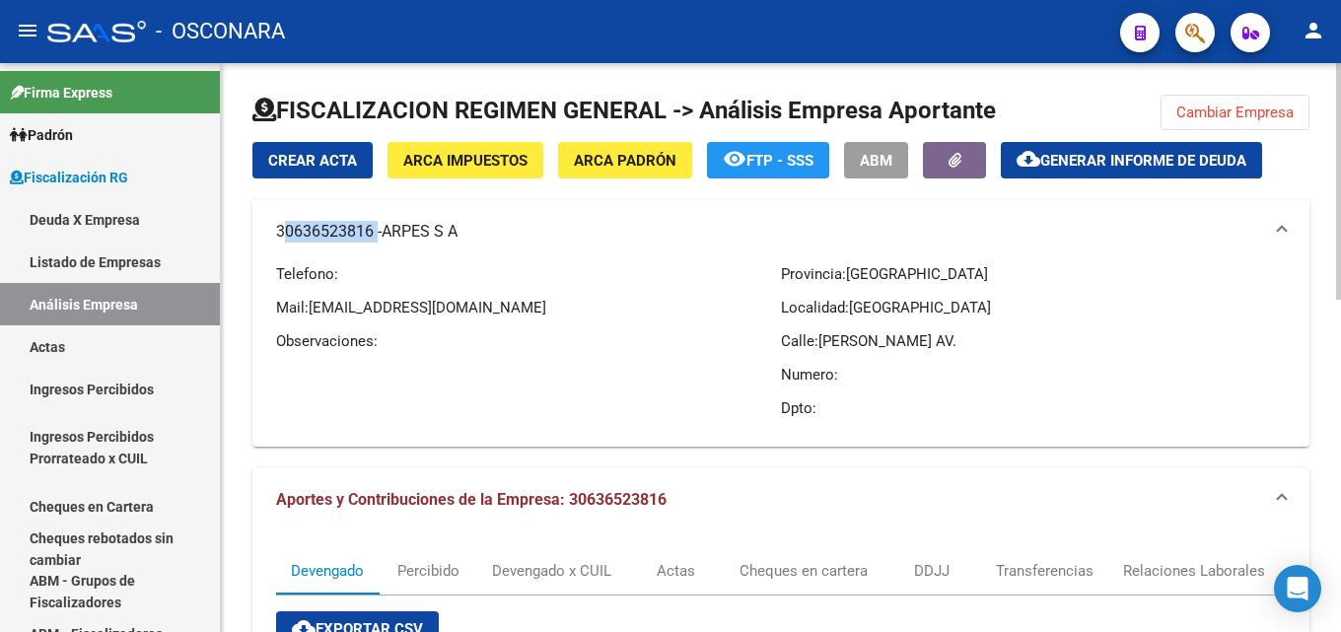
copy mat-panel-title "30636523816"
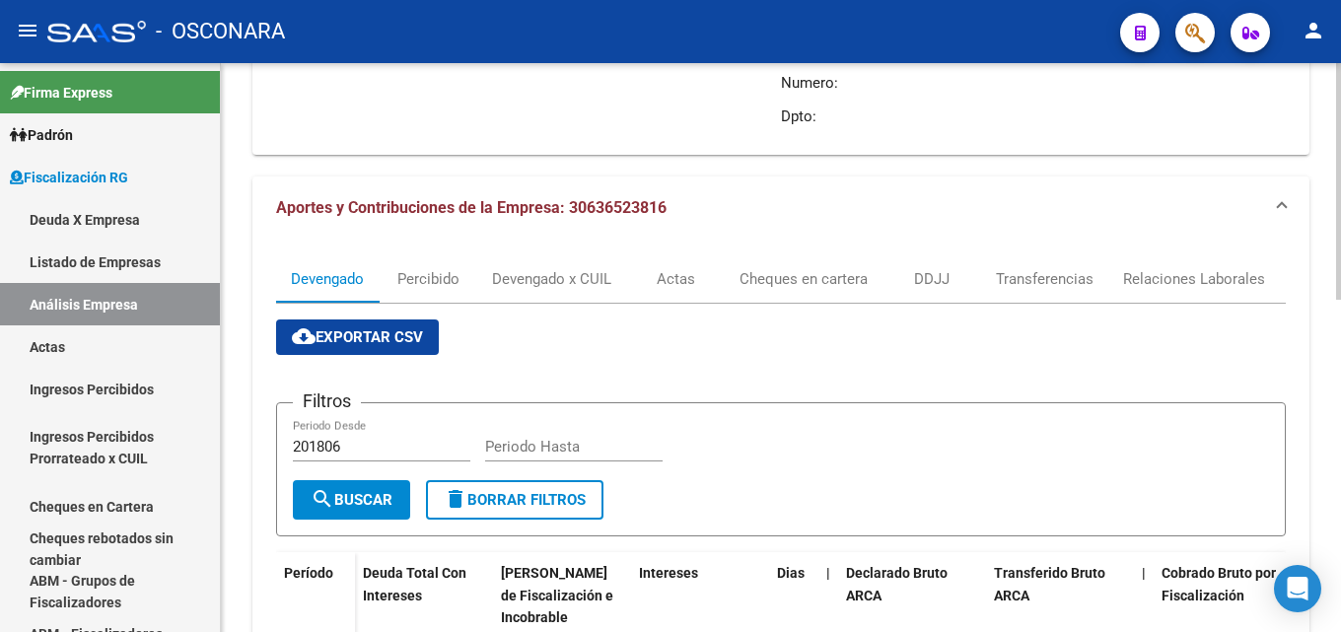
scroll to position [296, 0]
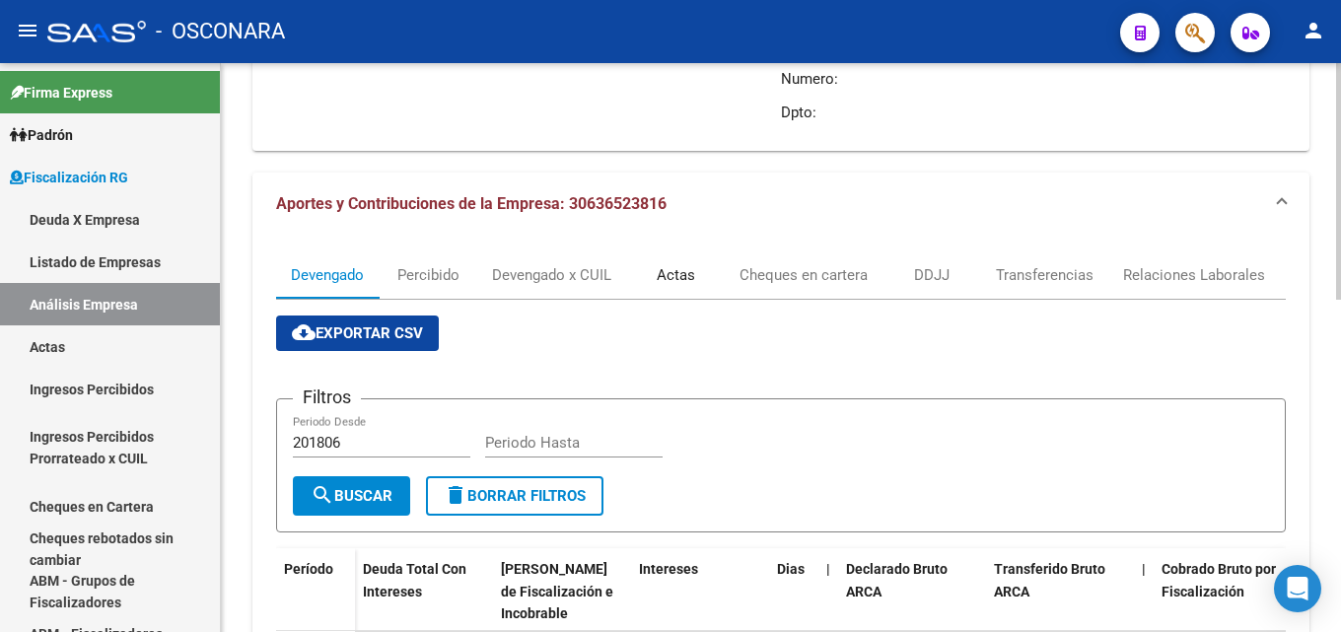
click at [667, 266] on div "Actas" at bounding box center [676, 275] width 38 height 22
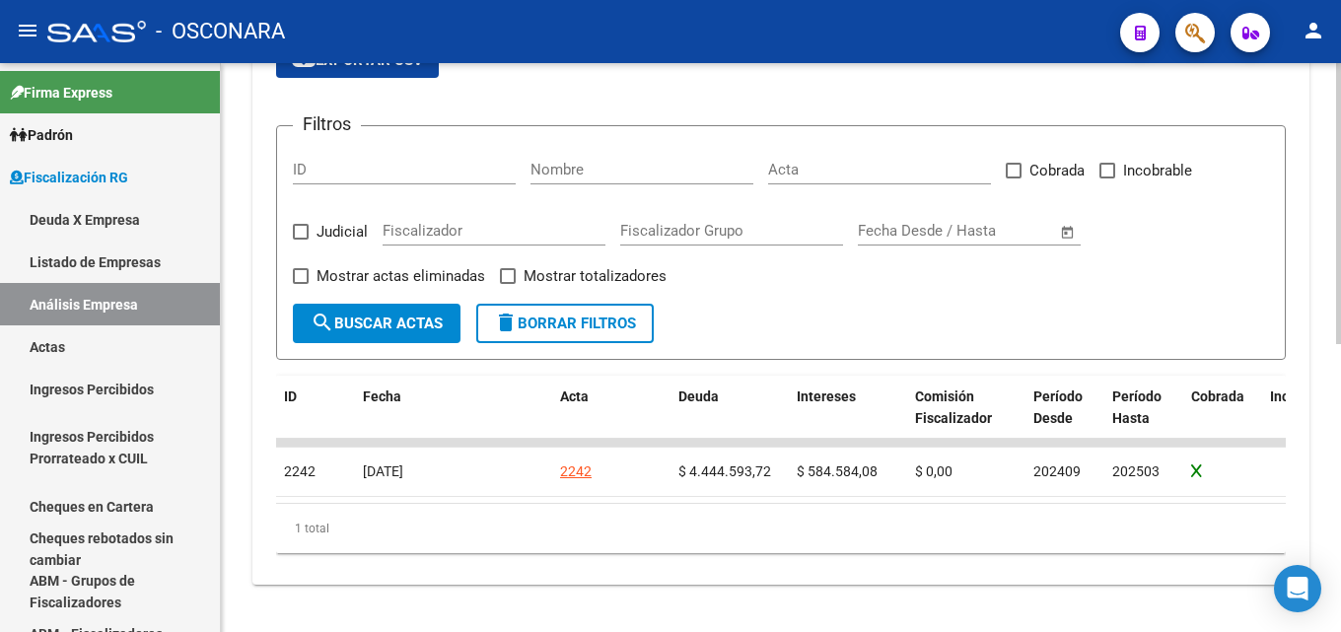
scroll to position [584, 0]
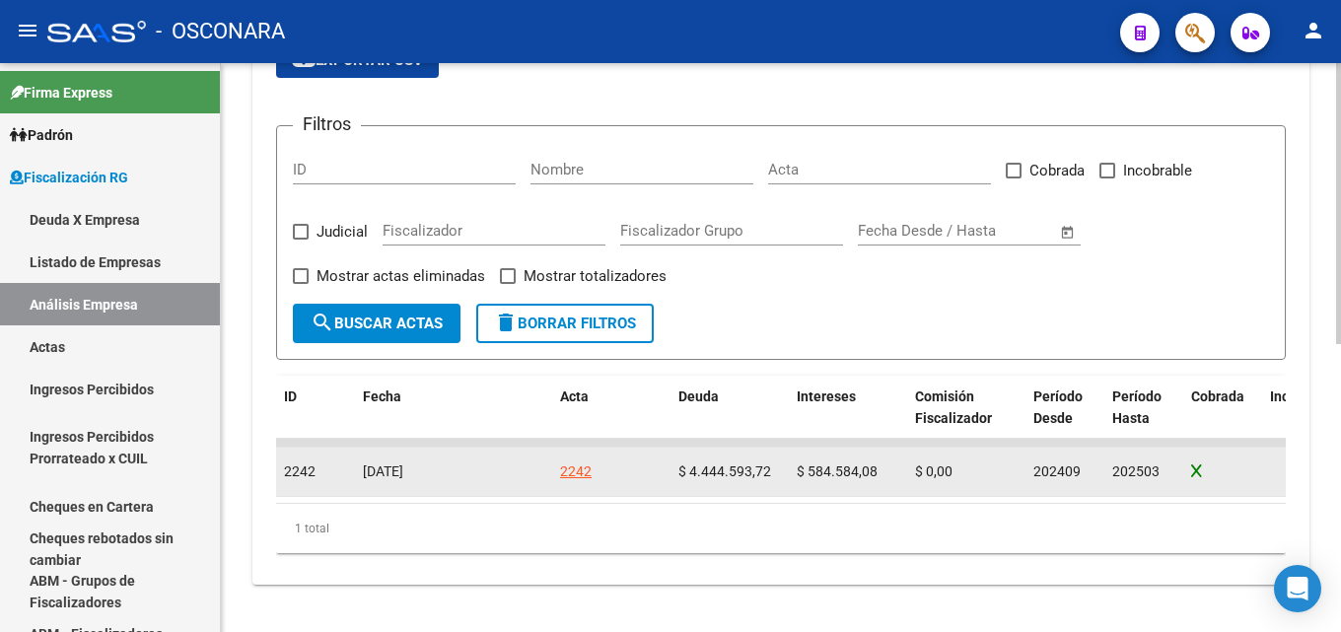
click at [577, 461] on div "2242" at bounding box center [576, 472] width 32 height 23
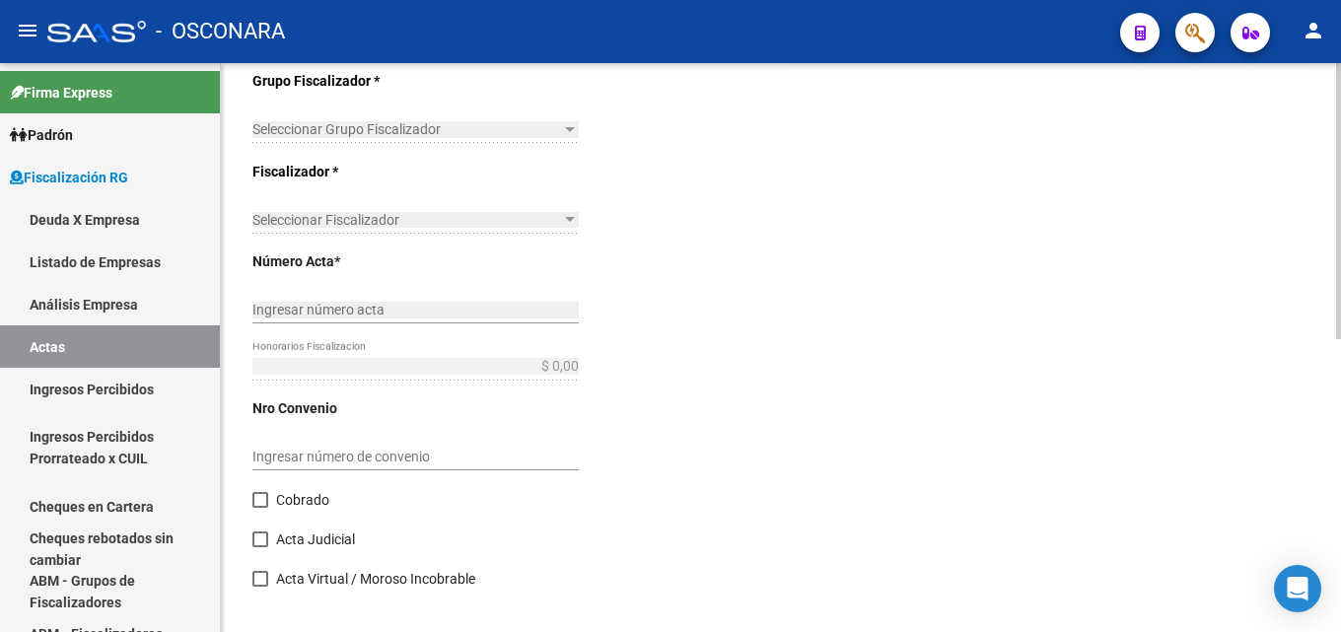
type input "202409"
type input "202503"
type input "$ 5.029.177,80"
type input "$ 4.444.593,72"
type input "$ 584.584,08"
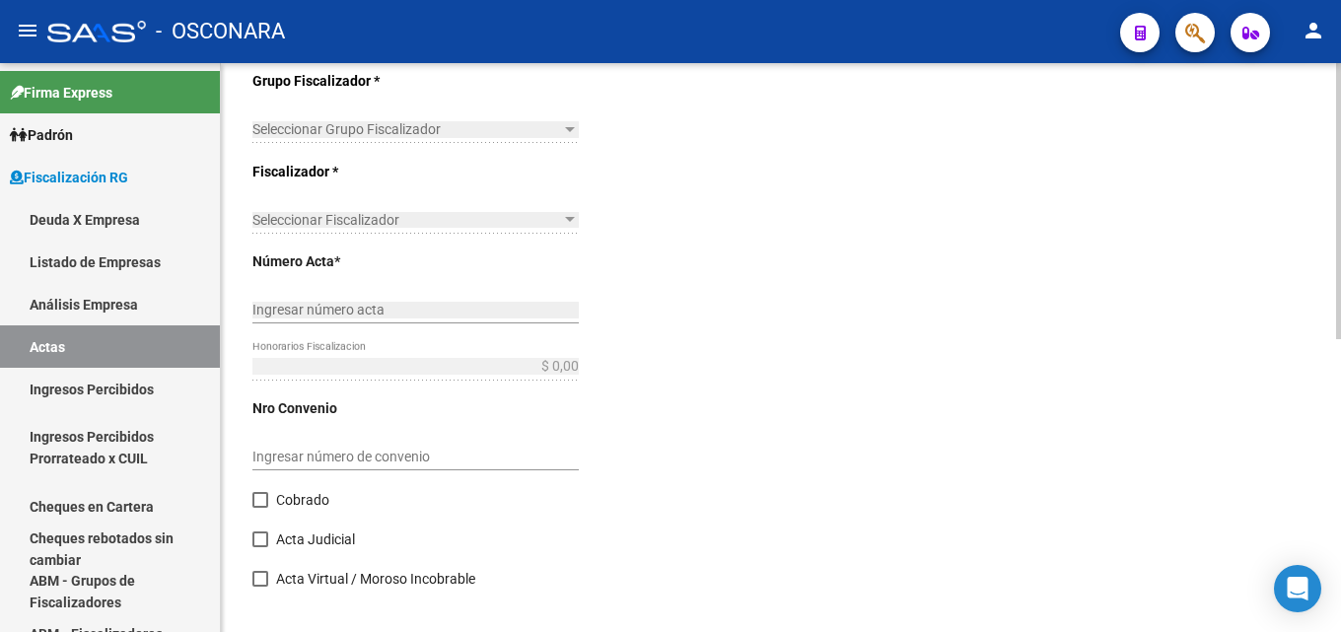
type input "2242"
checkbox input "true"
type input "COBRANZA SECCIONAL [GEOGRAPHIC_DATA]"
type input "[DATE]"
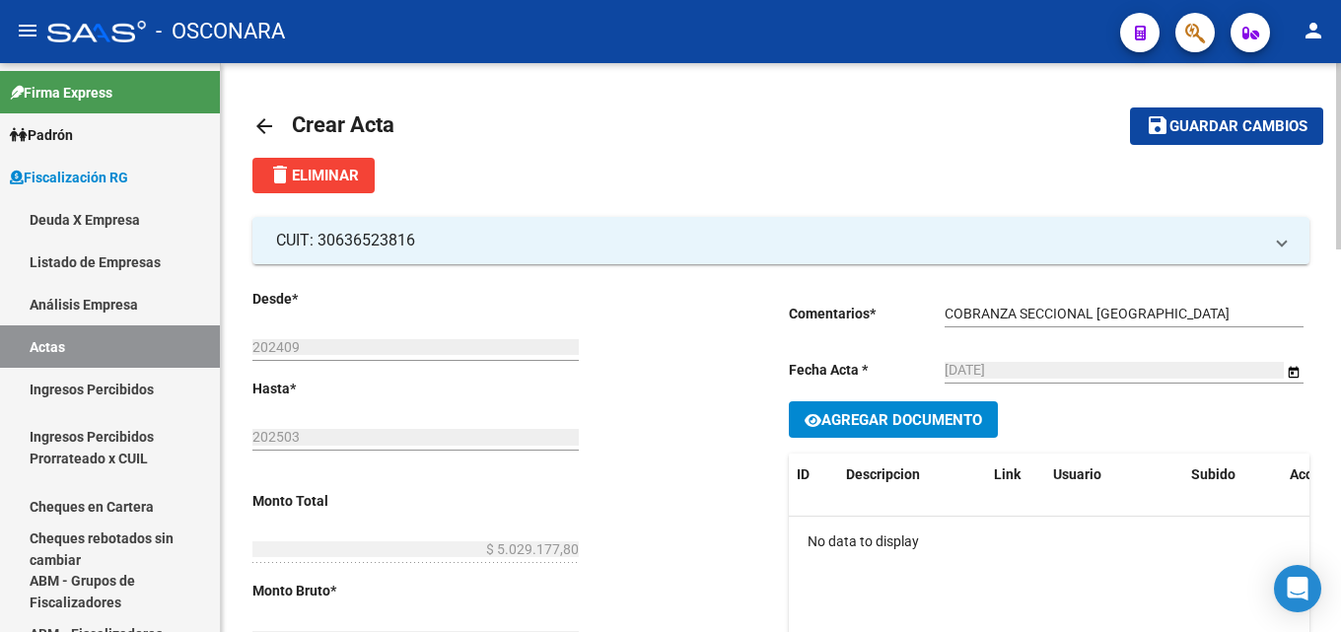
click at [262, 121] on mat-icon "arrow_back" at bounding box center [265, 126] width 24 height 24
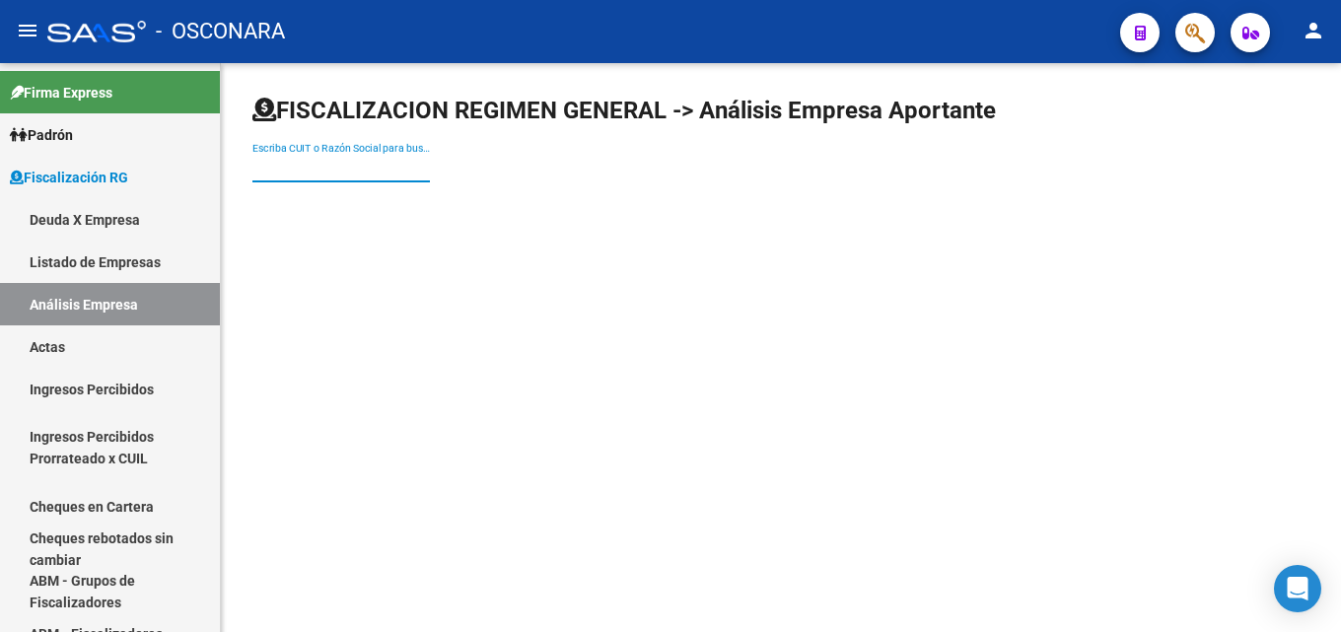
click at [331, 174] on input "Escriba CUIT o Razón Social para buscar" at bounding box center [342, 168] width 178 height 17
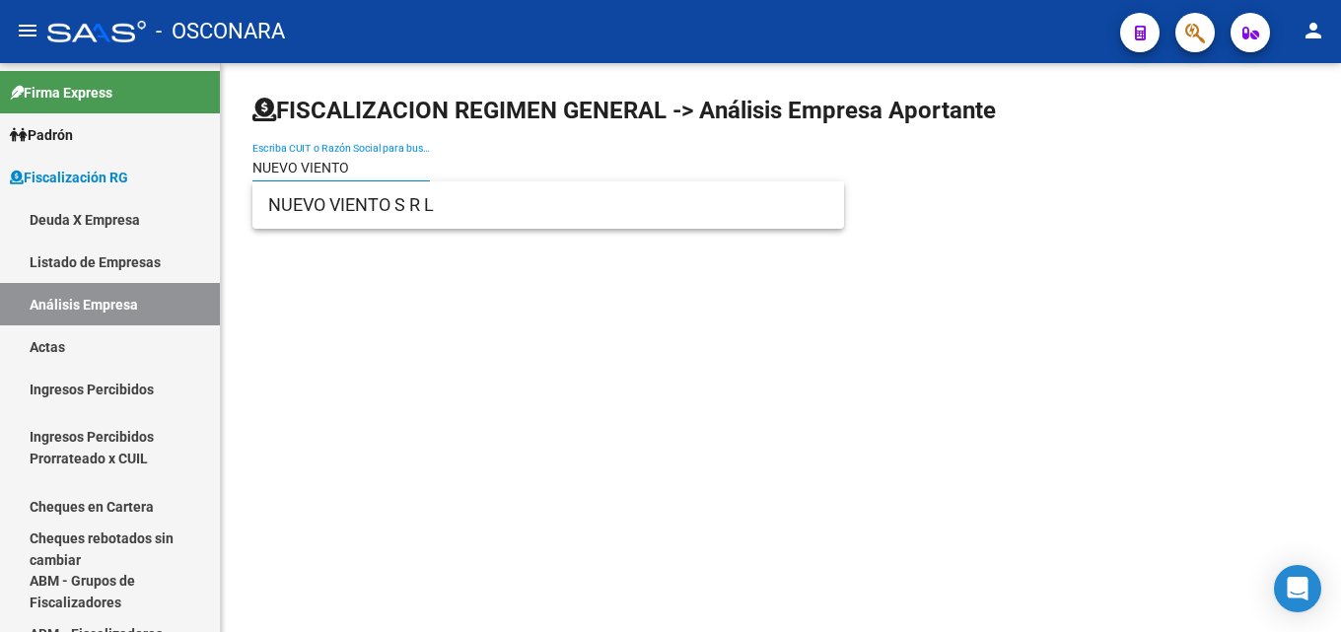
type input "NUEVO VIENTO"
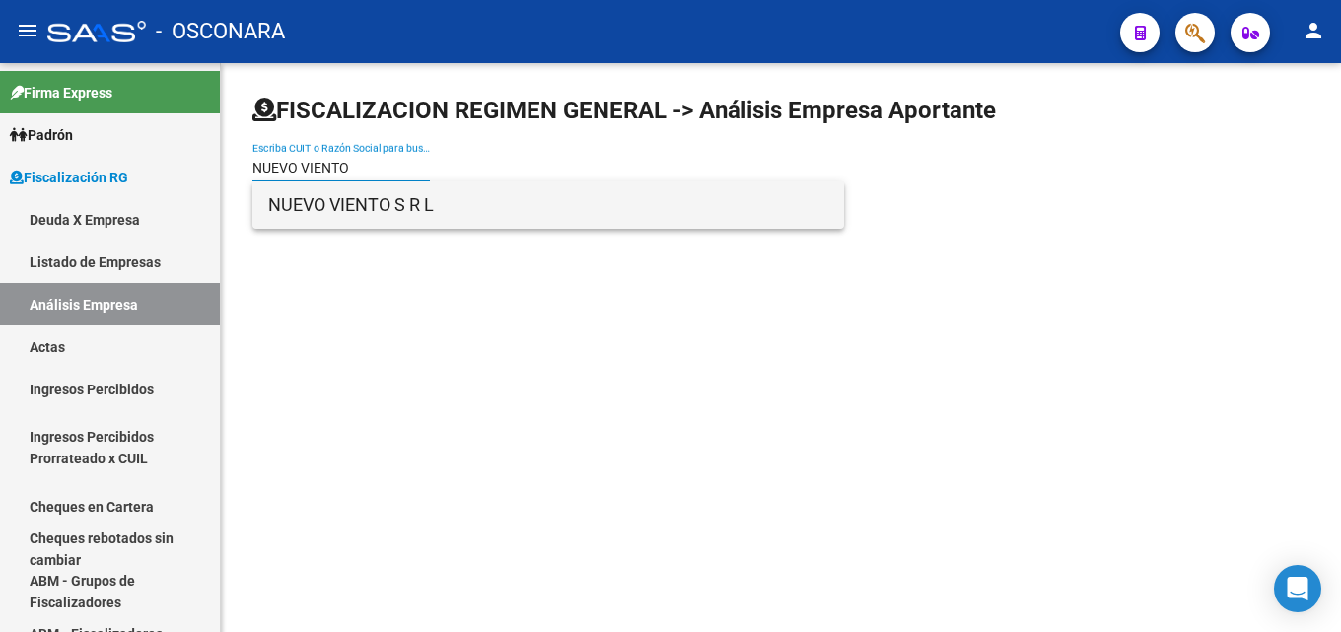
click at [337, 216] on span "NUEVO VIENTO S R L" at bounding box center [548, 204] width 560 height 47
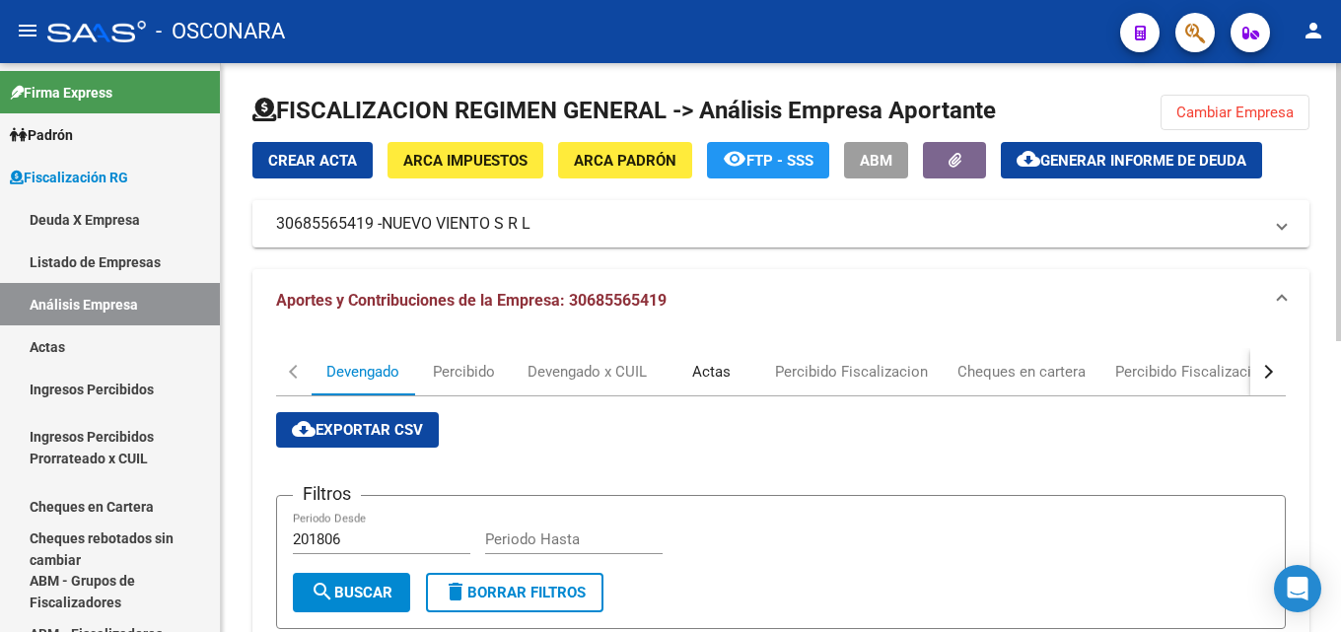
click at [702, 381] on div "Actas" at bounding box center [711, 372] width 38 height 22
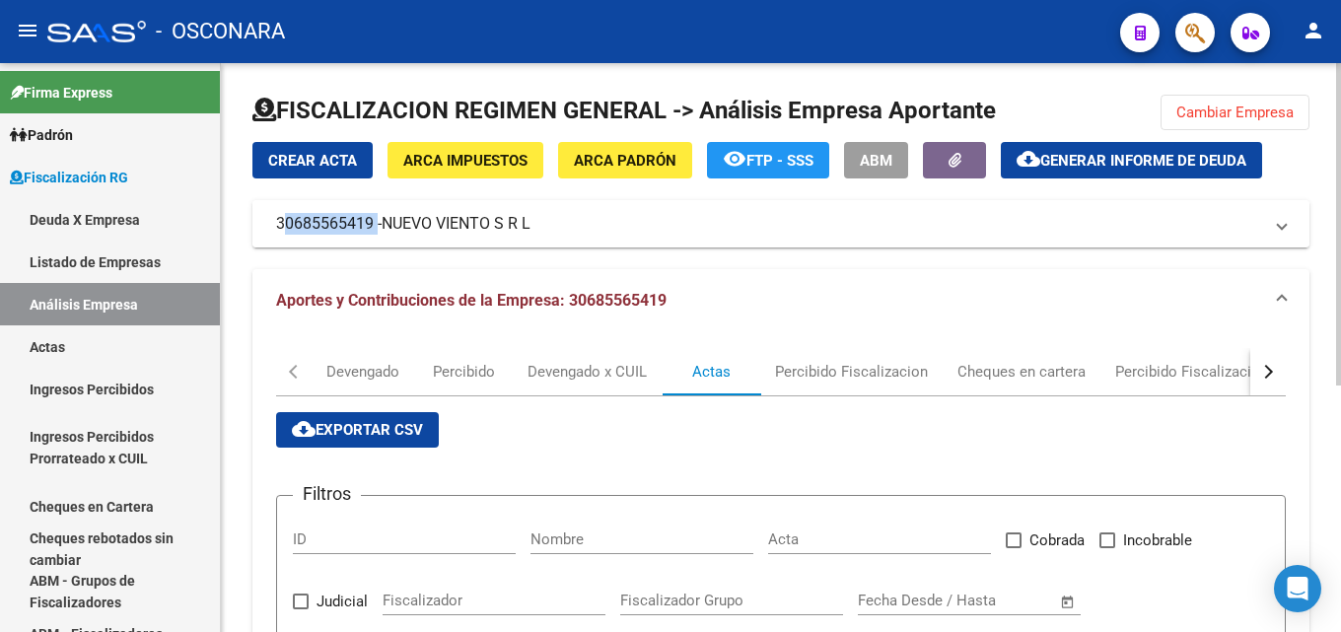
drag, startPoint x: 270, startPoint y: 226, endPoint x: 375, endPoint y: 224, distance: 104.6
click at [375, 224] on mat-expansion-panel-header "30685565419 - NUEVO VIENTO S R L" at bounding box center [781, 223] width 1057 height 47
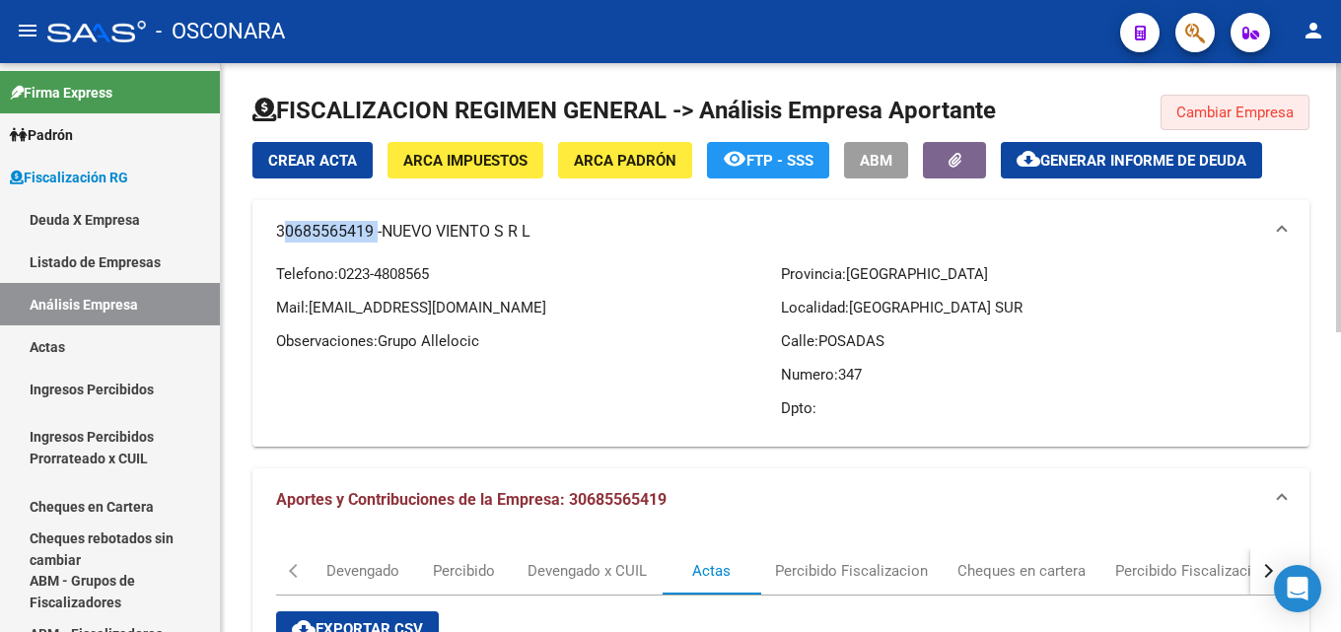
drag, startPoint x: 1178, startPoint y: 110, endPoint x: 651, endPoint y: 112, distance: 526.7
click at [1178, 109] on span "Cambiar Empresa" at bounding box center [1235, 113] width 117 height 18
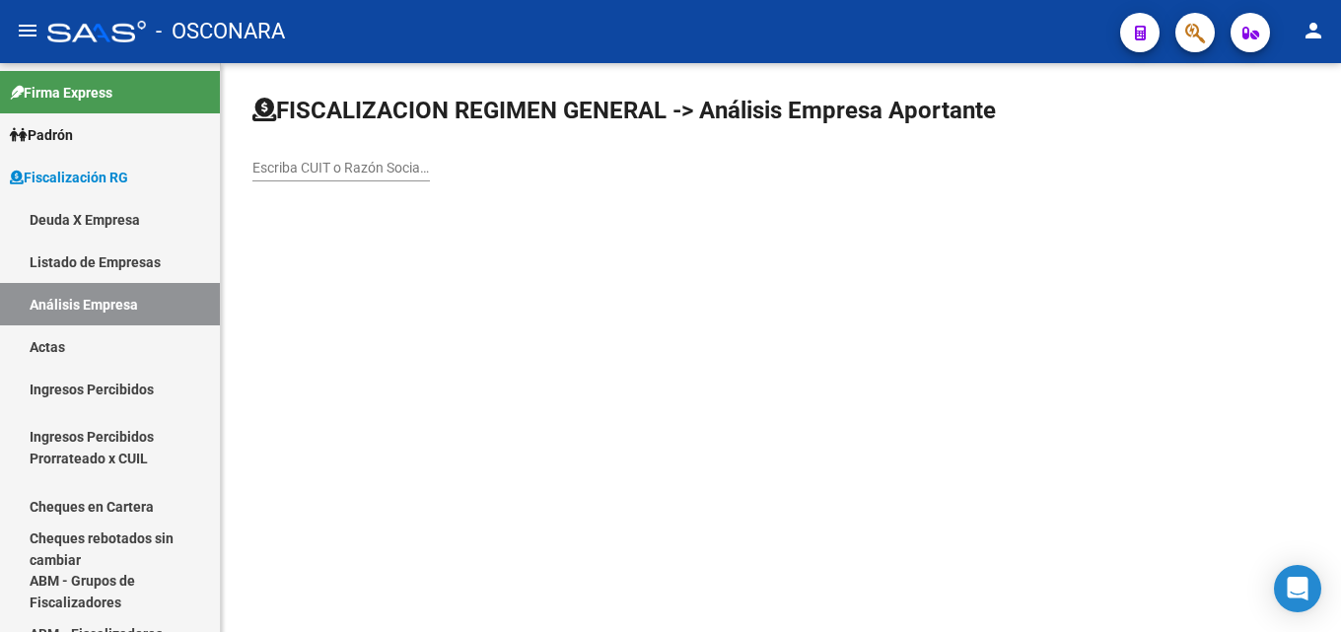
click at [336, 165] on input "Escriba CUIT o Razón Social para buscar" at bounding box center [342, 168] width 178 height 17
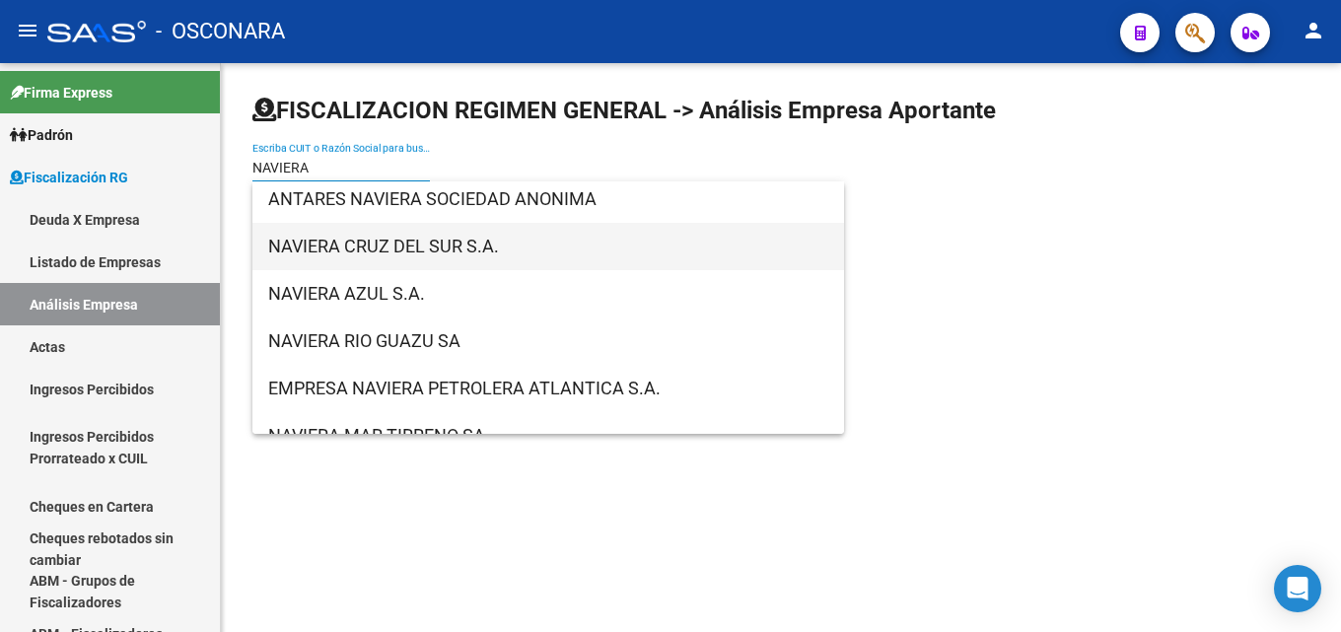
scroll to position [99, 0]
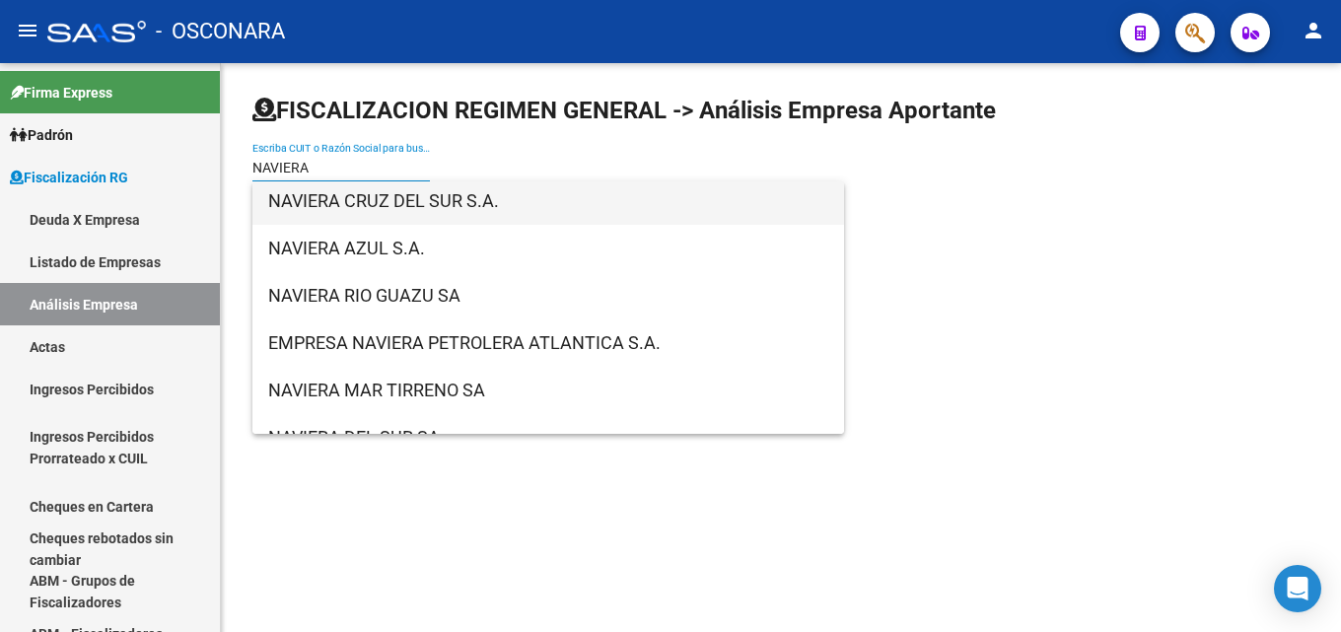
type input "NAVIERA"
click at [399, 204] on span "NAVIERA CRUZ DEL SUR S.A." at bounding box center [548, 201] width 560 height 47
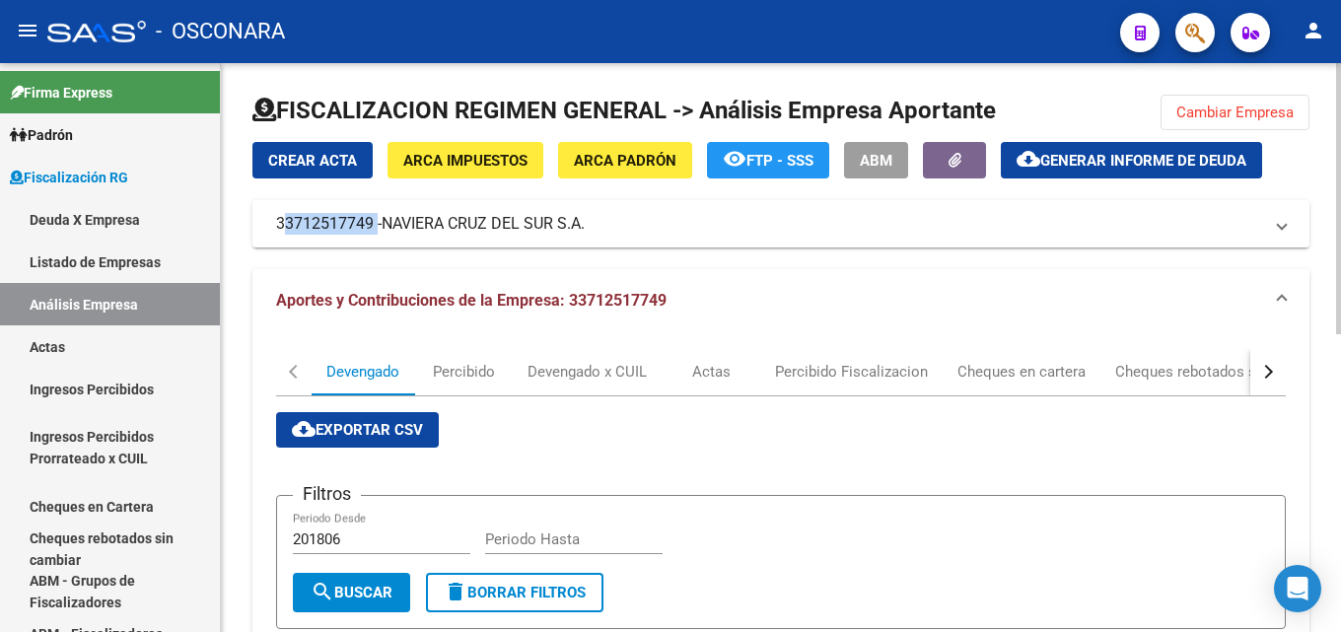
drag, startPoint x: 269, startPoint y: 225, endPoint x: 375, endPoint y: 235, distance: 106.0
click at [375, 235] on mat-expansion-panel-header "33712517749 - NAVIERA [PERSON_NAME] DEL SUR S.A." at bounding box center [781, 223] width 1057 height 47
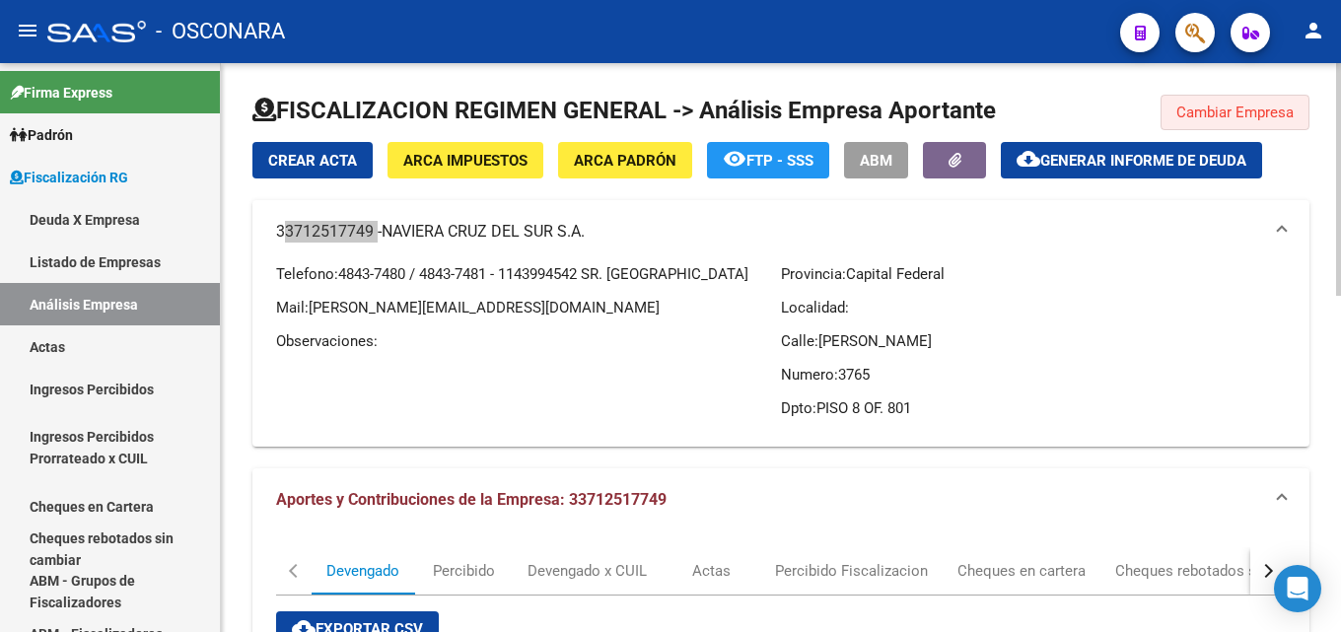
click at [1179, 111] on span "Cambiar Empresa" at bounding box center [1235, 113] width 117 height 18
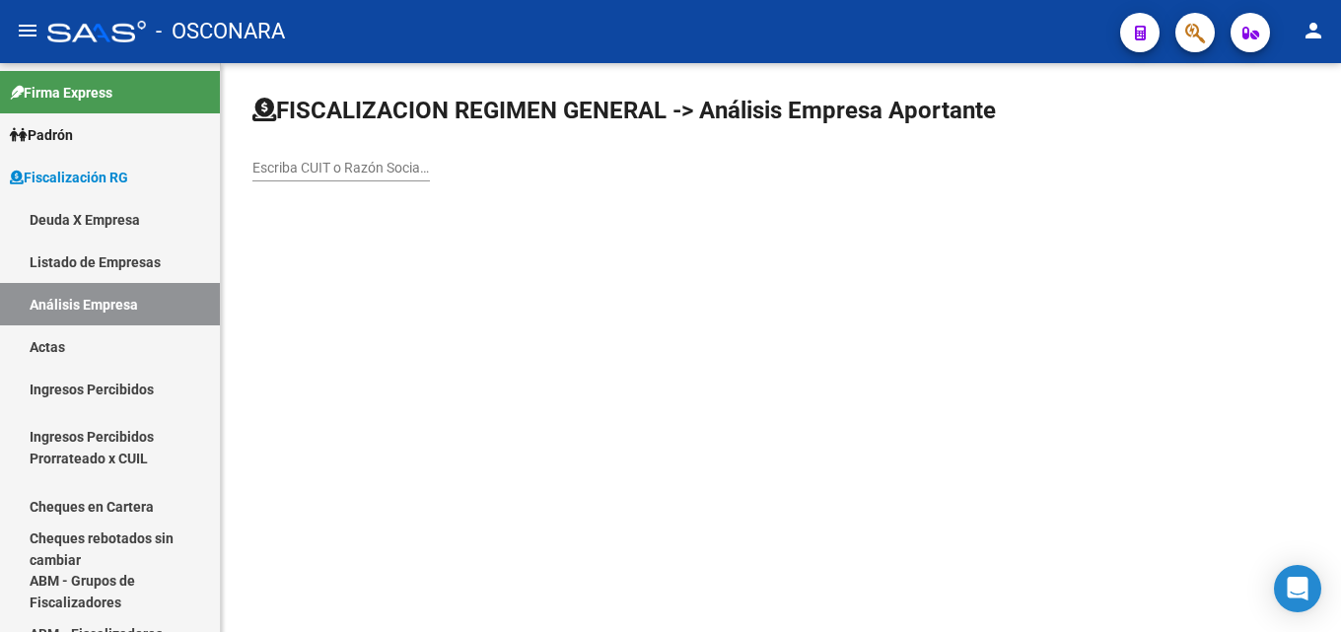
click at [366, 170] on input "Escriba CUIT o Razón Social para buscar" at bounding box center [342, 168] width 178 height 17
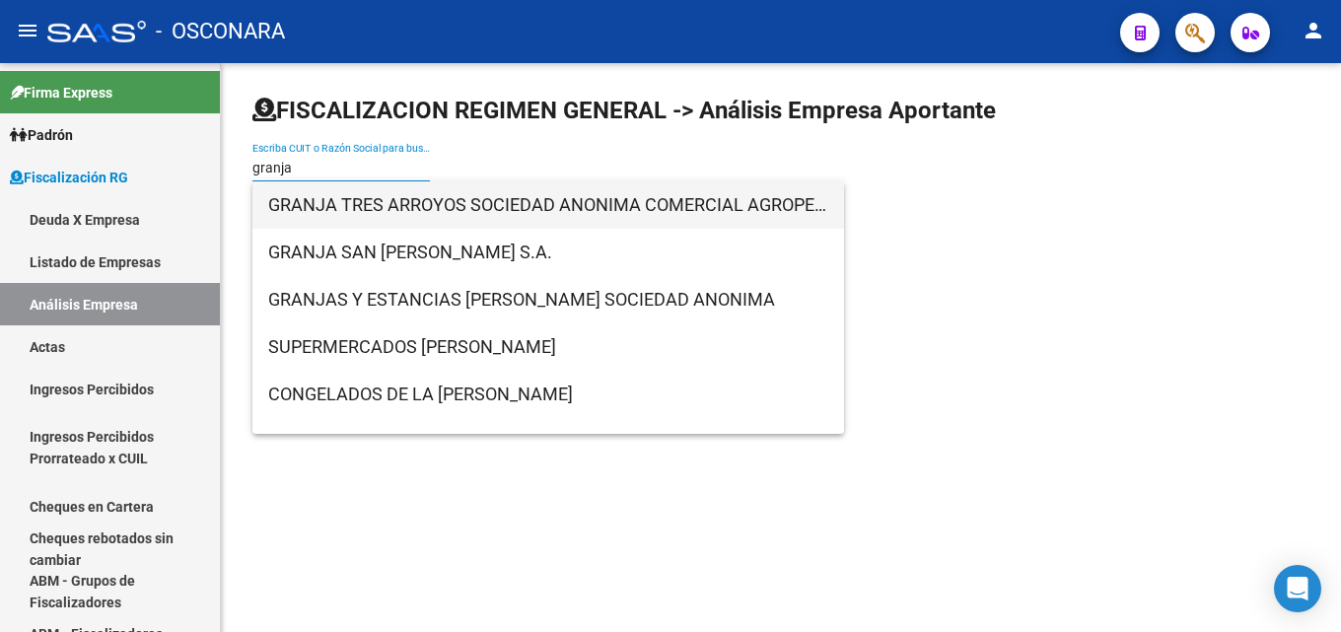
type input "granja"
click at [386, 204] on span "GRANJA TRES ARROYOS SOCIEDAD ANONIMA COMERCIAL AGROPECUARIA FIN E INDUSTRIAL" at bounding box center [548, 204] width 560 height 47
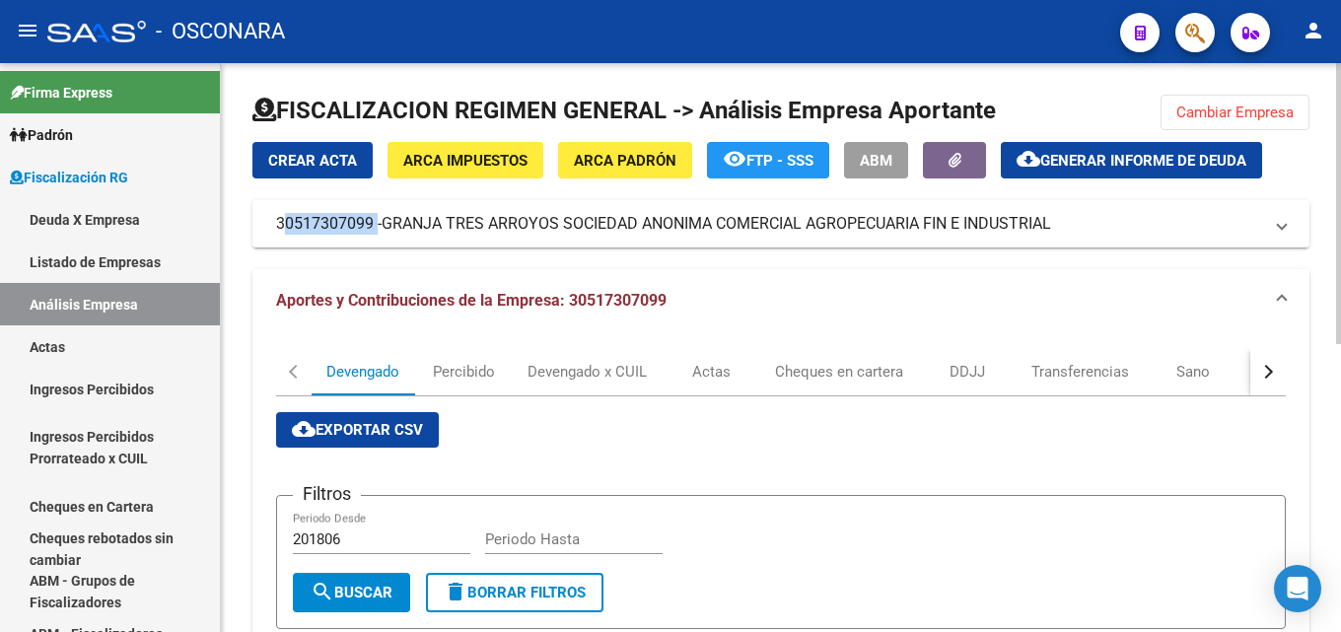
drag, startPoint x: 261, startPoint y: 232, endPoint x: 370, endPoint y: 235, distance: 108.5
click at [370, 235] on mat-expansion-panel-header "30517307099 - GRANJA TRES [PERSON_NAME] SOCIEDAD ANONIMA COMERCIAL AGROPECUARIA…" at bounding box center [781, 223] width 1057 height 47
click at [1211, 109] on span "Cambiar Empresa" at bounding box center [1235, 113] width 117 height 18
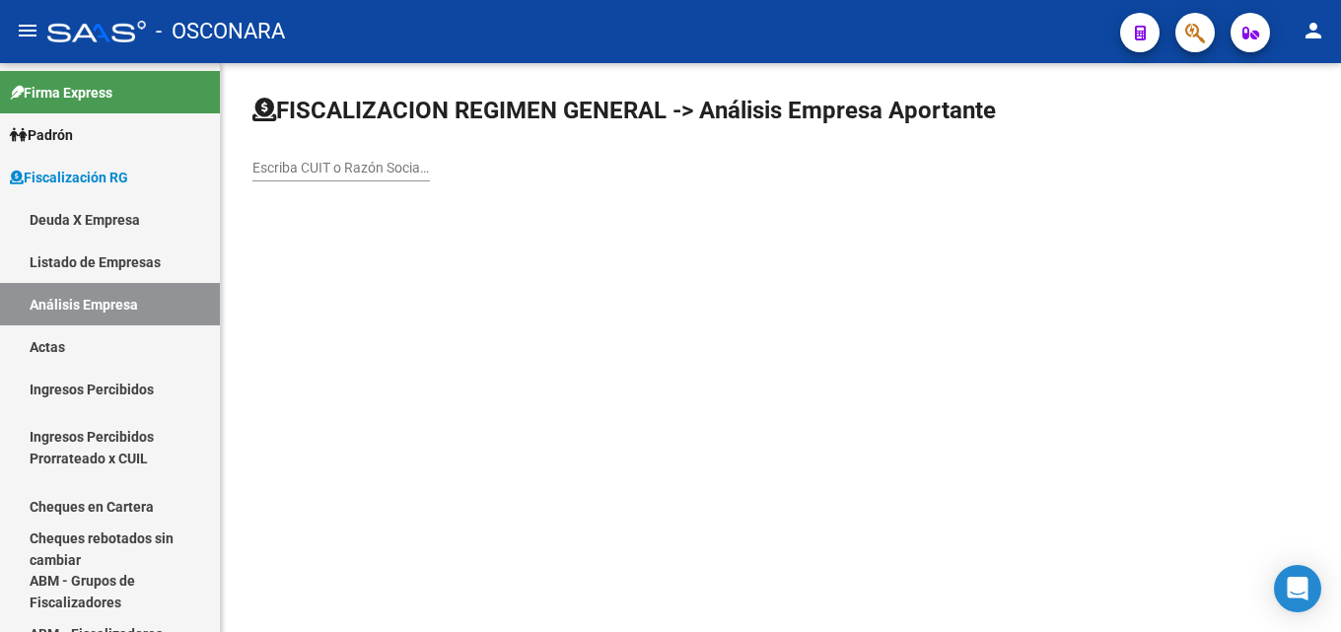
click at [332, 158] on div "Escriba CUIT o Razón Social para buscar" at bounding box center [342, 161] width 178 height 39
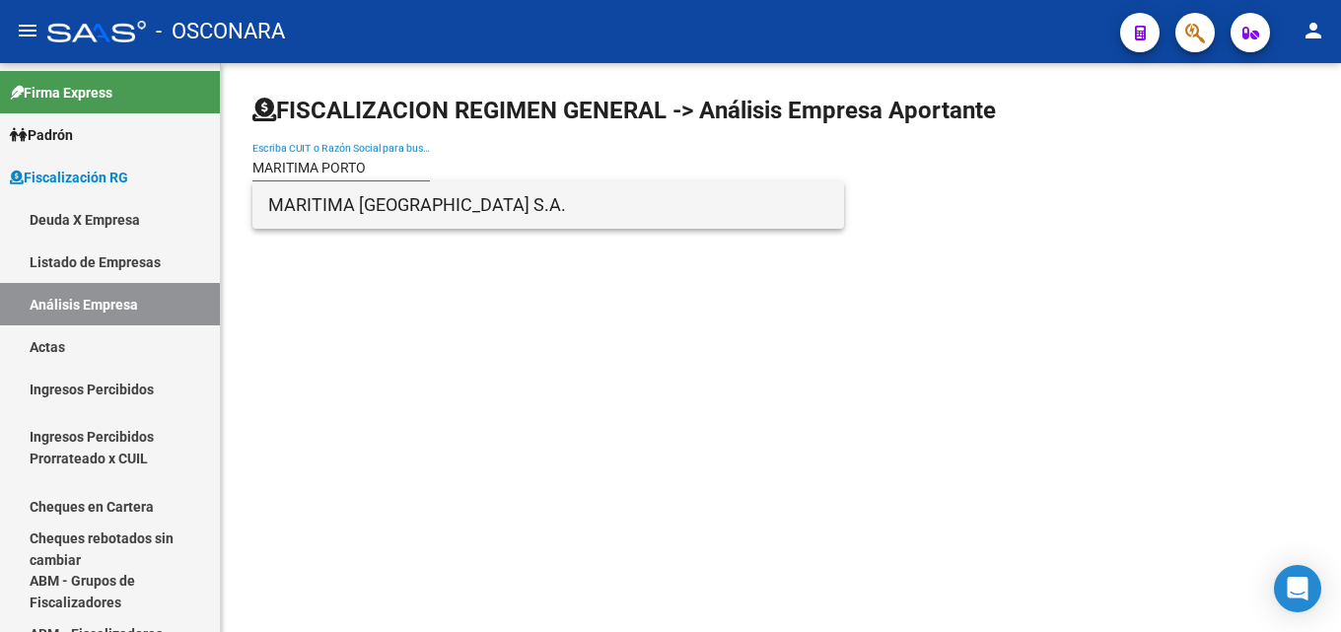
type input "MARITIMA PORTO"
click at [385, 211] on span "MARITIMA [GEOGRAPHIC_DATA] S.A." at bounding box center [548, 204] width 560 height 47
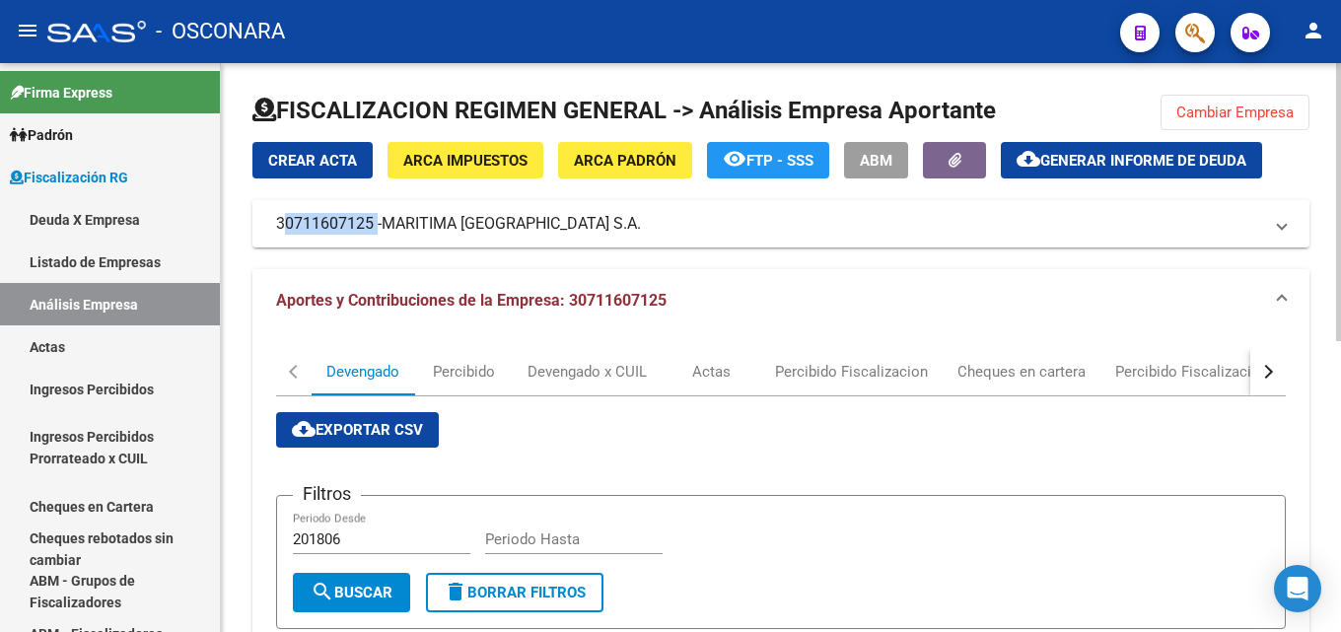
drag, startPoint x: 346, startPoint y: 228, endPoint x: 371, endPoint y: 228, distance: 24.7
click at [371, 228] on mat-expansion-panel-header "30711607125 - MARITIMA [GEOGRAPHIC_DATA] S.A." at bounding box center [781, 223] width 1057 height 47
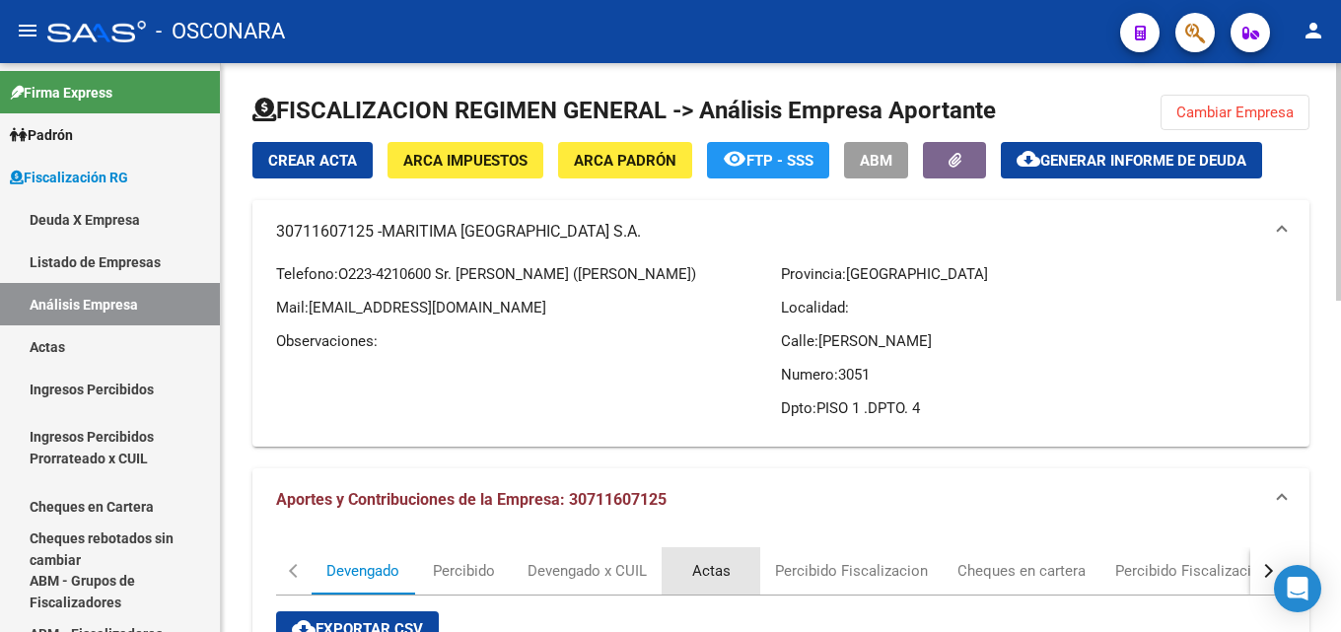
click at [718, 571] on div "Actas" at bounding box center [711, 571] width 38 height 22
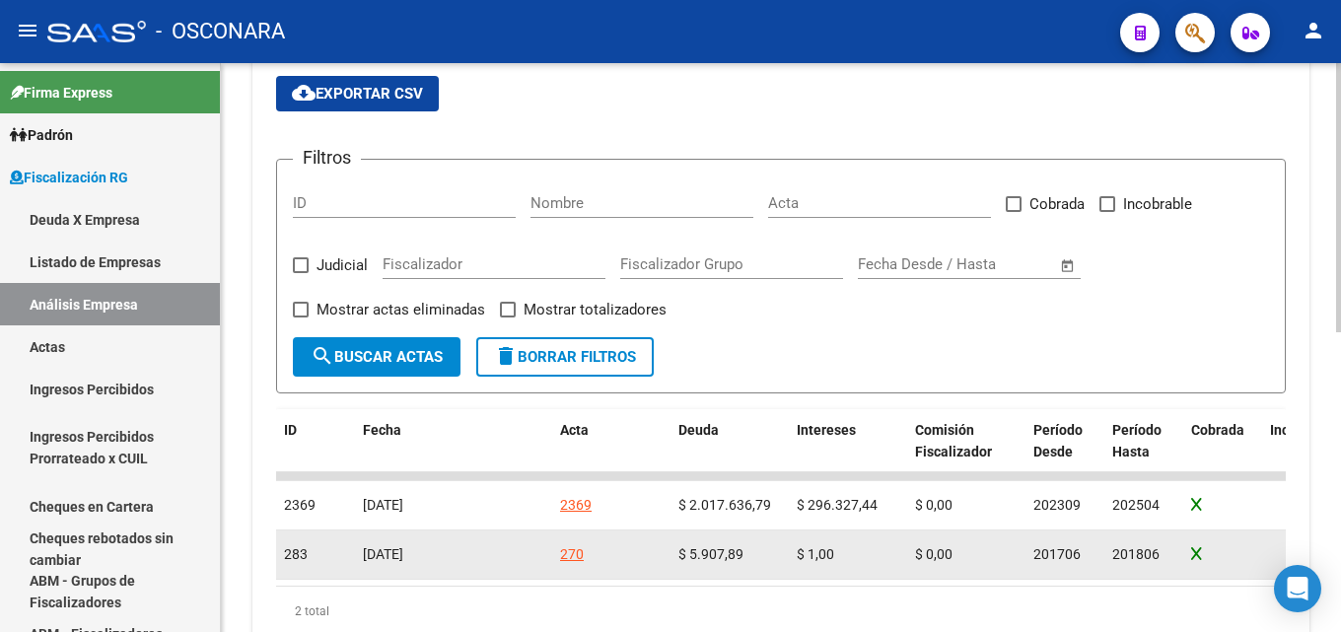
scroll to position [592, 0]
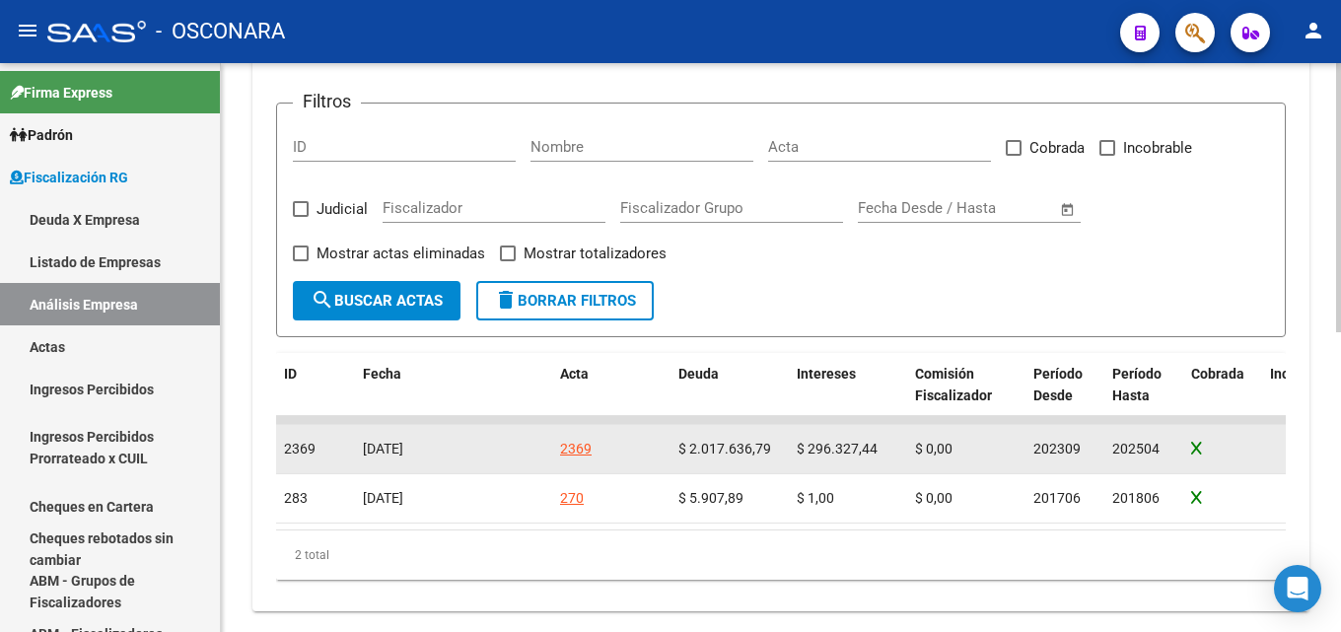
click at [563, 451] on div "2369" at bounding box center [576, 449] width 32 height 23
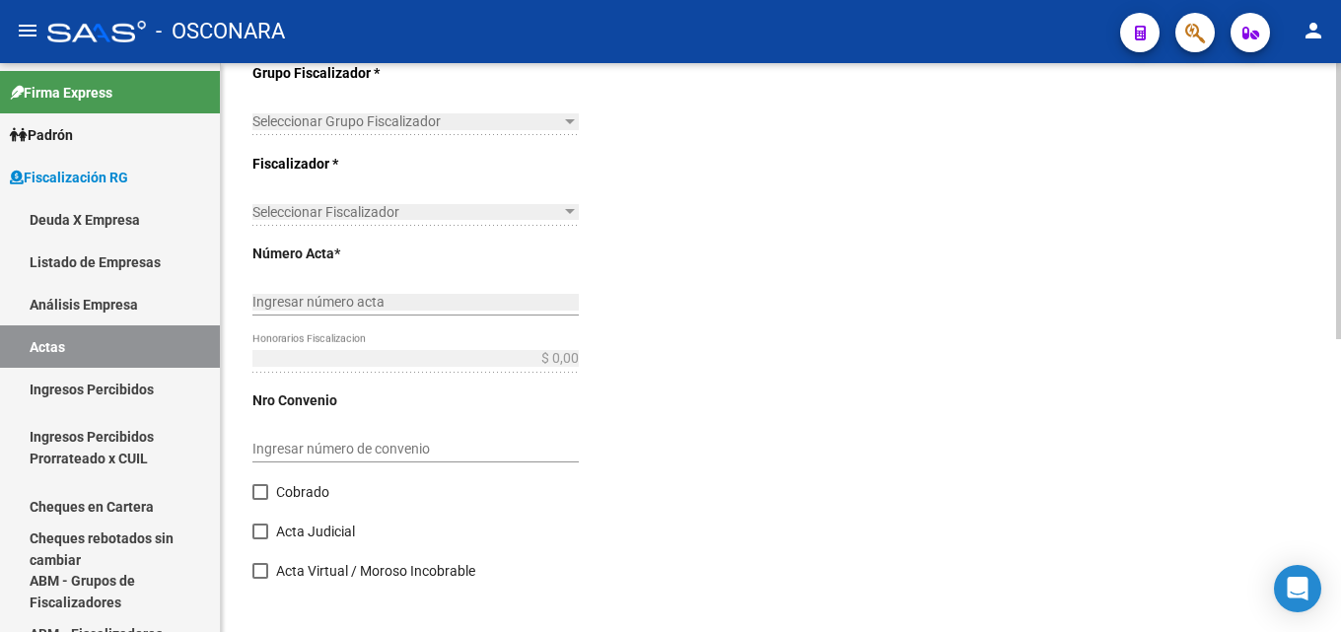
type input "202309"
type input "202504"
type input "$ 2.690.691,66"
type input "$ 2.017.636,79"
type input "$ 296.327,44"
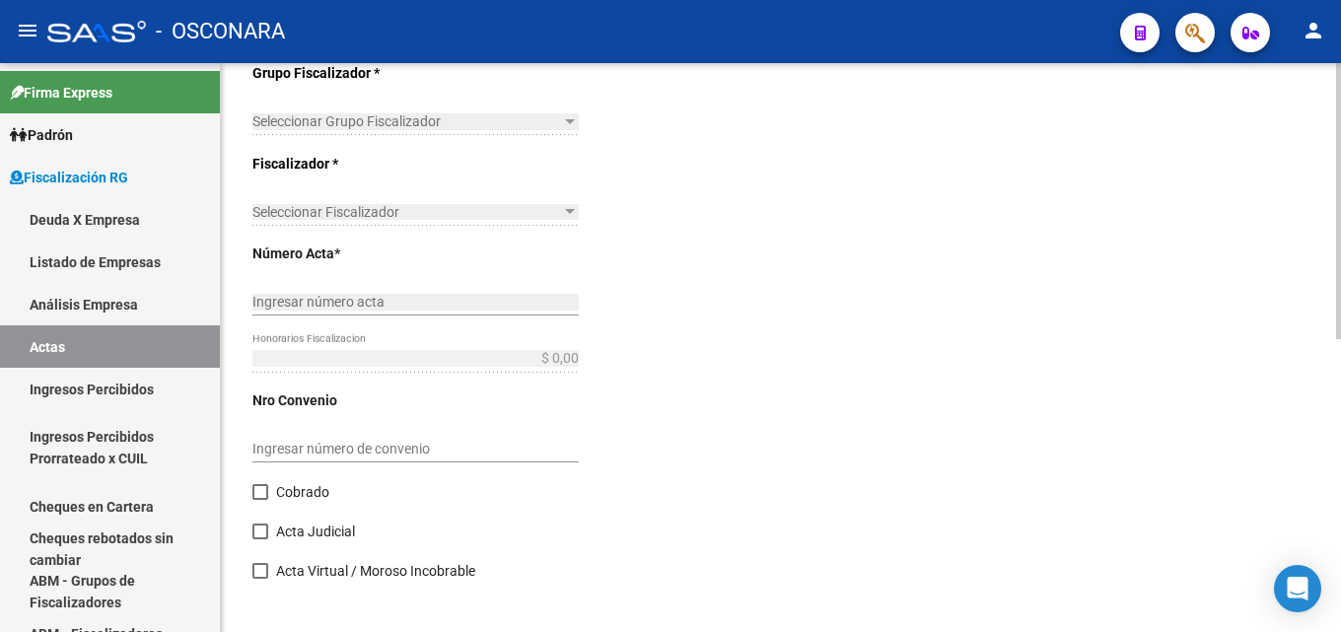
type input "2369"
type input "$ 376.727,43"
checkbox input "true"
type input "COBRANZA [GEOGRAPHIC_DATA]"
type input "[DATE]"
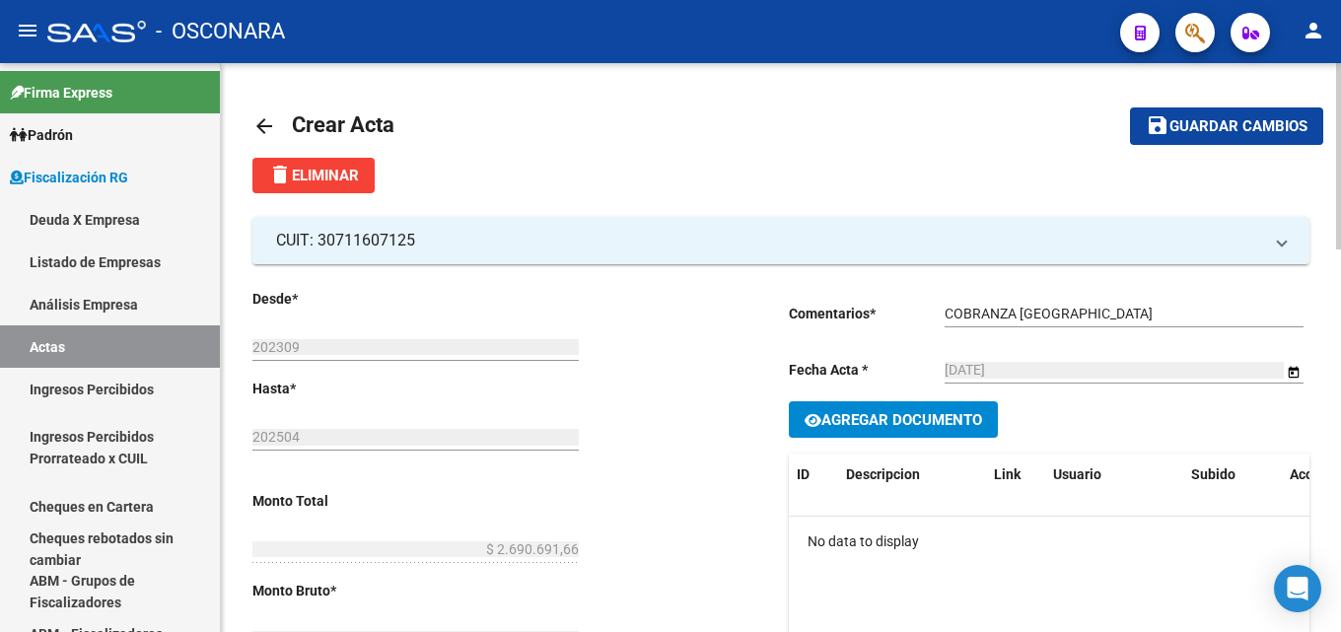
click at [258, 122] on mat-icon "arrow_back" at bounding box center [265, 126] width 24 height 24
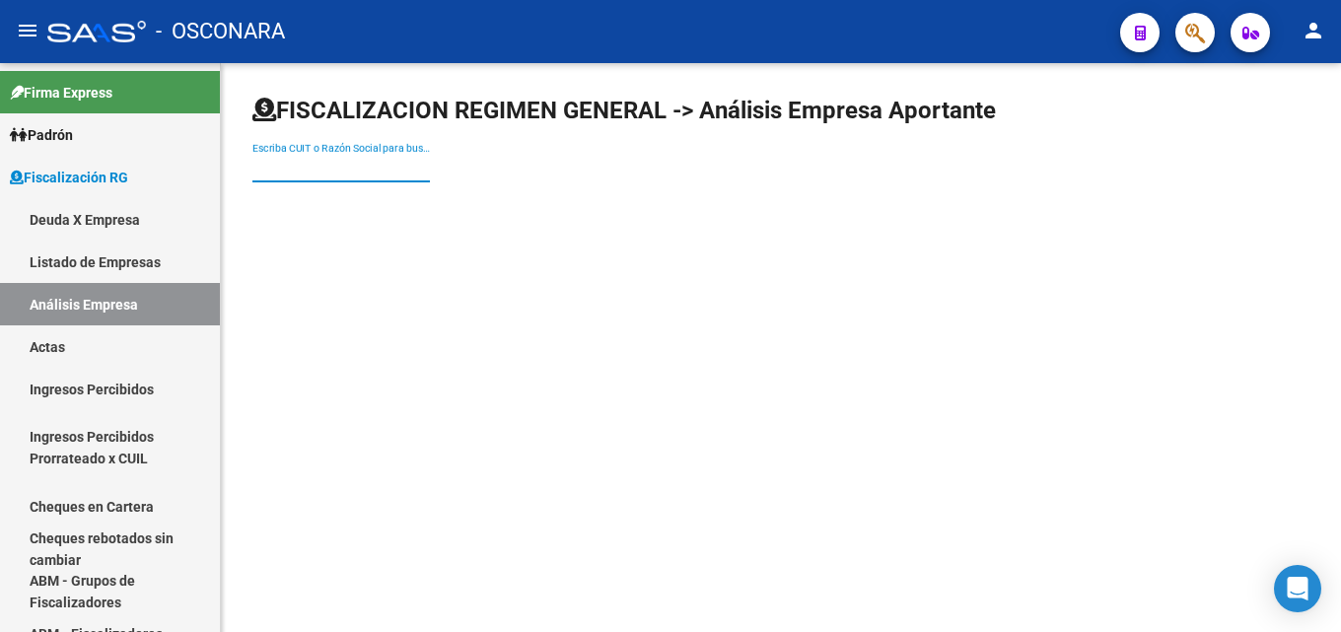
click at [319, 163] on input "Escriba CUIT o Razón Social para buscar" at bounding box center [342, 168] width 178 height 17
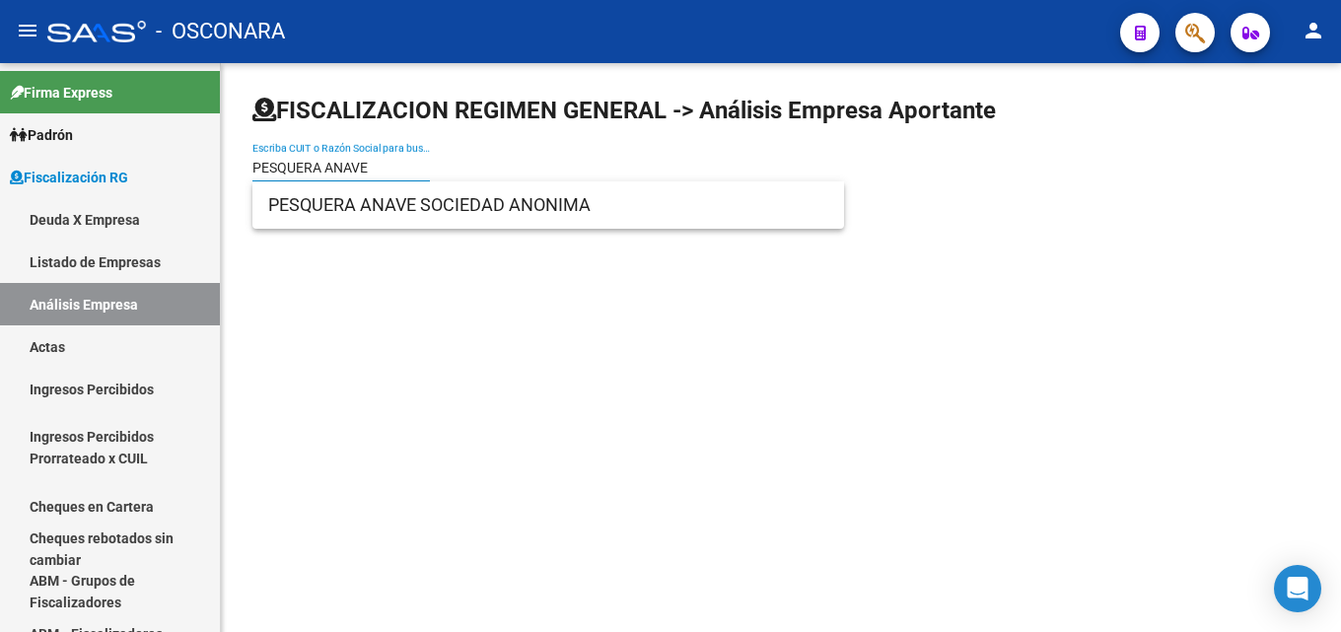
type input "PESQUERA ANAVE"
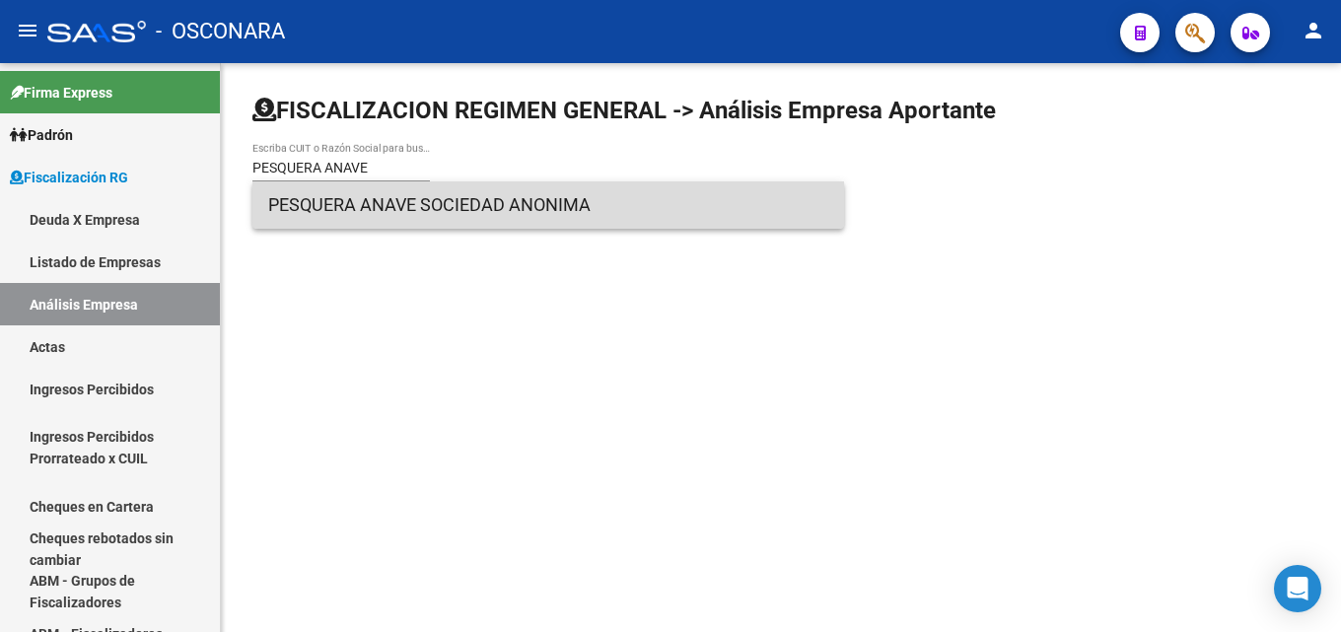
click at [393, 223] on span "PESQUERA ANAVE SOCIEDAD ANONIMA" at bounding box center [548, 204] width 560 height 47
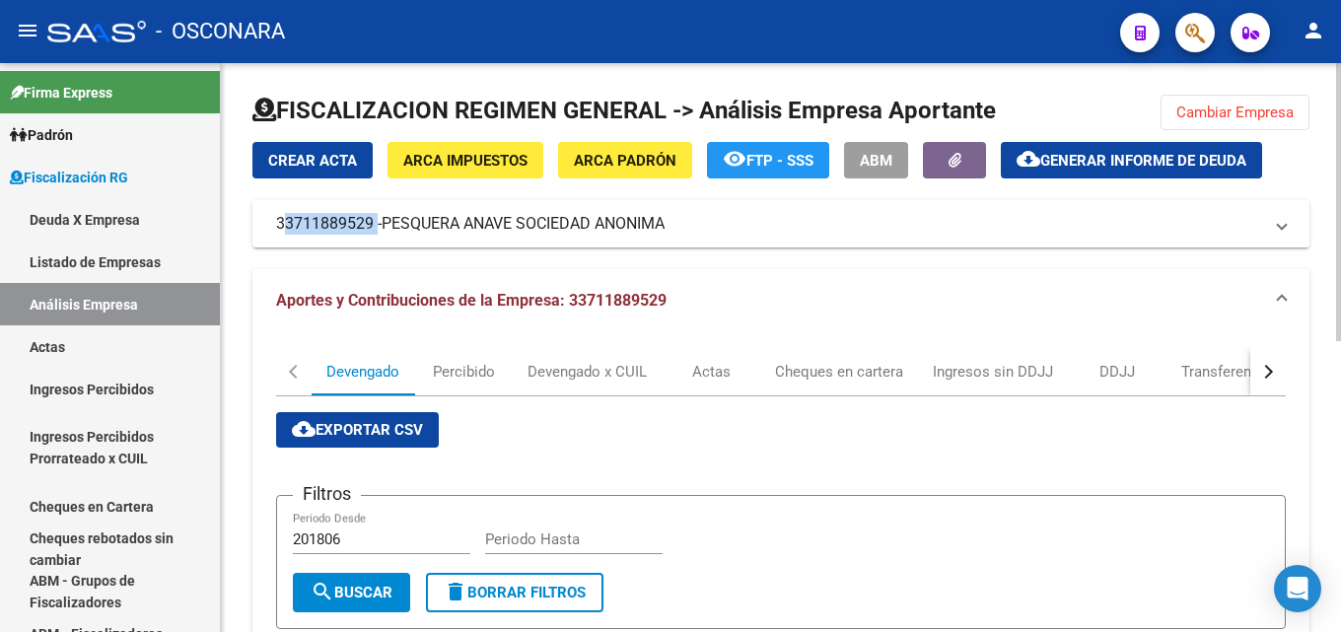
drag, startPoint x: 276, startPoint y: 222, endPoint x: 374, endPoint y: 226, distance: 97.7
click at [374, 226] on mat-panel-title "33711889529 - PESQUERA ANAVE SOCIEDAD ANONIMA" at bounding box center [769, 224] width 986 height 22
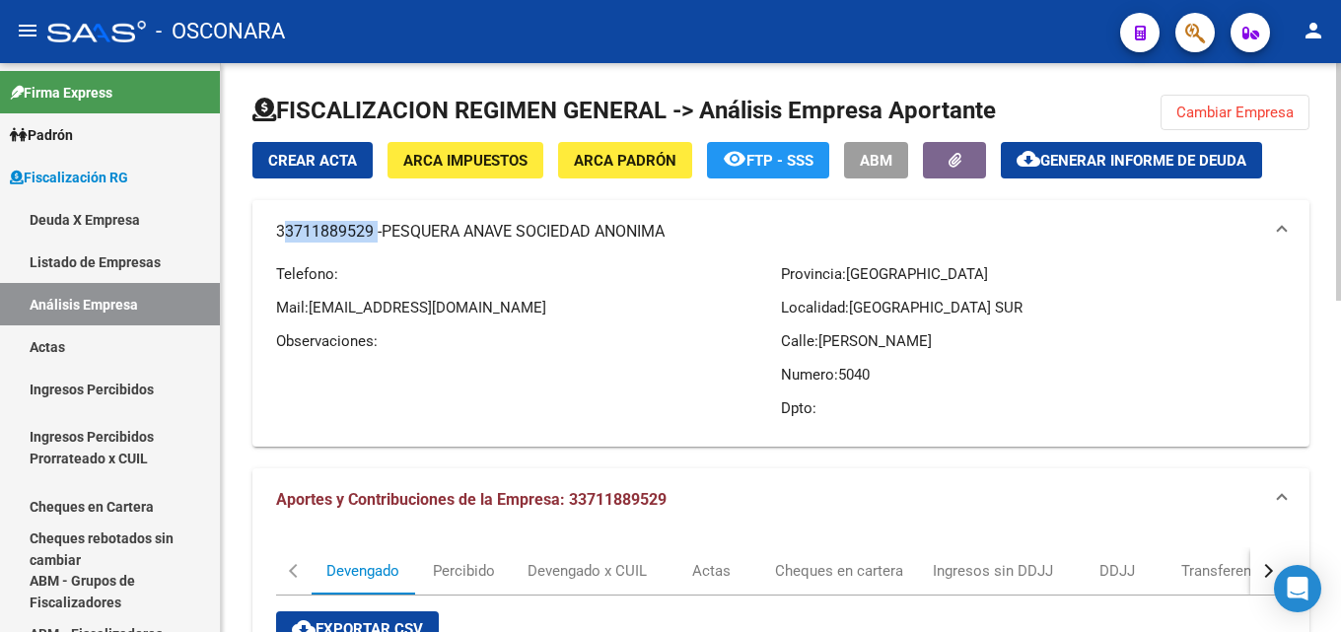
click at [1194, 106] on span "Cambiar Empresa" at bounding box center [1235, 113] width 117 height 18
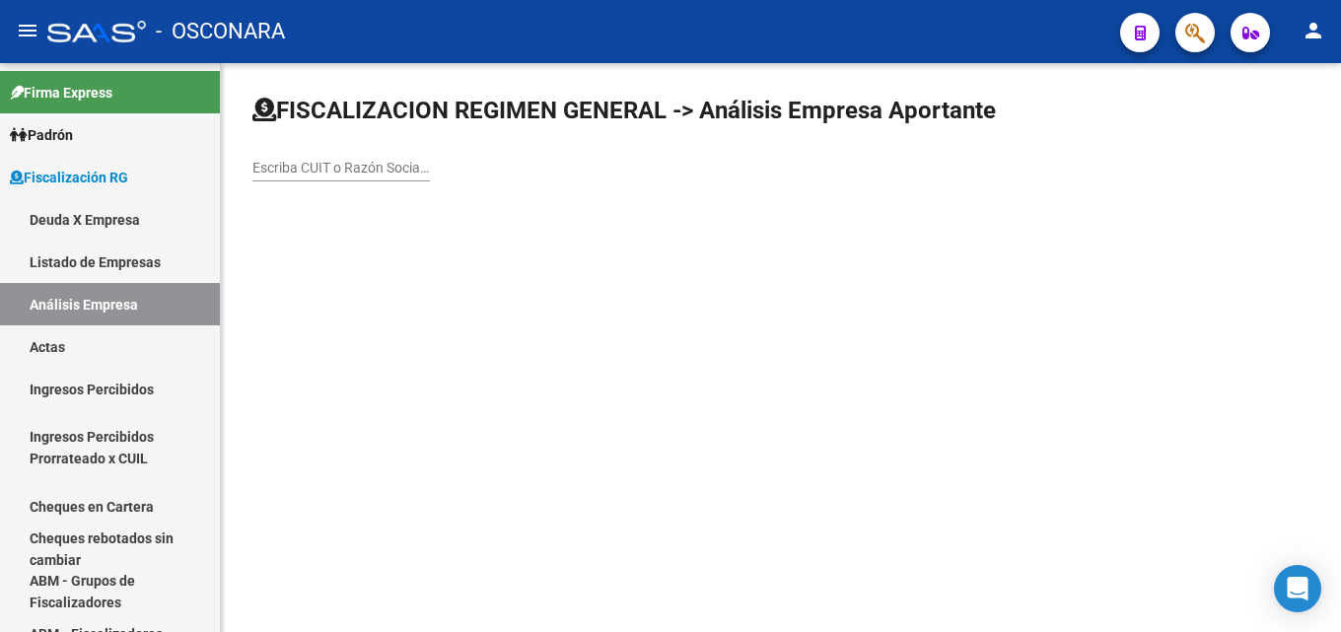
click at [372, 181] on div "Escriba CUIT o Razón Social para buscar" at bounding box center [342, 170] width 178 height 56
click at [370, 170] on input "Escriba CUIT o Razón Social para buscar" at bounding box center [342, 168] width 178 height 17
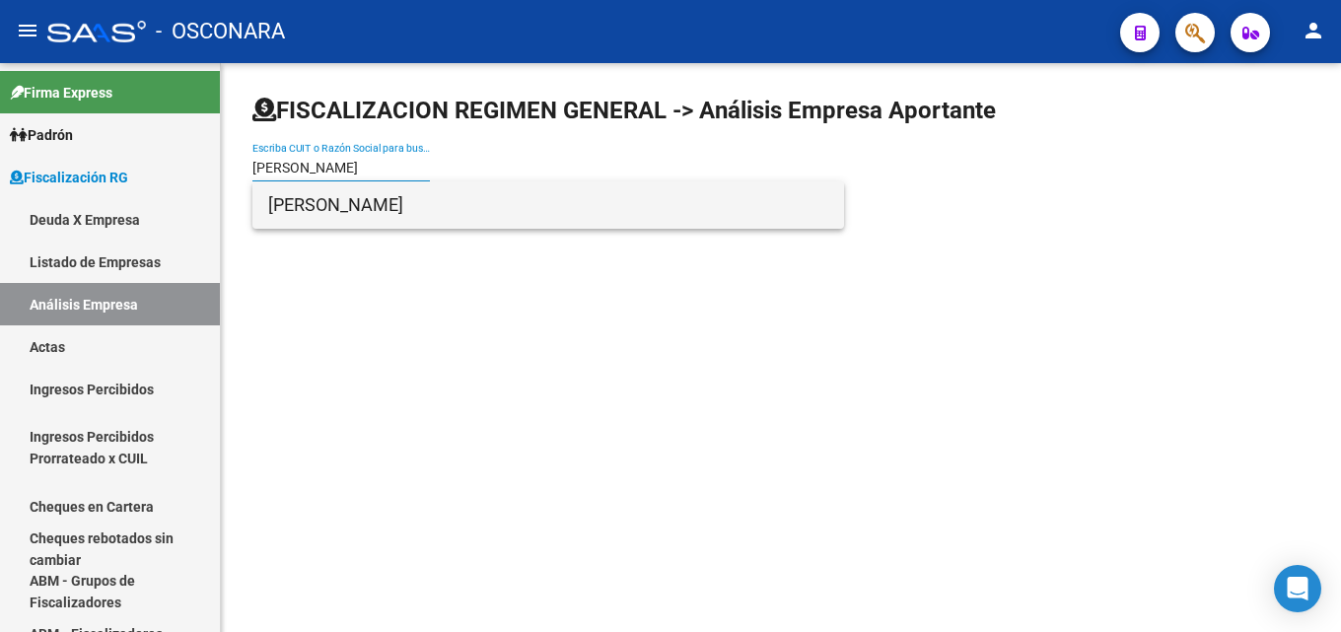
type input "[PERSON_NAME]"
click at [365, 216] on span "[PERSON_NAME]" at bounding box center [548, 204] width 560 height 47
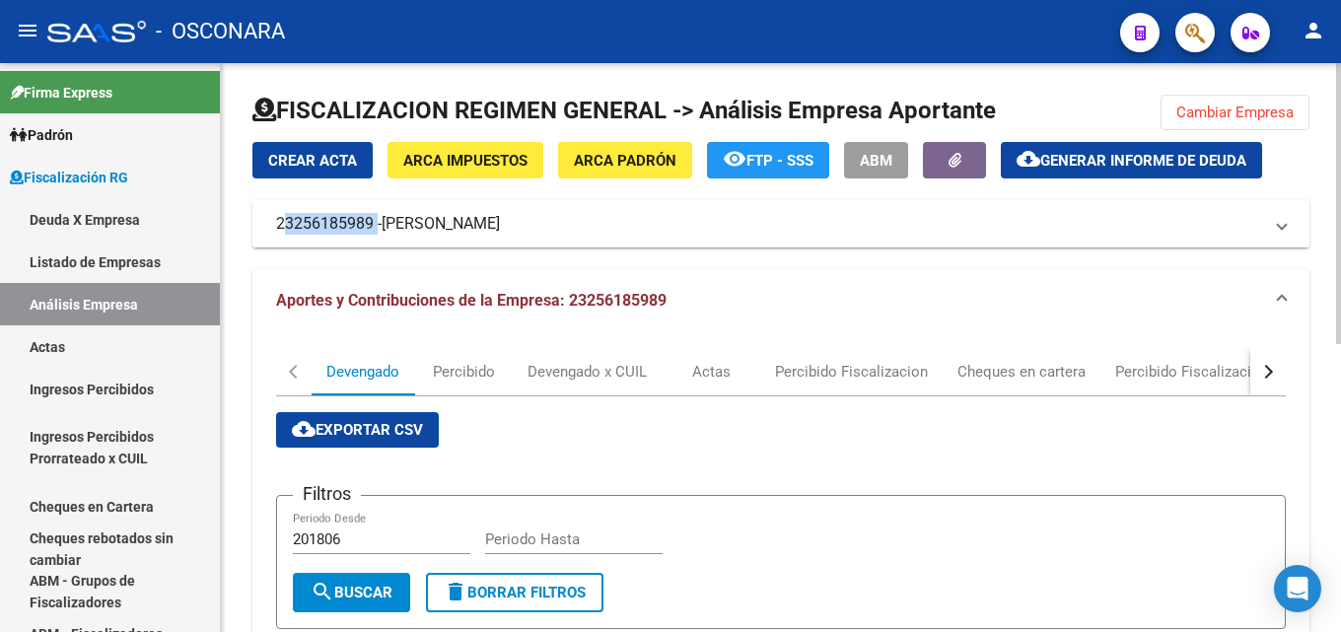
drag, startPoint x: 270, startPoint y: 219, endPoint x: 371, endPoint y: 233, distance: 101.6
click at [371, 233] on mat-expansion-panel-header "23256185989 - [PERSON_NAME]" at bounding box center [781, 223] width 1057 height 47
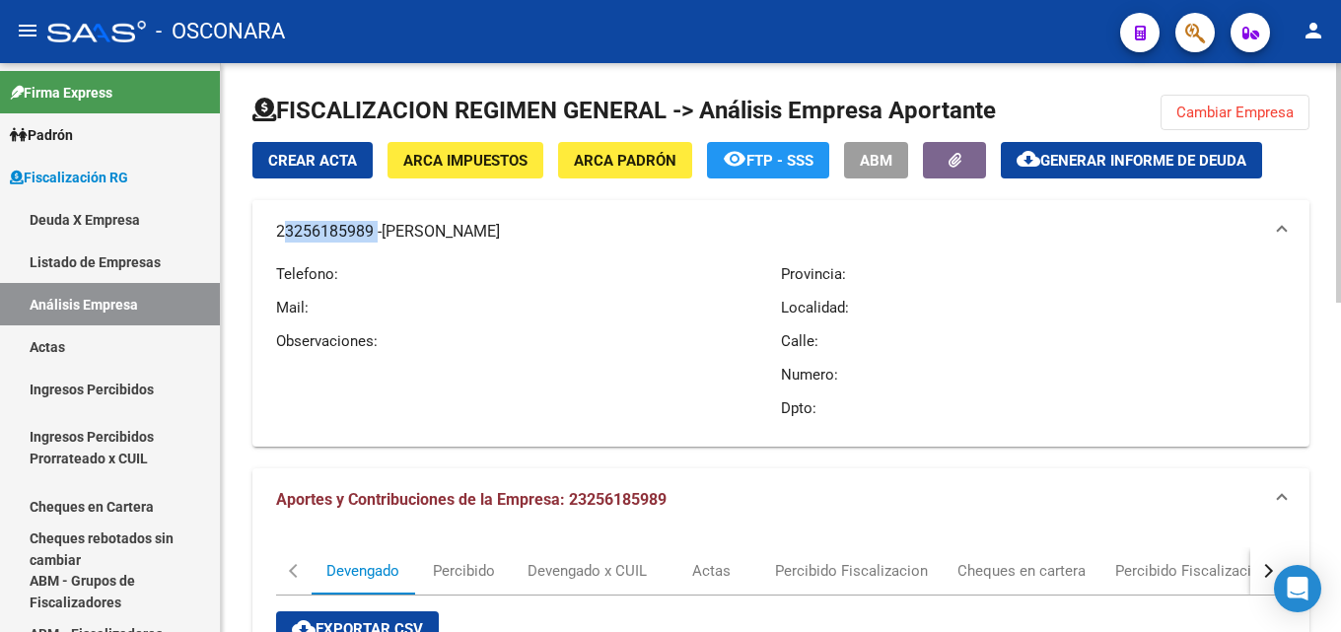
scroll to position [99, 0]
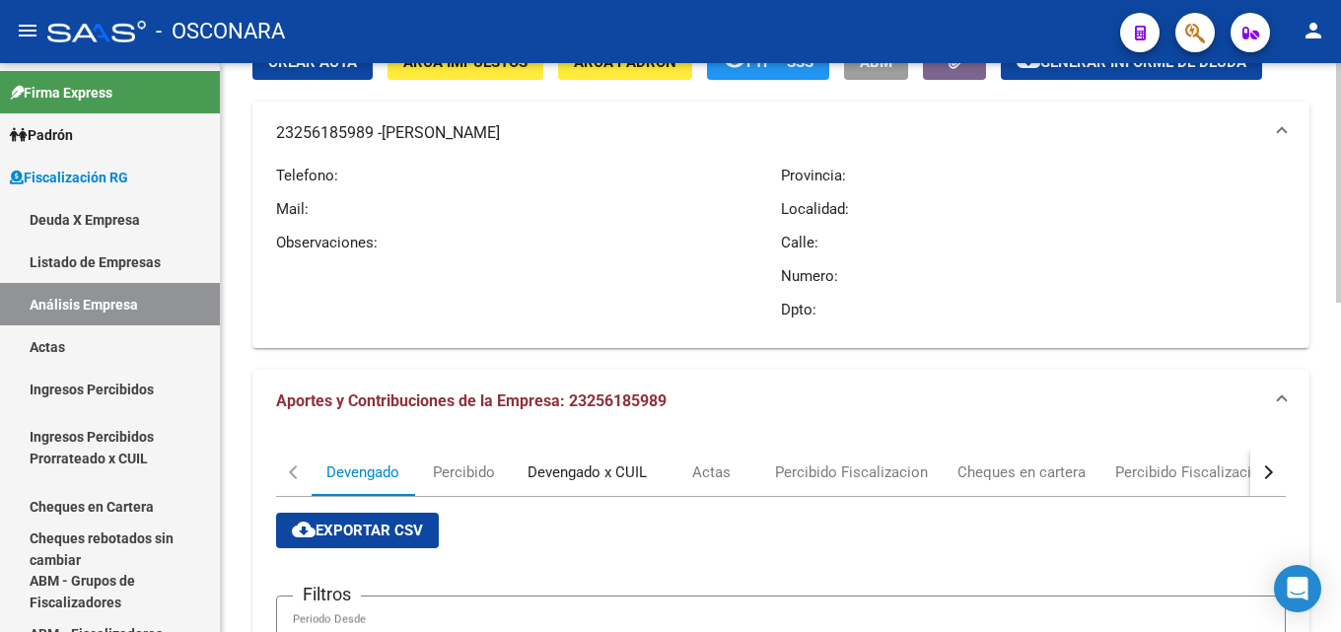
click at [555, 473] on div "Devengado x CUIL" at bounding box center [587, 473] width 119 height 22
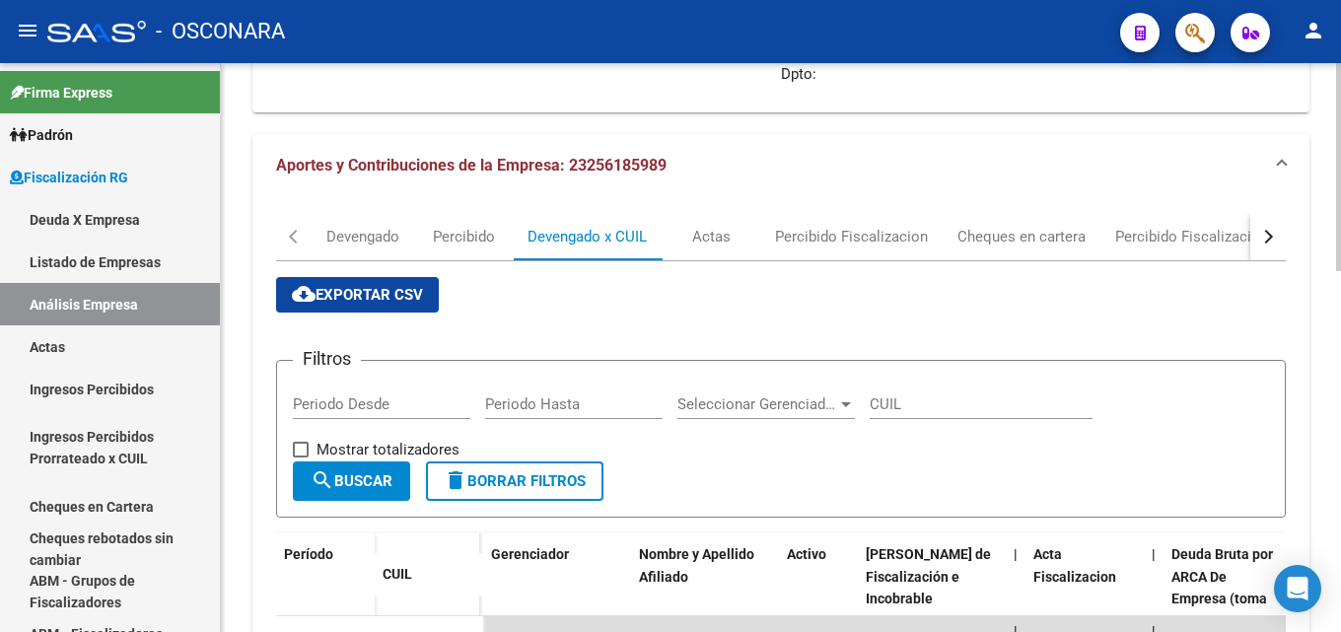
scroll to position [0, 0]
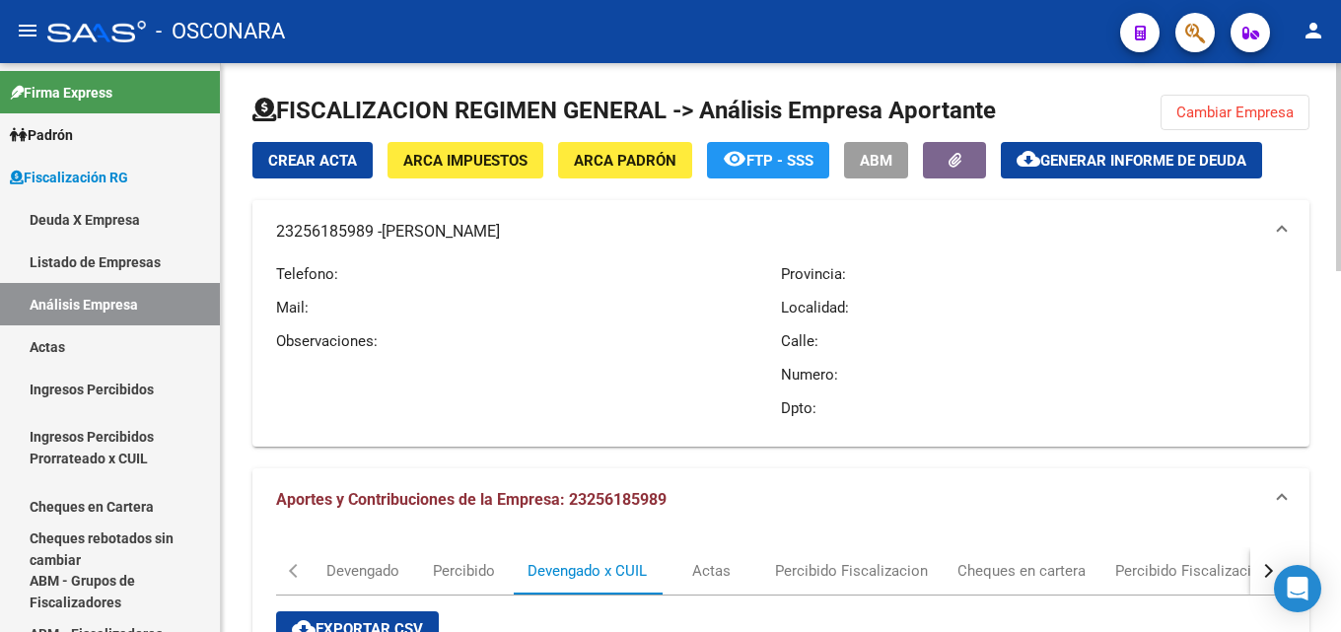
drag, startPoint x: 1246, startPoint y: 109, endPoint x: 941, endPoint y: 136, distance: 306.0
click at [1245, 109] on span "Cambiar Empresa" at bounding box center [1235, 113] width 117 height 18
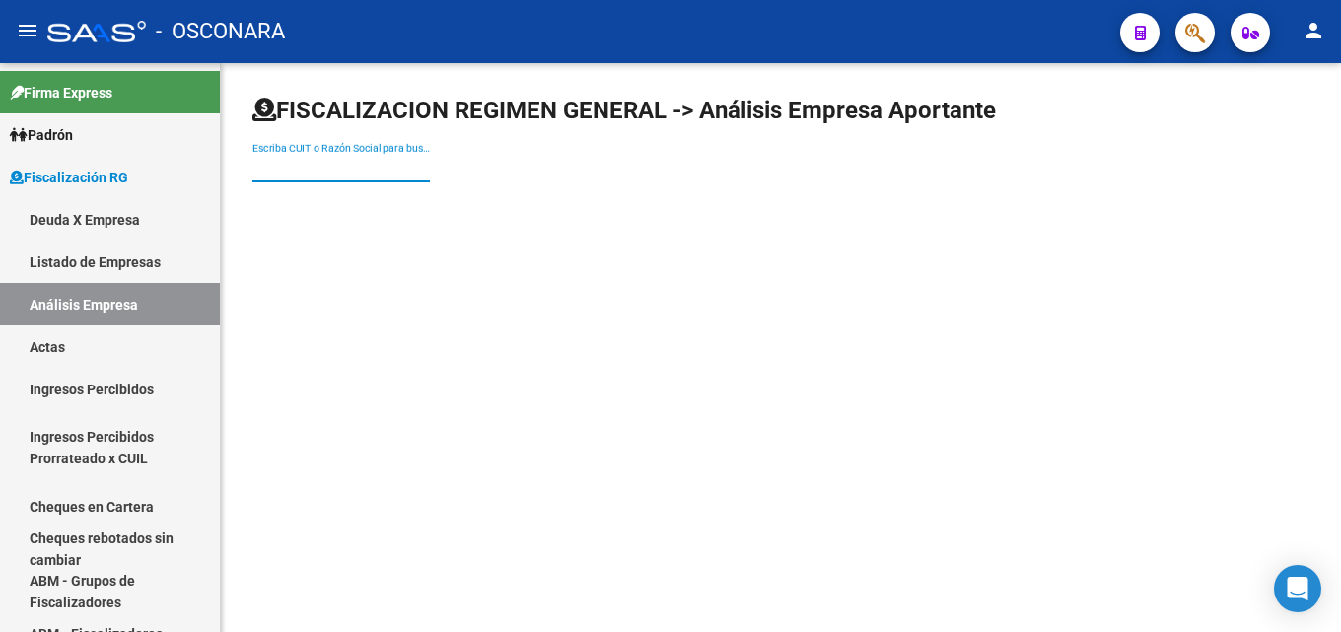
click at [329, 167] on input "Escriba CUIT o Razón Social para buscar" at bounding box center [342, 168] width 178 height 17
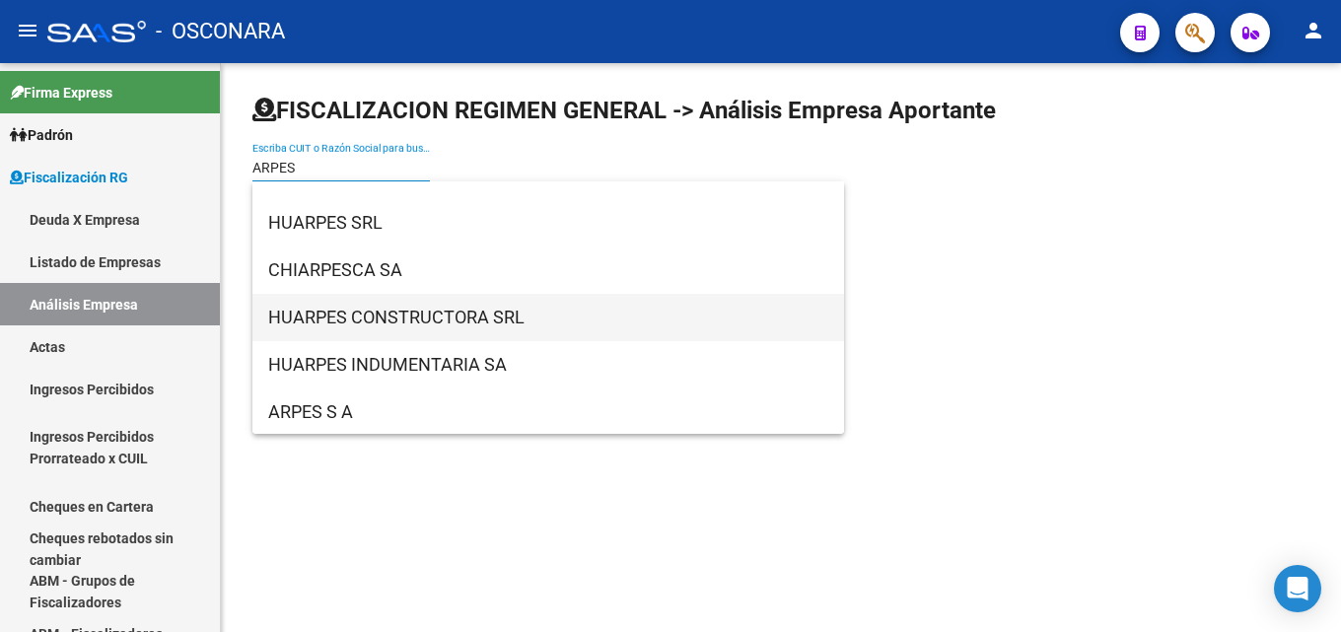
scroll to position [79, 0]
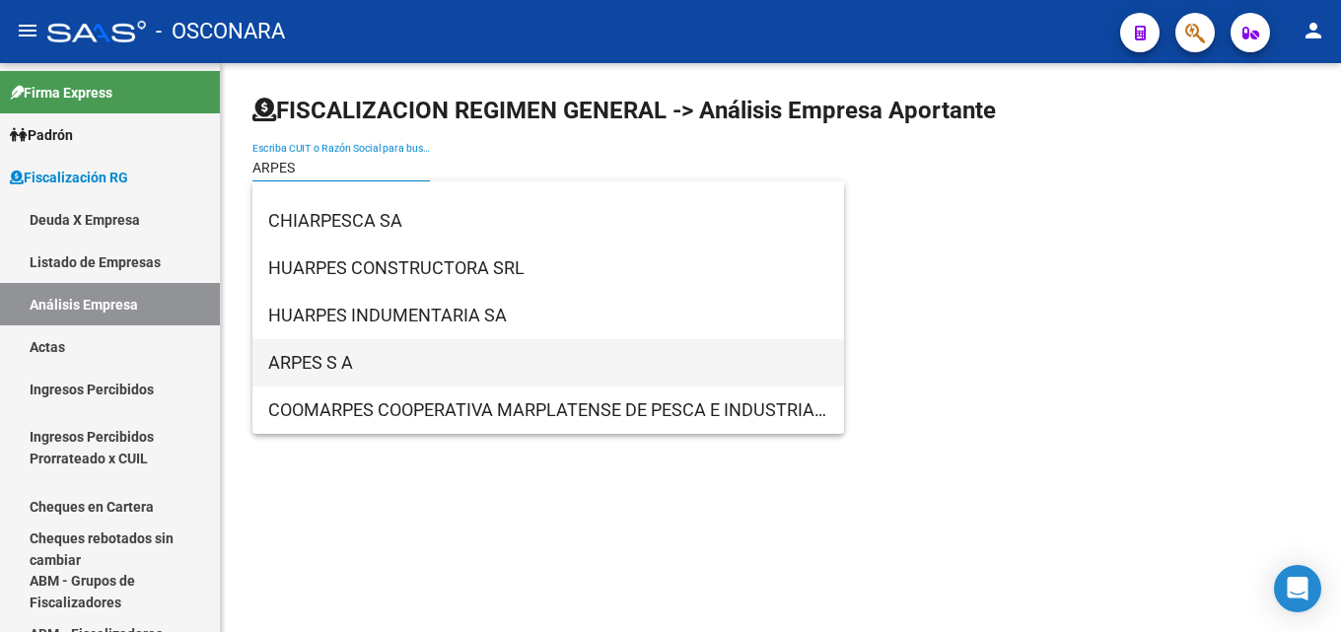
type input "ARPES"
click at [324, 369] on span "ARPES S A" at bounding box center [548, 362] width 560 height 47
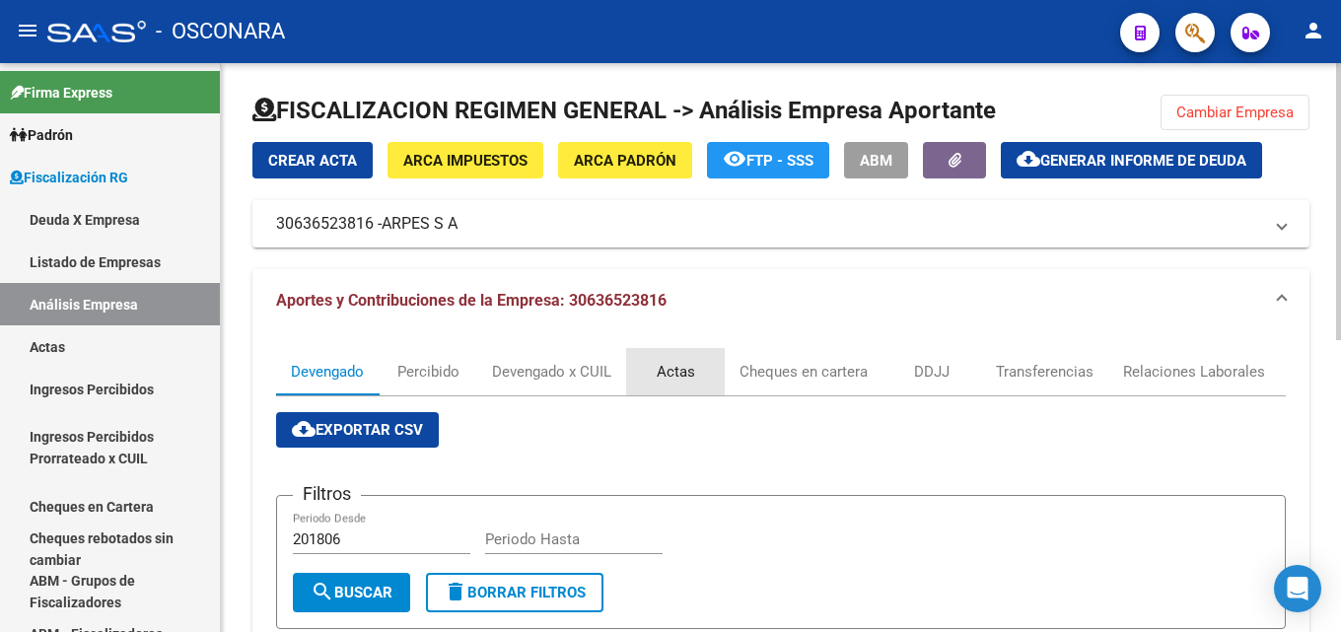
click at [680, 373] on div "Actas" at bounding box center [676, 372] width 38 height 22
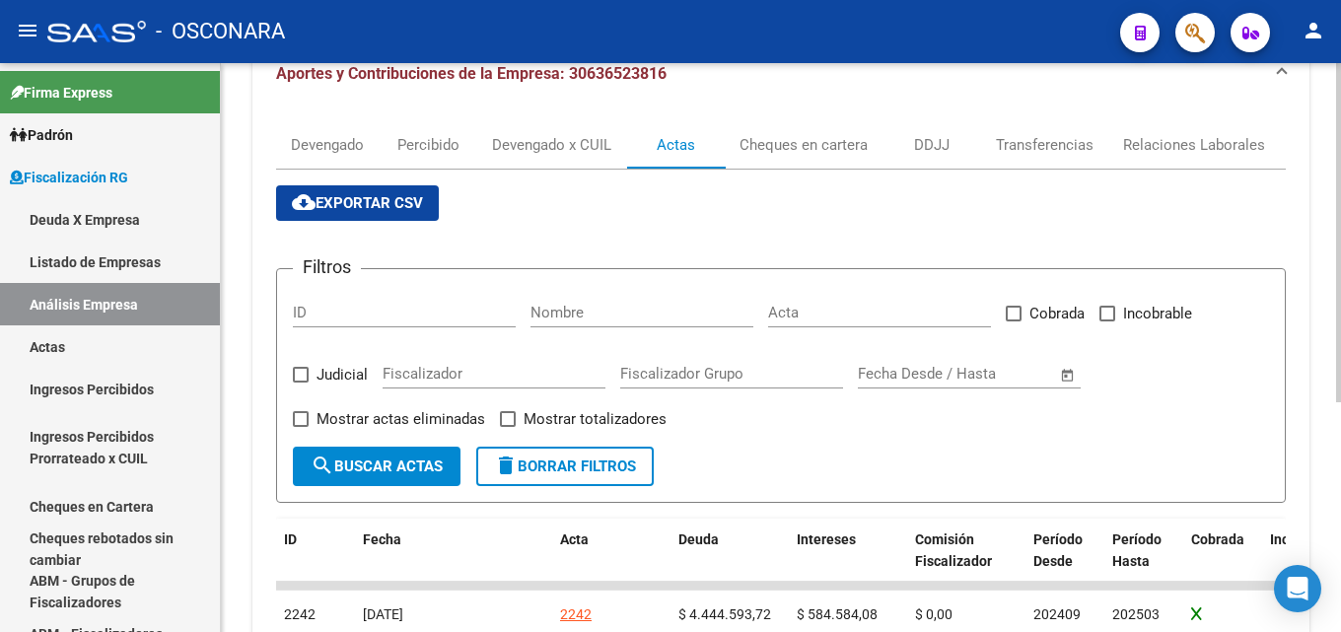
scroll to position [296, 0]
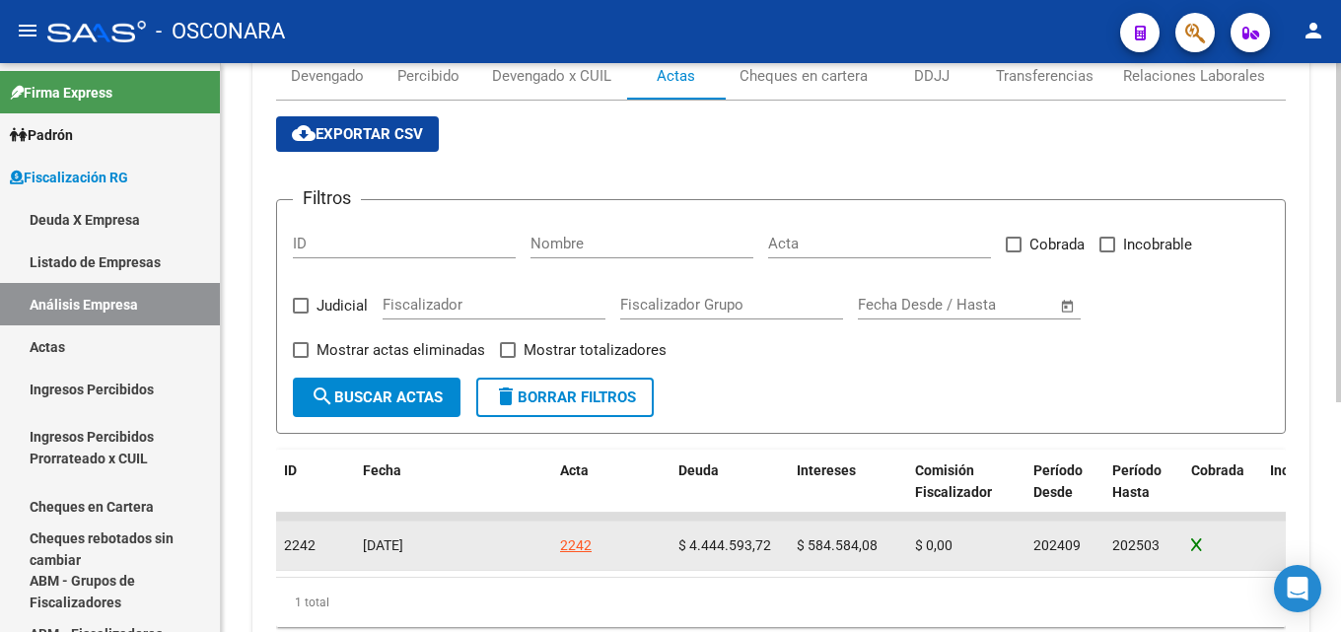
click at [575, 555] on div "2242" at bounding box center [576, 546] width 32 height 23
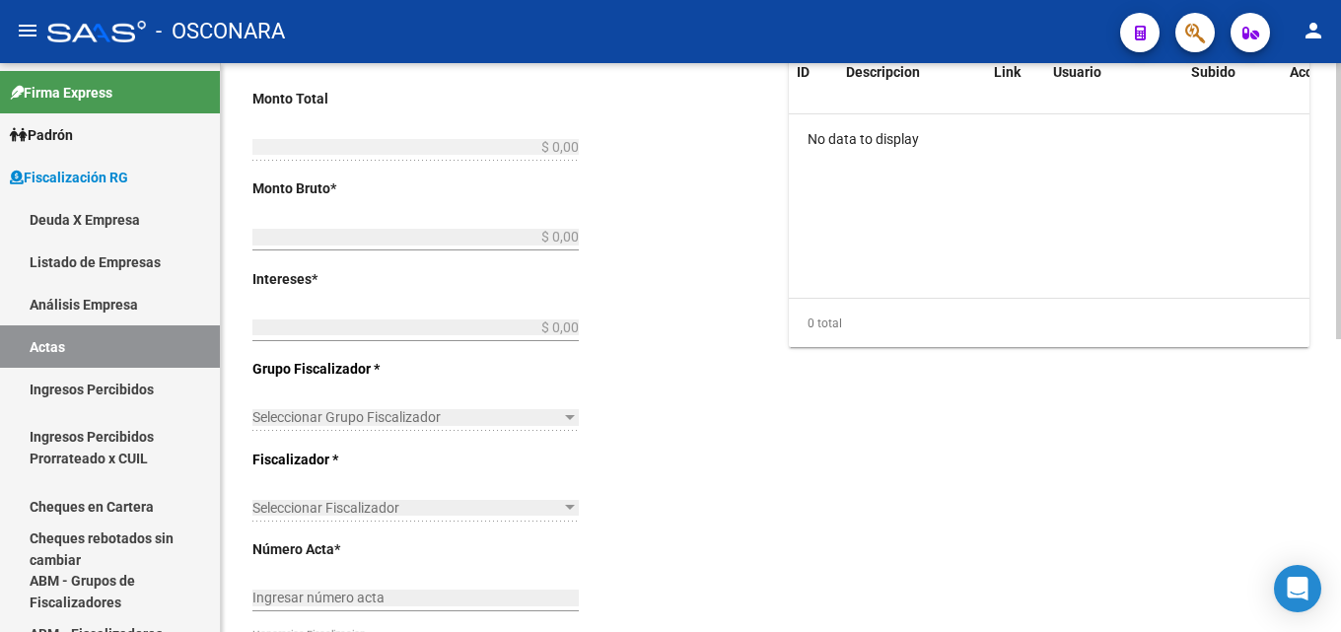
type input "202409"
type input "202503"
type input "$ 5.029.177,80"
type input "$ 4.444.593,72"
type input "$ 584.584,08"
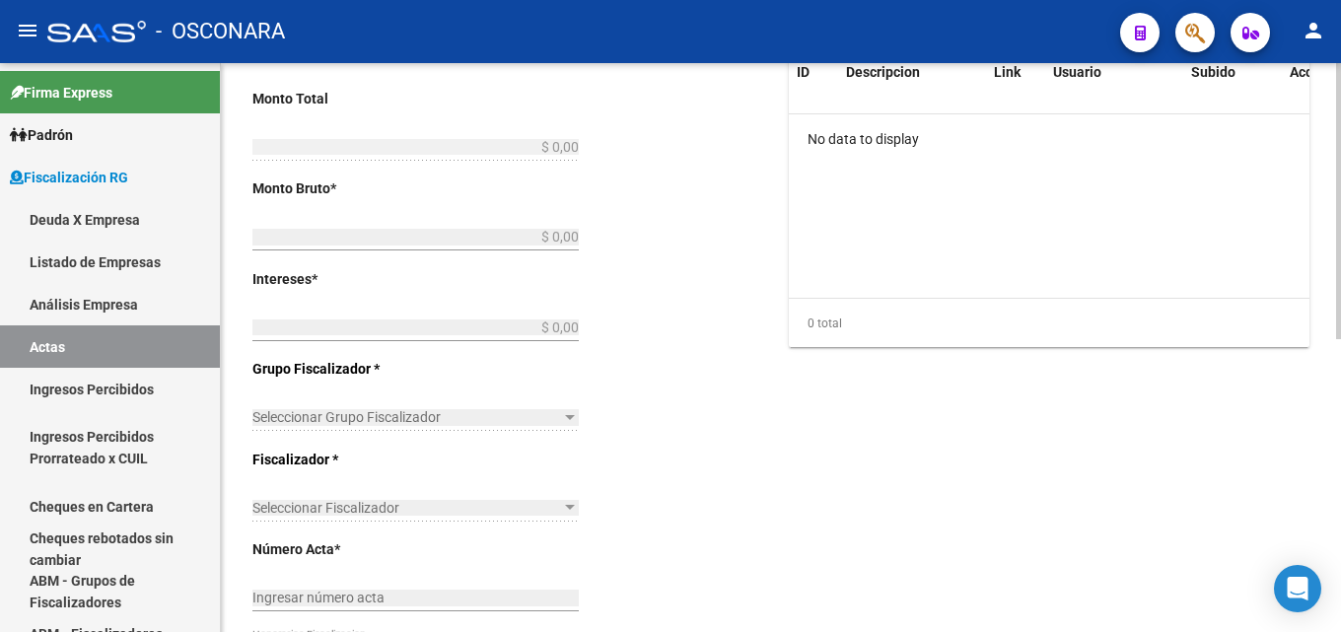
type input "2242"
checkbox input "true"
type input "COBRANZA SECCIONAL [GEOGRAPHIC_DATA]"
type input "[DATE]"
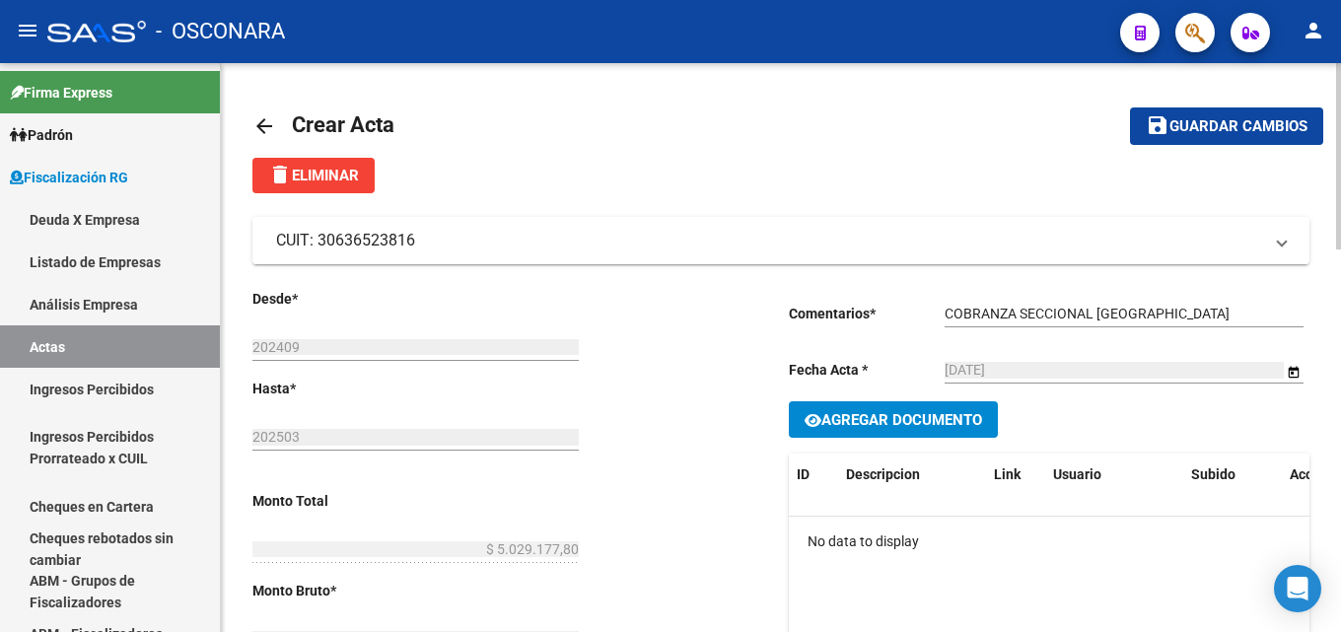
drag, startPoint x: 446, startPoint y: 242, endPoint x: 318, endPoint y: 242, distance: 128.2
click at [318, 242] on mat-panel-title "CUIT: 30636523816" at bounding box center [769, 241] width 986 height 22
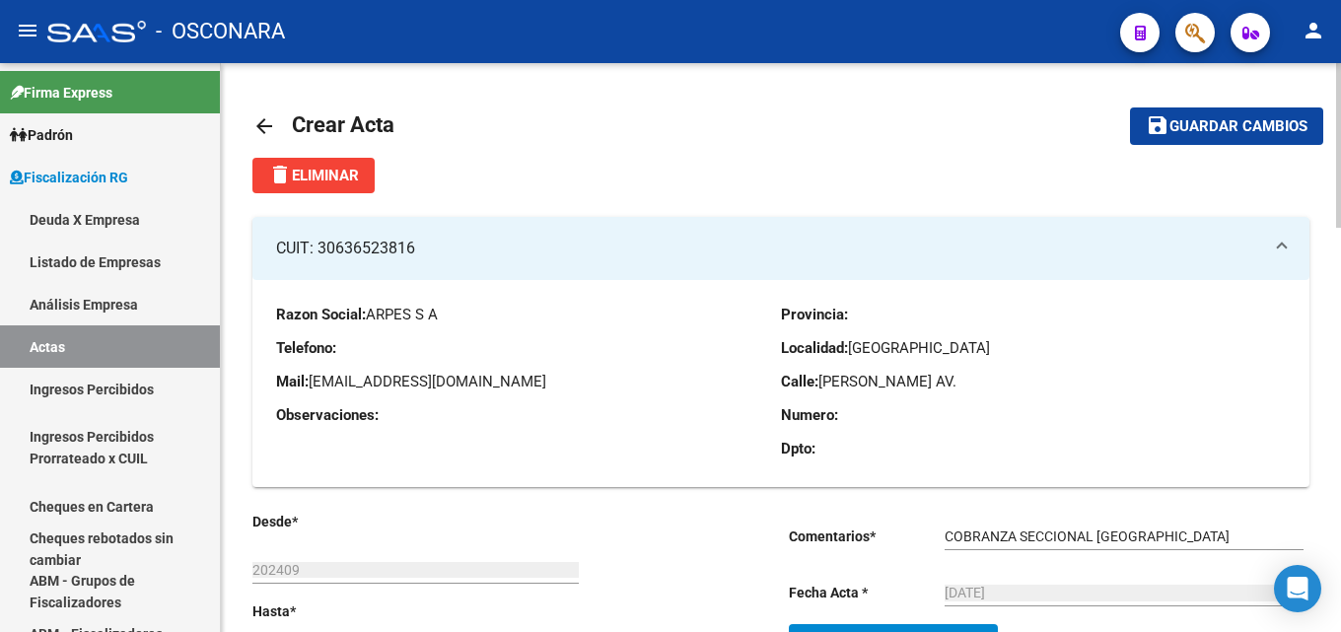
click at [266, 117] on mat-icon "arrow_back" at bounding box center [265, 126] width 24 height 24
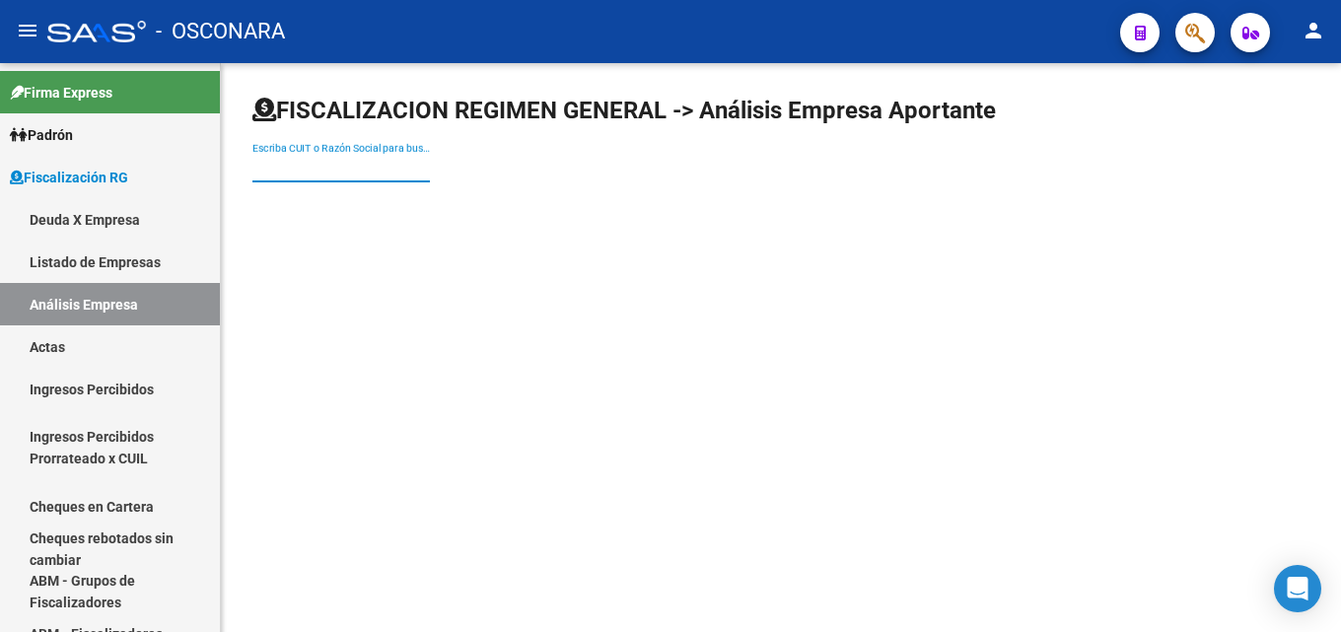
click at [395, 165] on input "Escriba CUIT o Razón Social para buscar" at bounding box center [342, 168] width 178 height 17
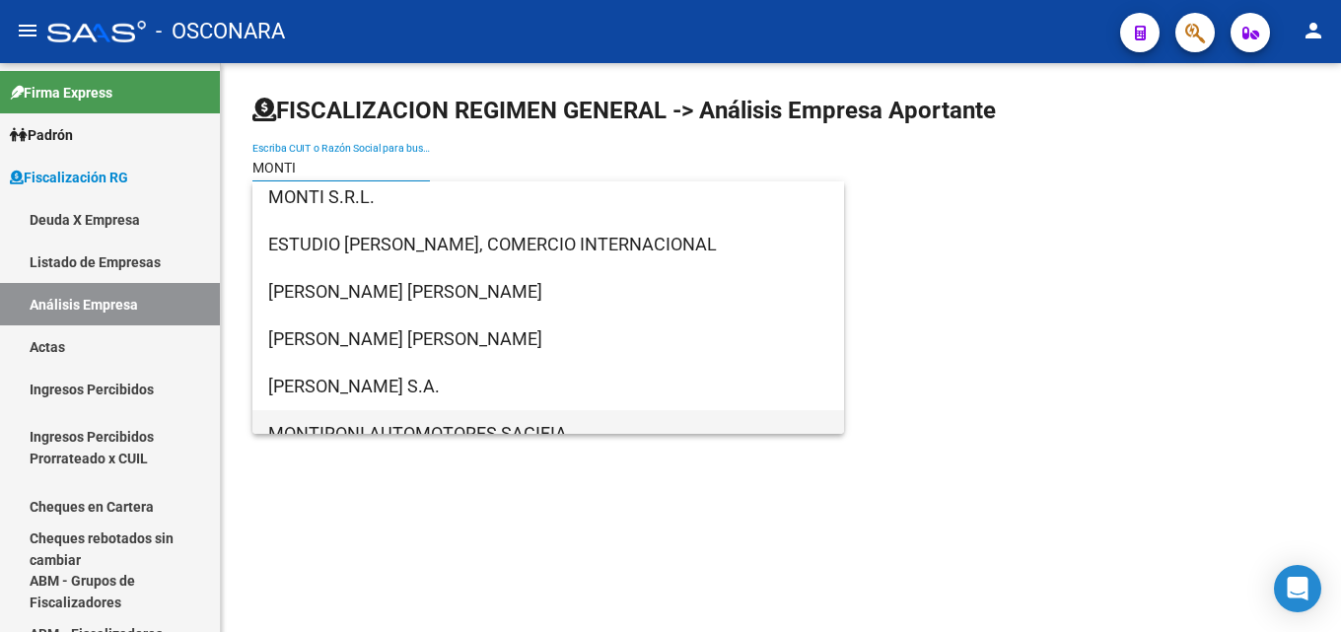
scroll to position [268, 0]
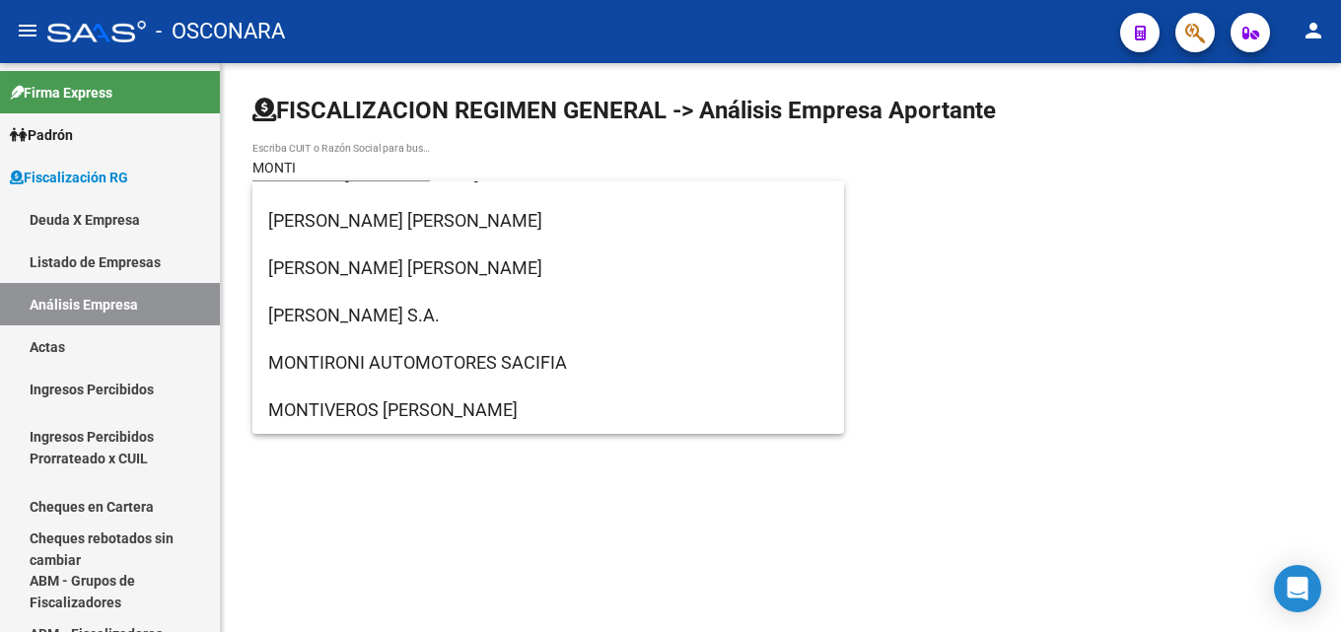
click at [597, 513] on mat-sidenav-content "FISCALIZACION REGIMEN GENERAL -> Análisis Empresa Aportante [PERSON_NAME] CUIT …" at bounding box center [781, 347] width 1121 height 569
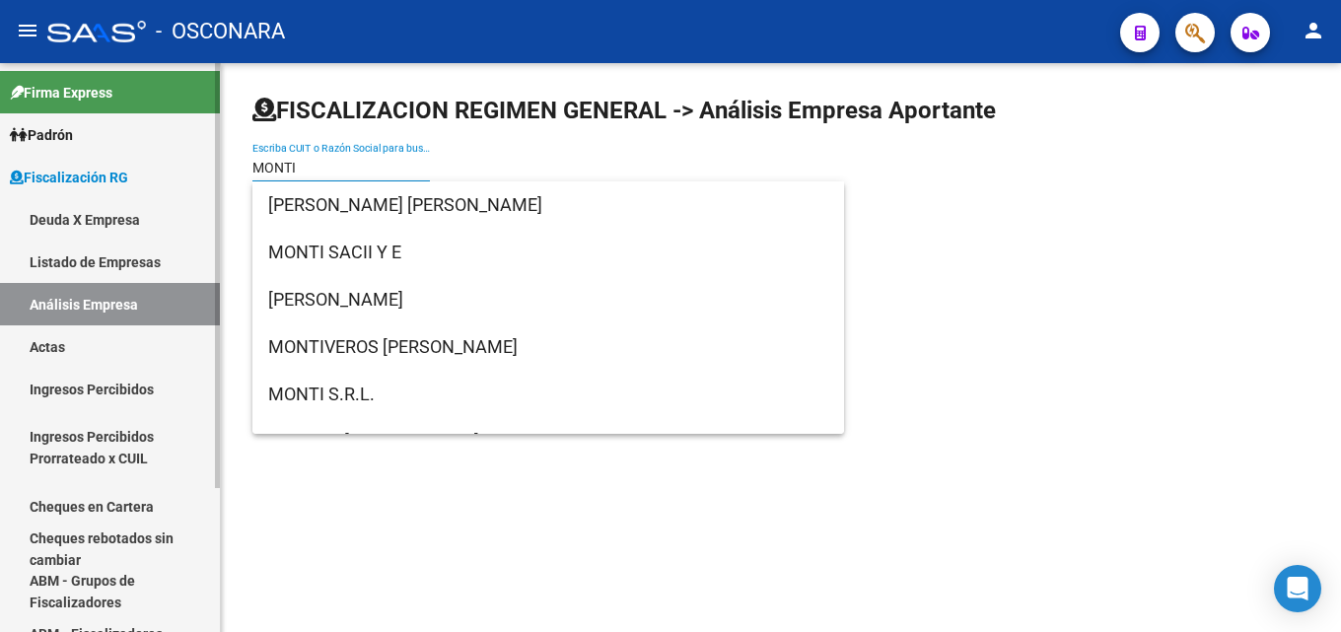
drag, startPoint x: 317, startPoint y: 161, endPoint x: 0, endPoint y: 158, distance: 316.6
click at [0, 161] on mat-sidenav-container "Firma Express [PERSON_NAME] Afiliados Empadronados [PERSON_NAME] Ágil Análisis …" at bounding box center [670, 347] width 1341 height 569
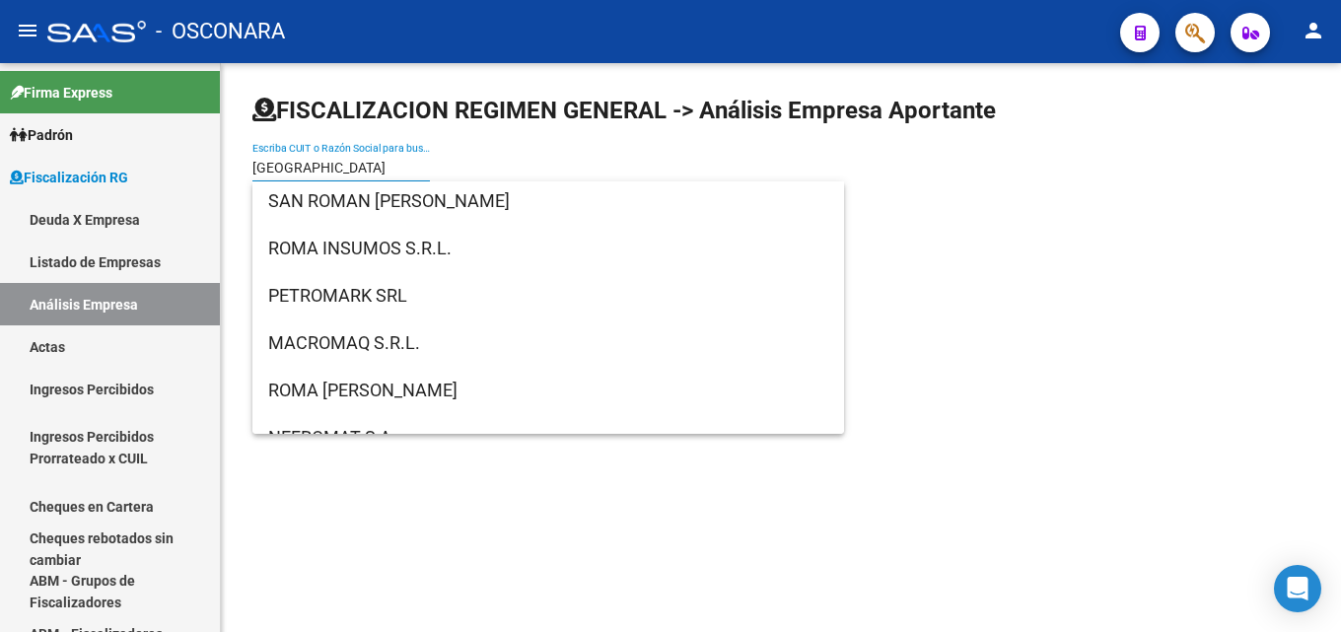
scroll to position [1381, 0]
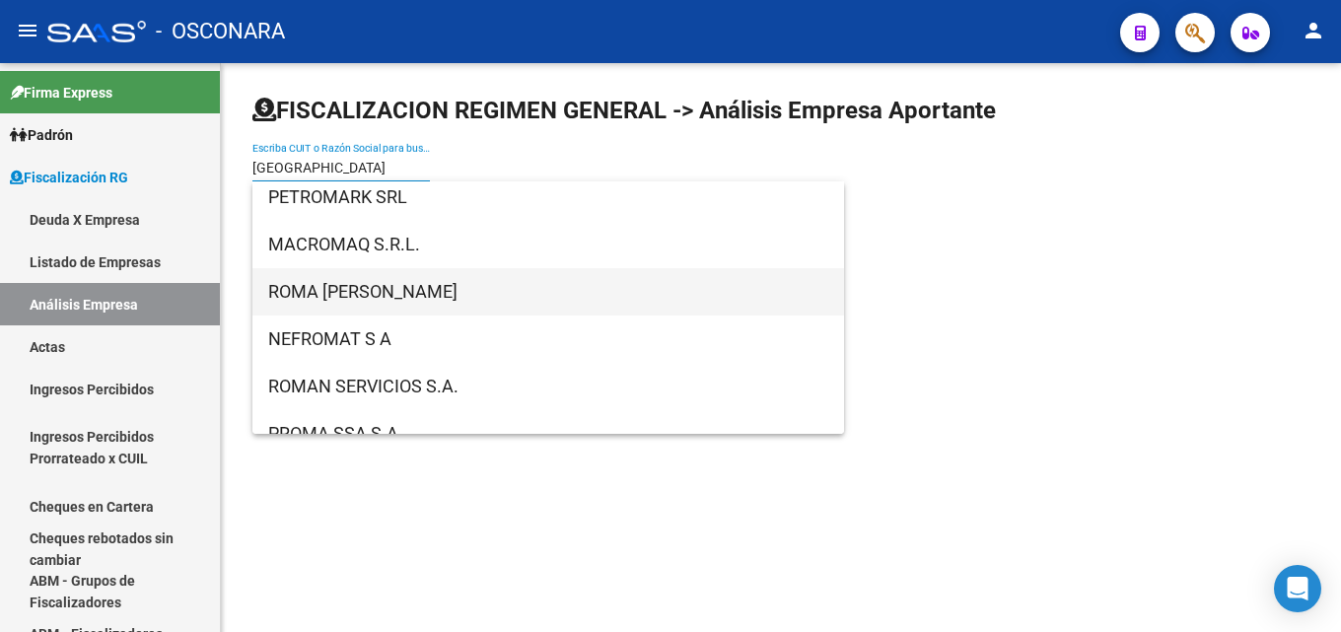
type input "[GEOGRAPHIC_DATA]"
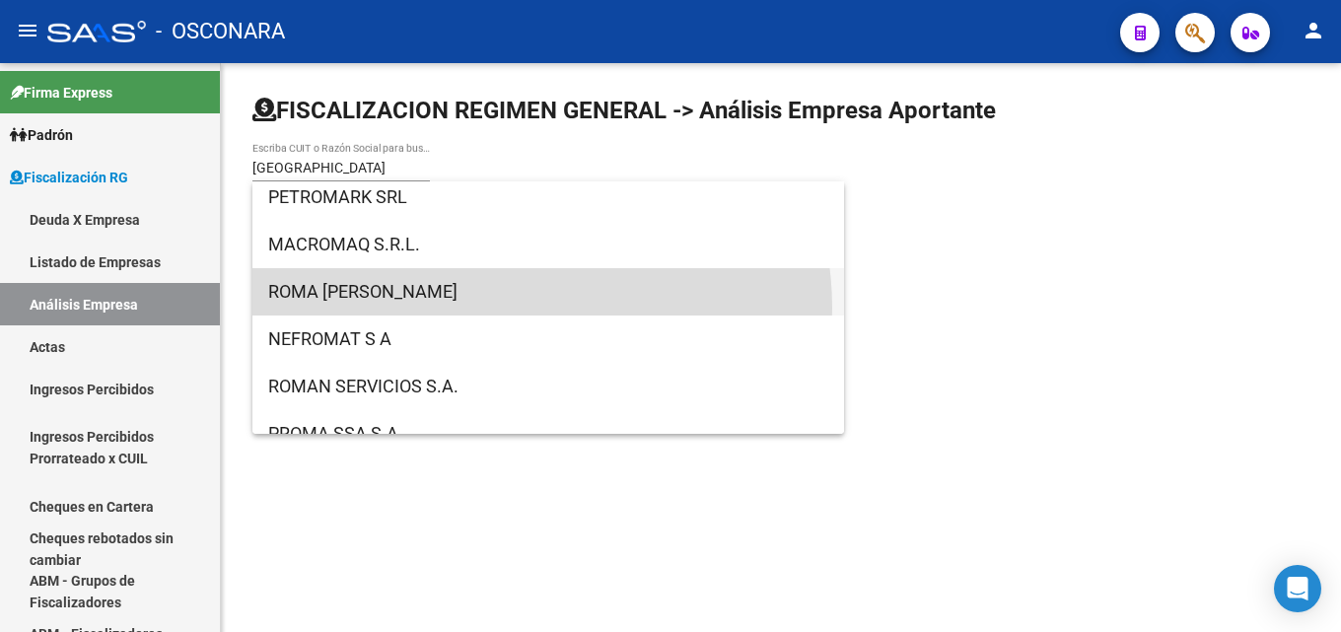
click at [522, 308] on span "ROMA [PERSON_NAME]" at bounding box center [548, 291] width 560 height 47
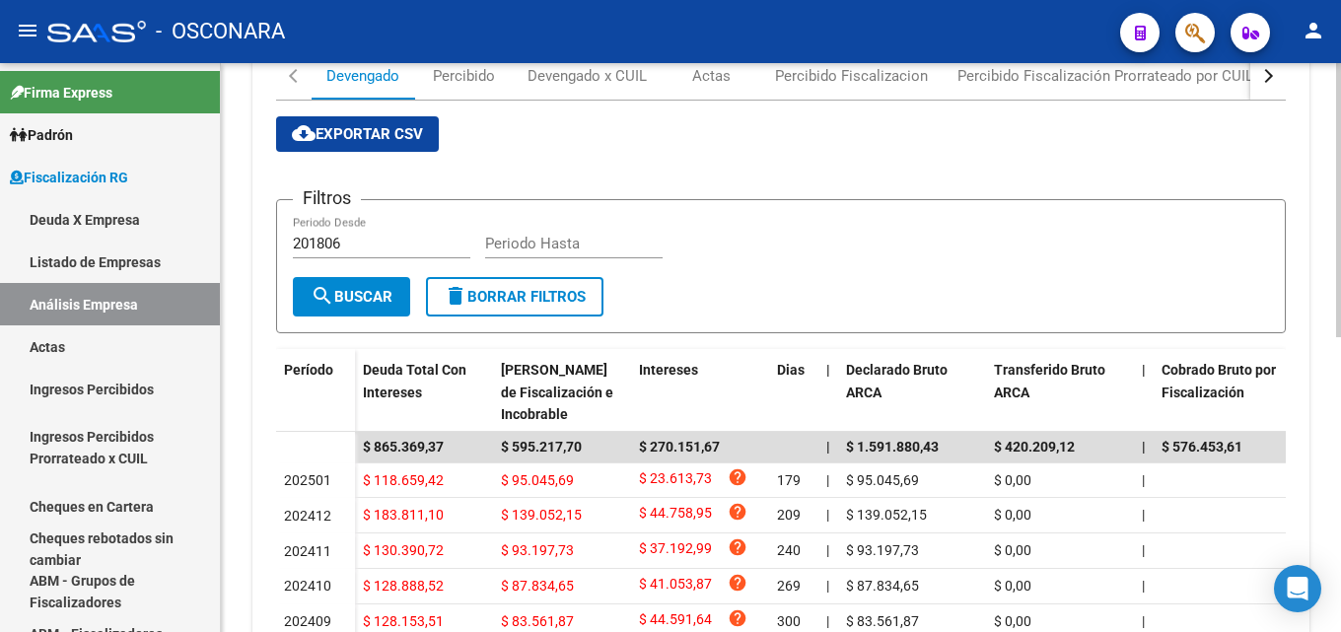
scroll to position [0, 0]
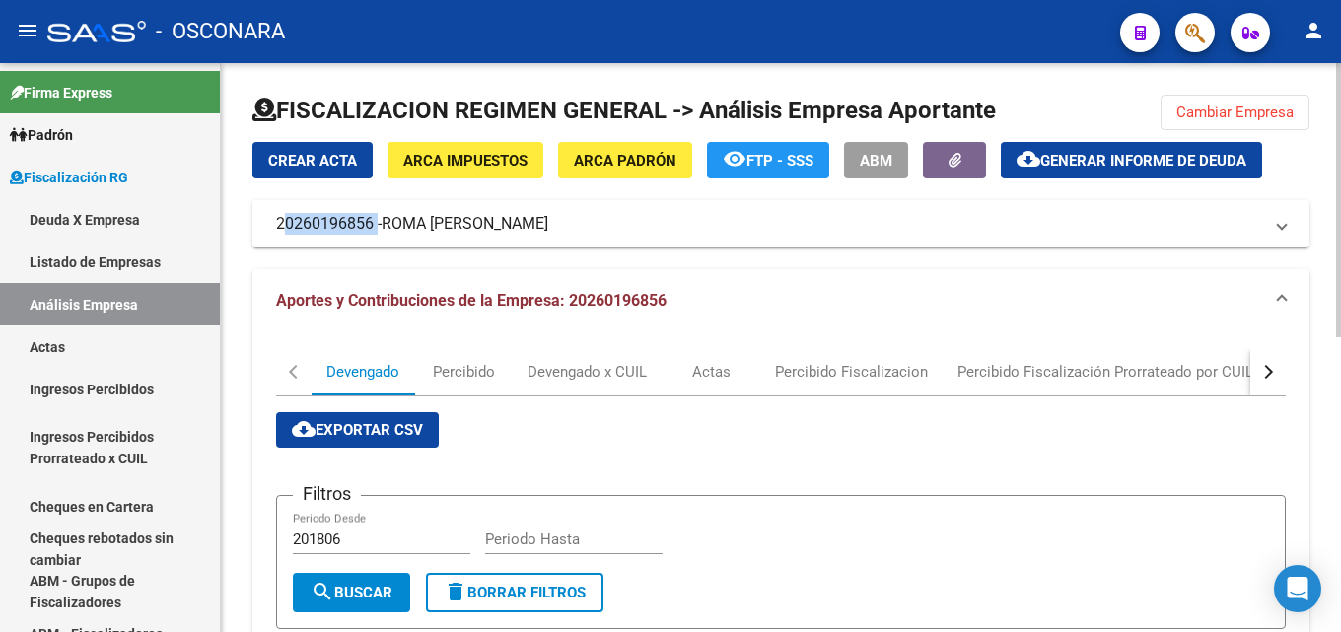
drag, startPoint x: 297, startPoint y: 225, endPoint x: 375, endPoint y: 227, distance: 77.9
click at [375, 227] on mat-expansion-panel-header "20260196856 - ROMA [PERSON_NAME]" at bounding box center [781, 223] width 1057 height 47
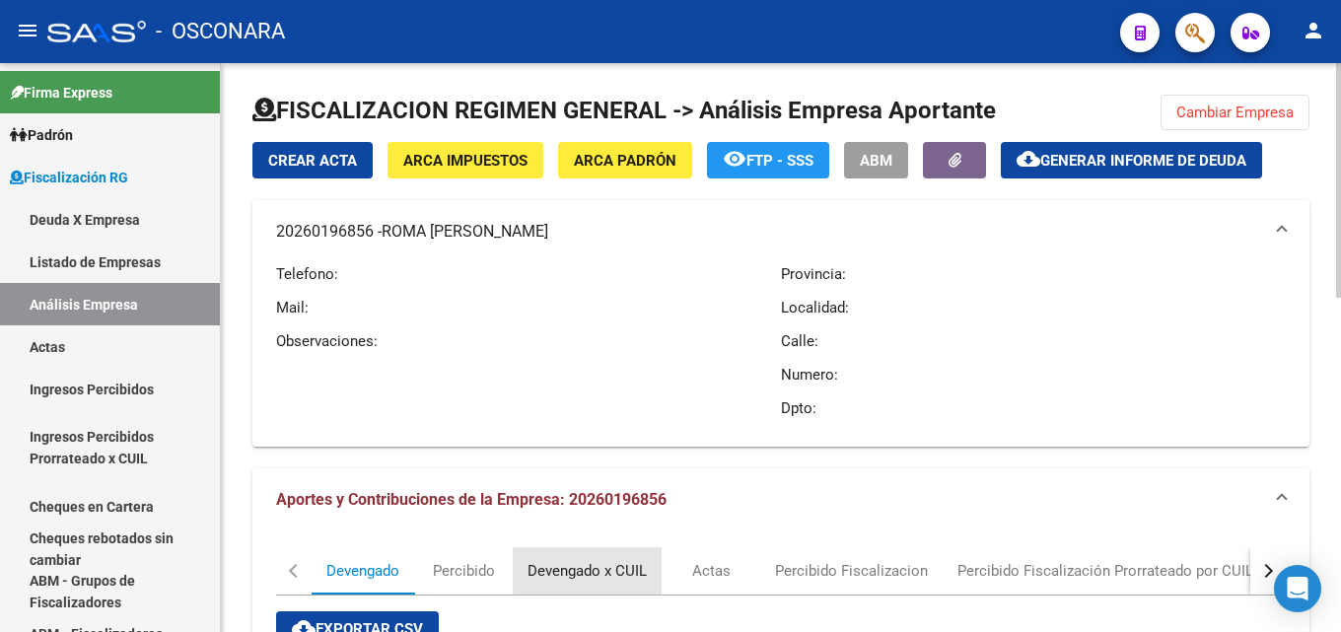
click at [606, 570] on div "Devengado x CUIL" at bounding box center [587, 571] width 119 height 22
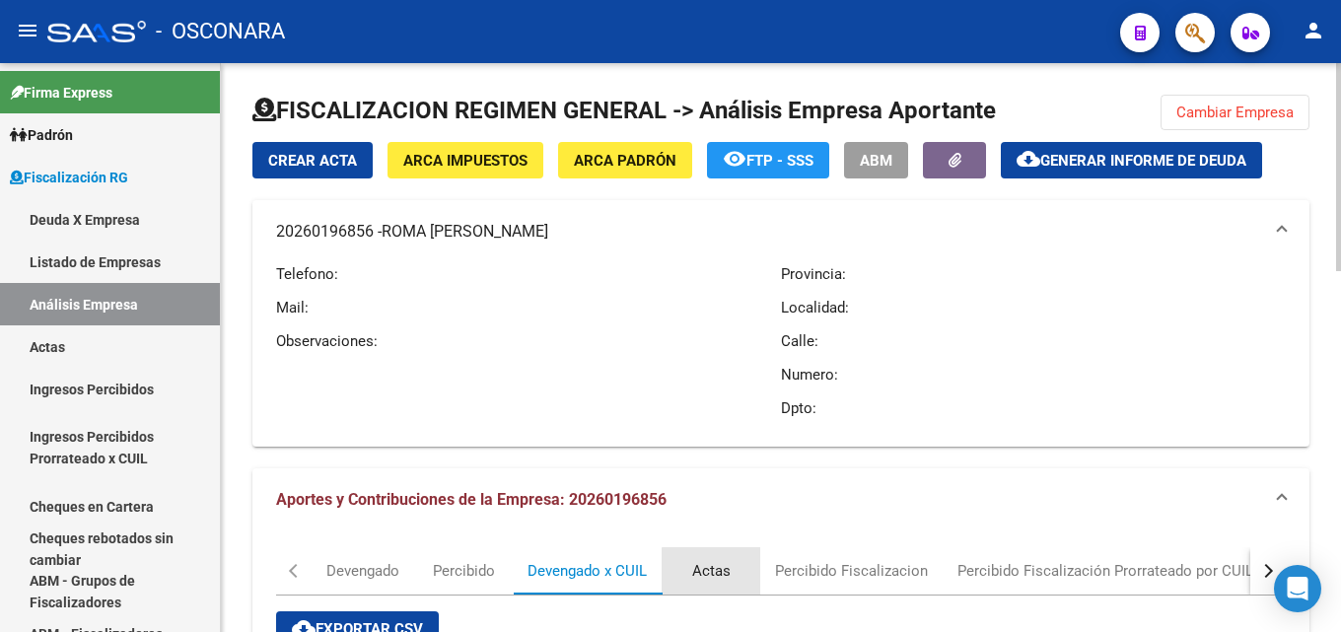
click at [724, 578] on div "Actas" at bounding box center [711, 571] width 38 height 22
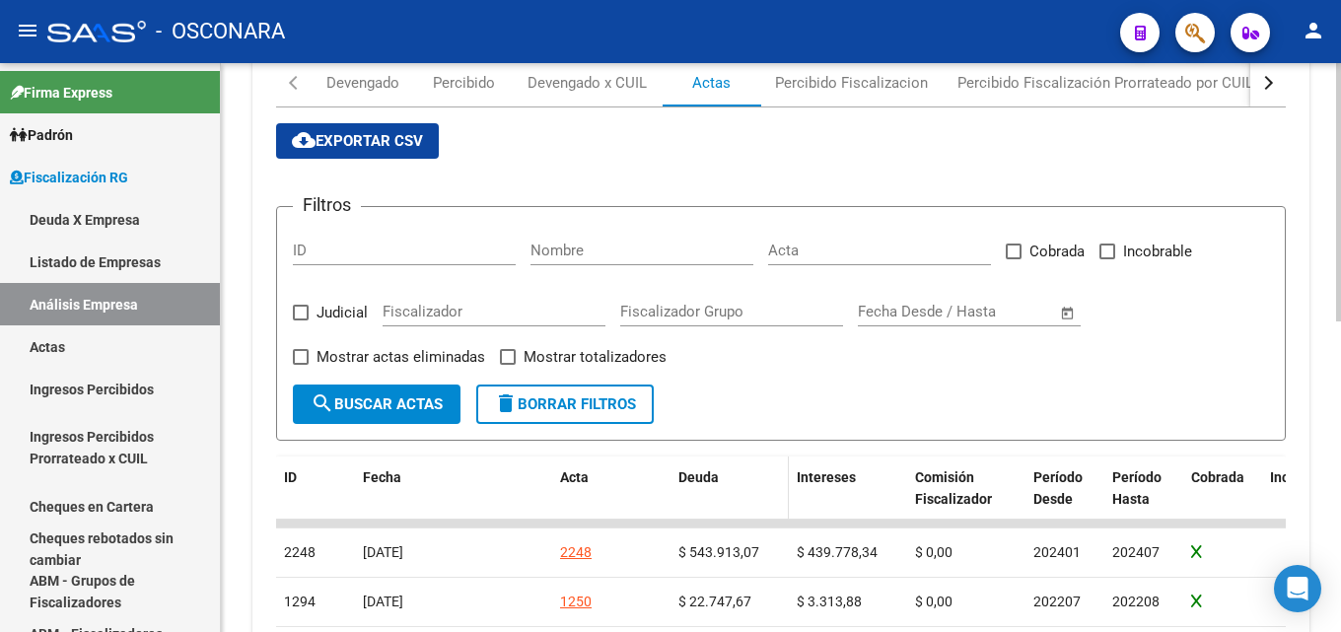
scroll to position [493, 0]
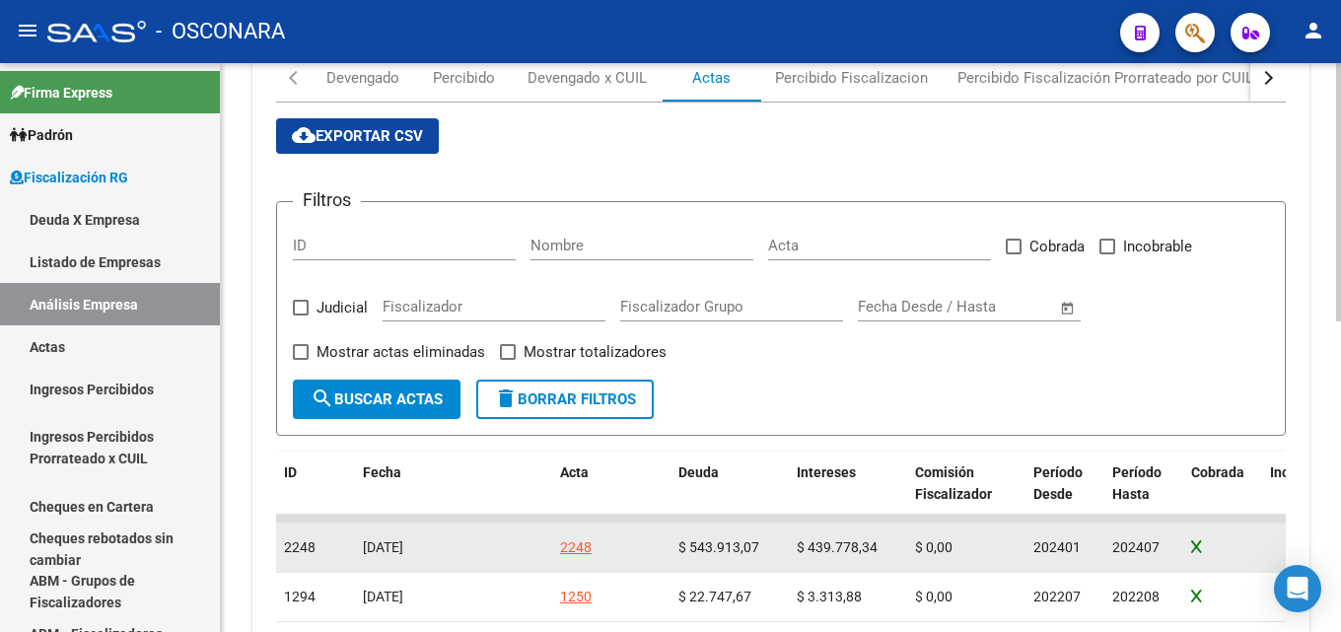
click at [582, 546] on div "2248" at bounding box center [576, 548] width 32 height 23
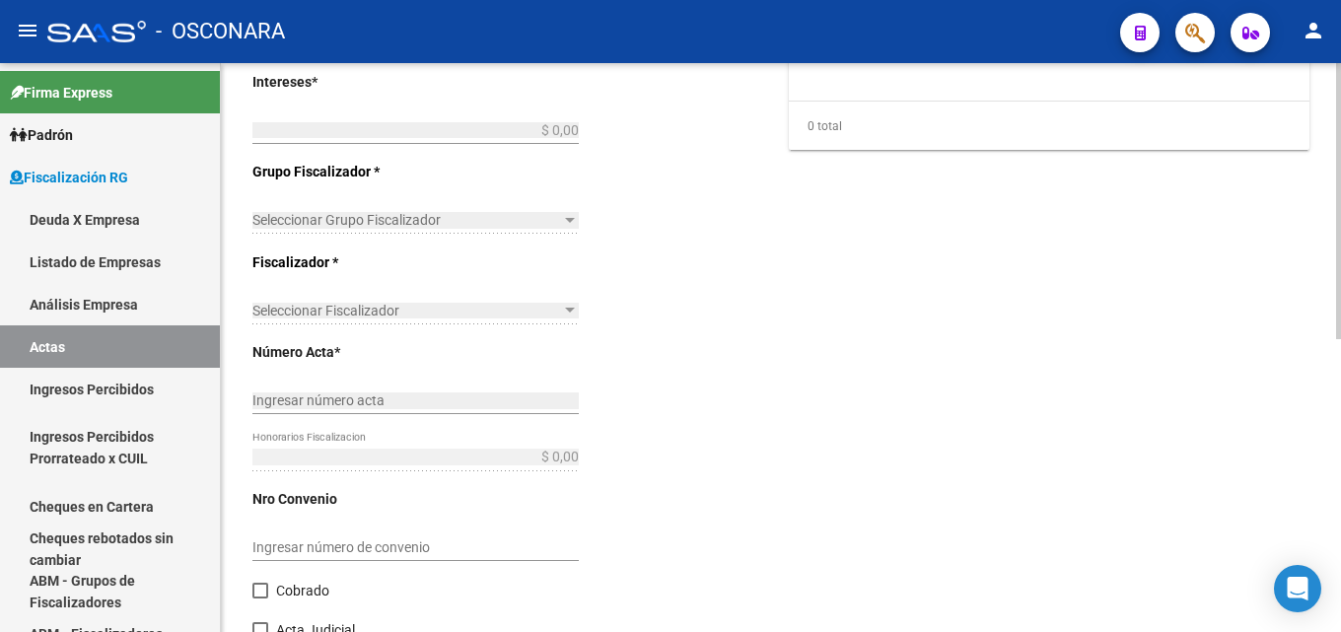
type input "202401"
type input "202407"
type input "$ 1.200.000,00"
type input "$ 543.913,07"
type input "$ 439.778,34"
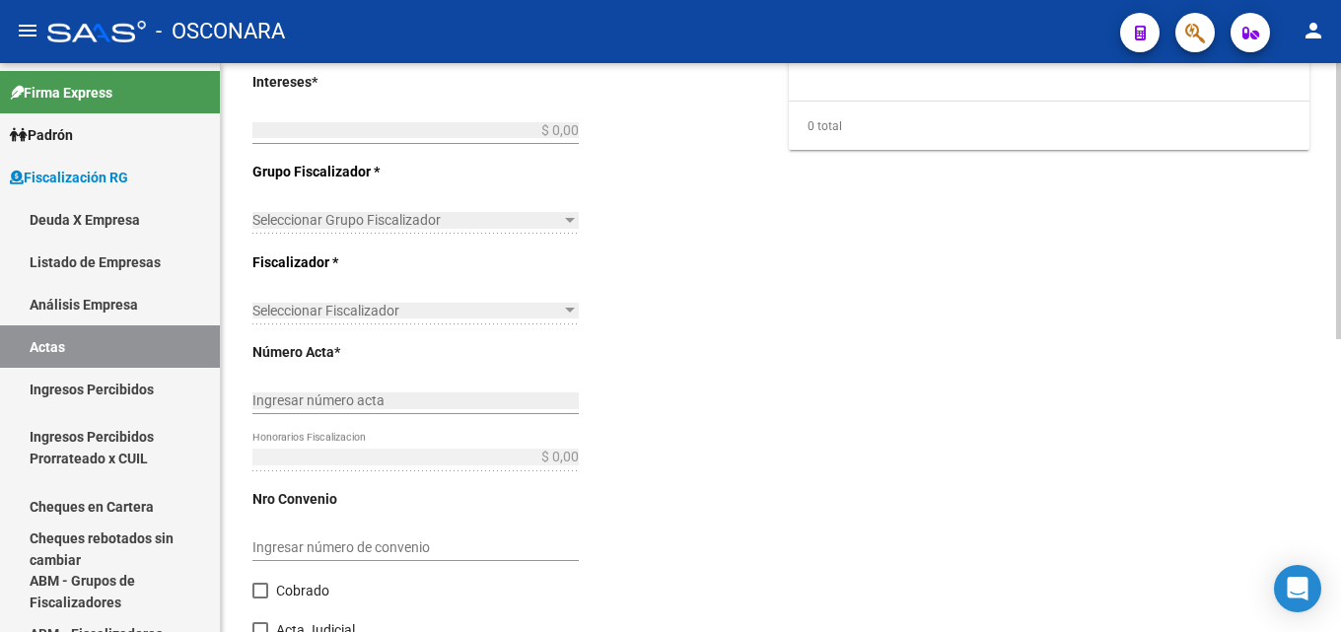
type input "2248"
type input "$ 216.308,59"
checkbox input "true"
type input "COBRANZA FISCALIZADORA [PERSON_NAME]"
type input "[DATE]"
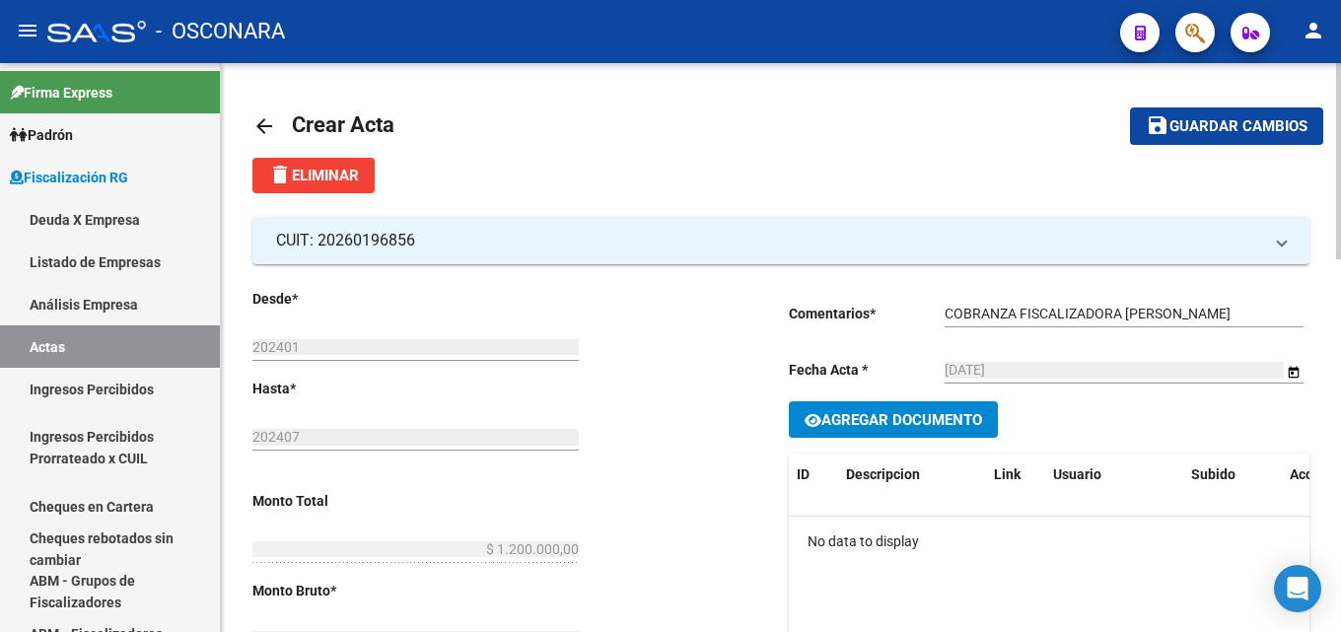
click at [258, 128] on mat-icon "arrow_back" at bounding box center [265, 126] width 24 height 24
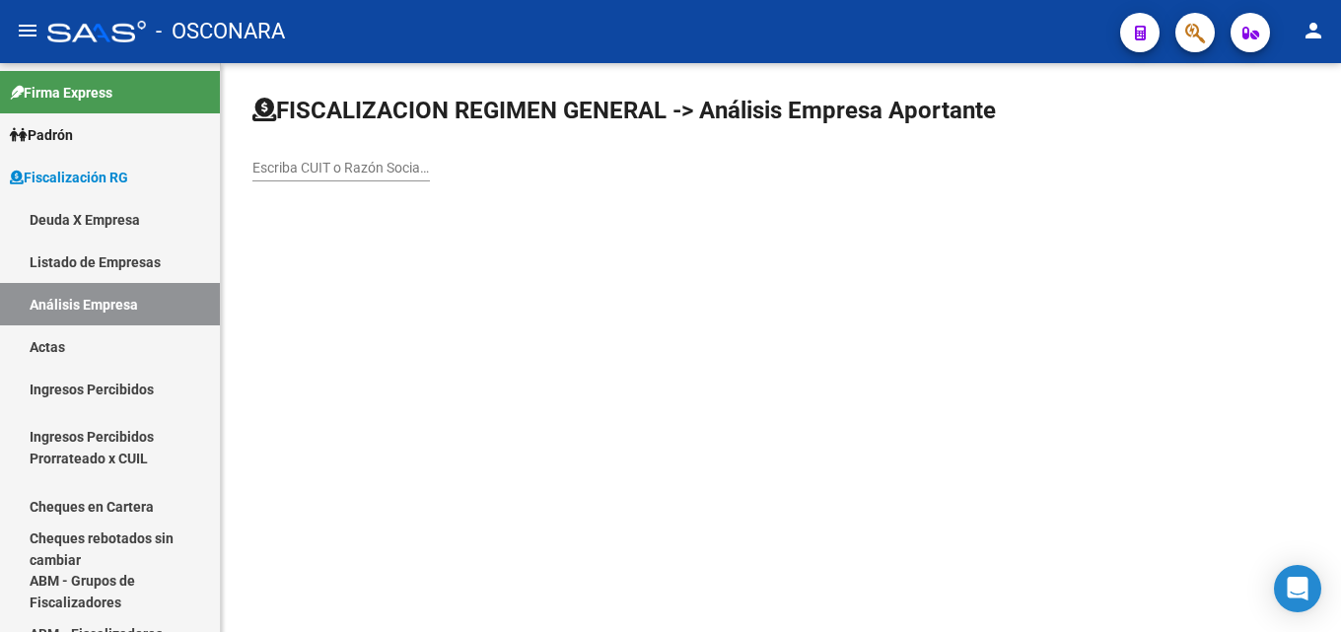
click at [625, 464] on mat-sidenav-content "FISCALIZACION REGIMEN GENERAL -> Análisis Empresa Aportante Escriba CUIT o Razó…" at bounding box center [781, 347] width 1121 height 569
click at [281, 172] on input "Escriba CUIT o Razón Social para buscar" at bounding box center [342, 168] width 178 height 17
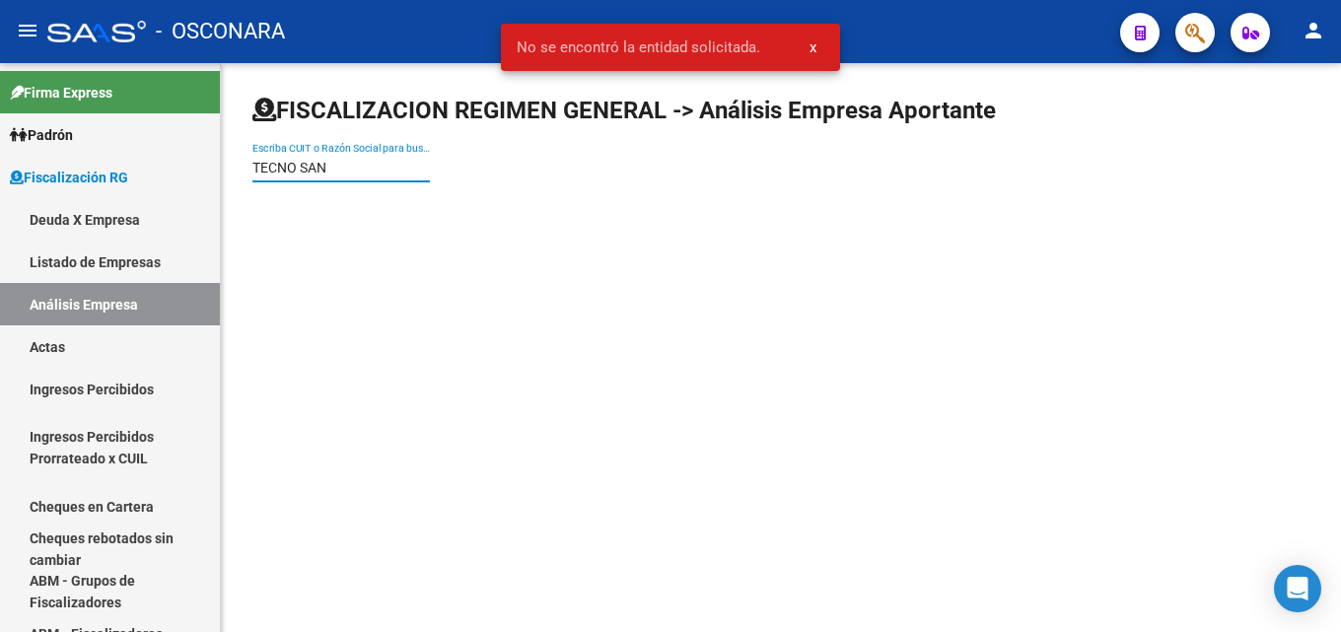
click at [343, 162] on input "TECNO SAN" at bounding box center [342, 168] width 178 height 17
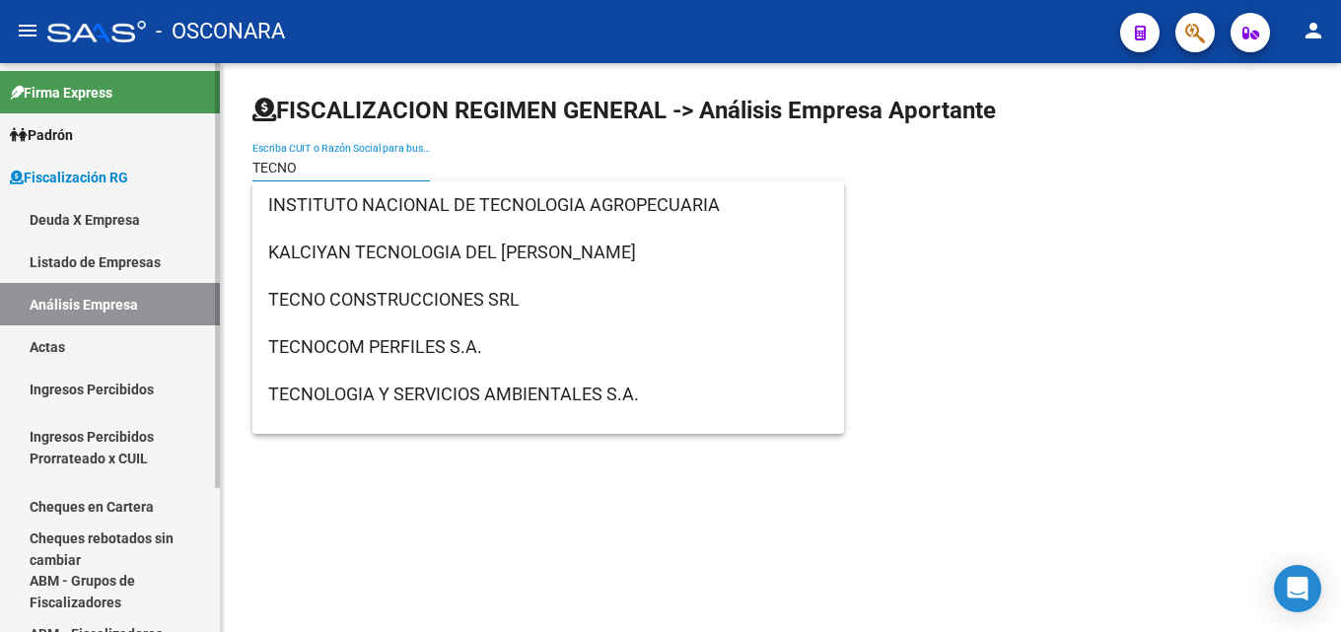
drag, startPoint x: 336, startPoint y: 165, endPoint x: 55, endPoint y: 170, distance: 281.2
click at [65, 168] on mat-sidenav-container "Firma Express [PERSON_NAME] Afiliados Empadronados [PERSON_NAME] Ágil Análisis …" at bounding box center [670, 347] width 1341 height 569
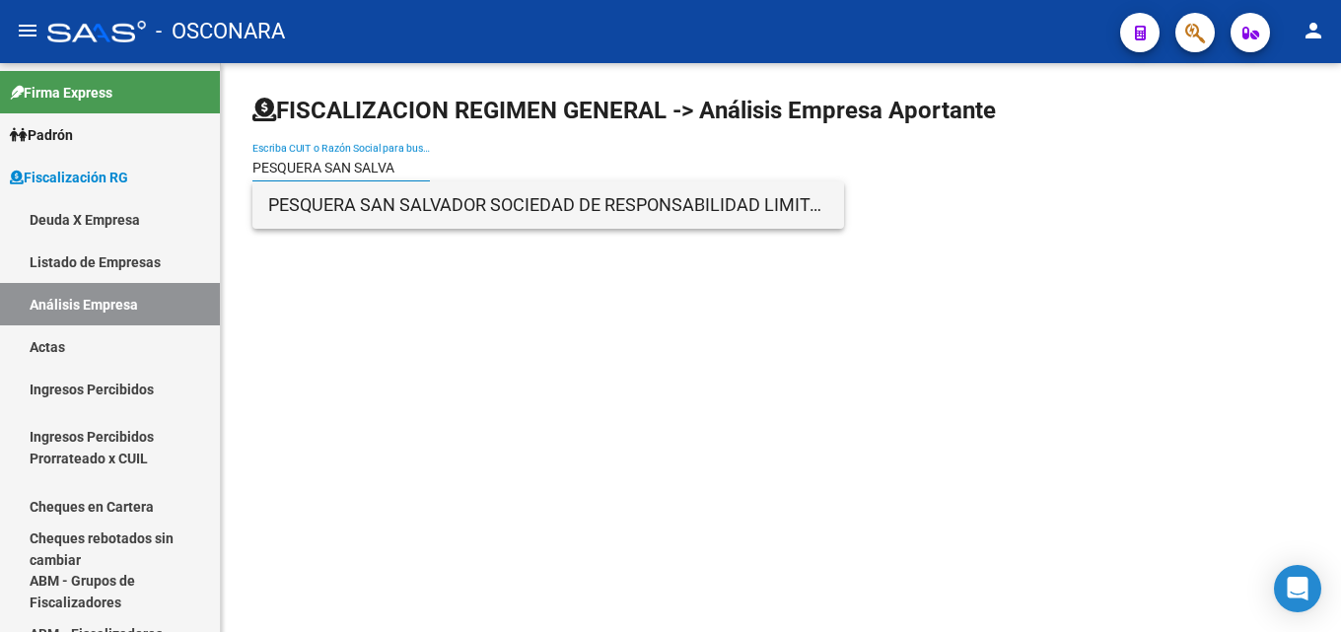
type input "PESQUERA SAN SALVA"
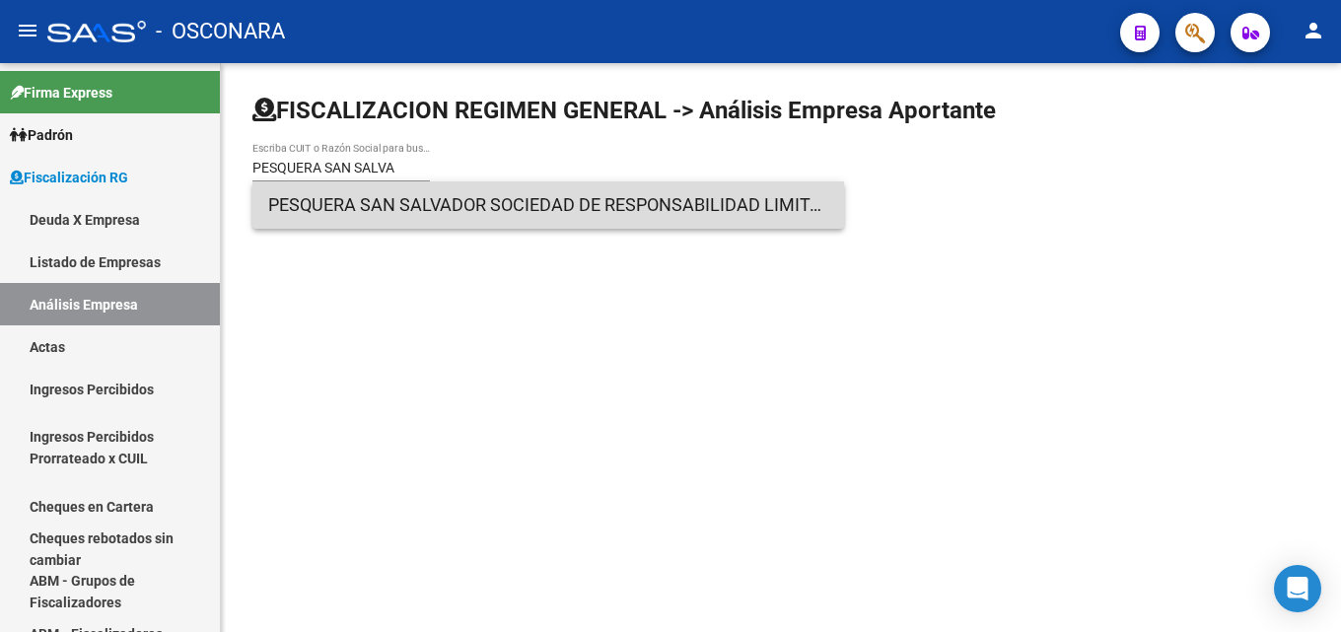
click at [467, 186] on span "PESQUERA SAN SALVADOR SOCIEDAD DE RESPONSABILIDAD LIMITADA" at bounding box center [548, 204] width 560 height 47
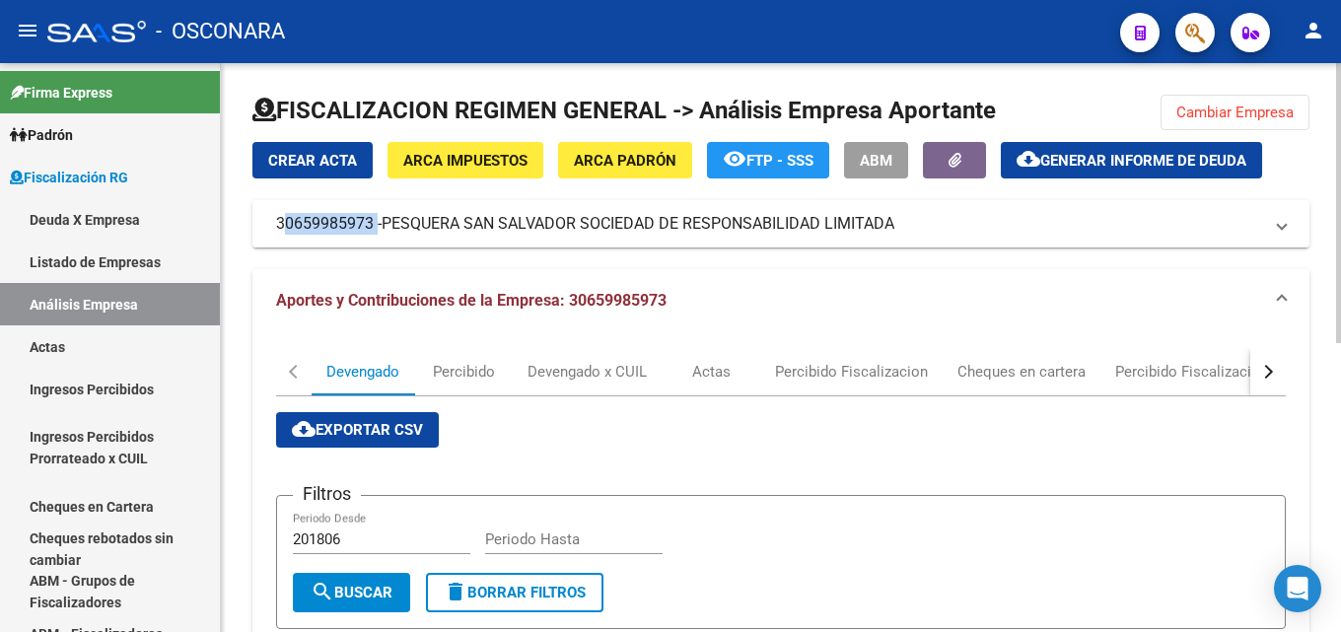
drag, startPoint x: 257, startPoint y: 221, endPoint x: 373, endPoint y: 230, distance: 115.7
click at [373, 230] on mat-expansion-panel-header "30659985973 - PESQUERA SAN SALVADOR SOCIEDAD DE RESPONSABILIDAD LIMITADA" at bounding box center [781, 223] width 1057 height 47
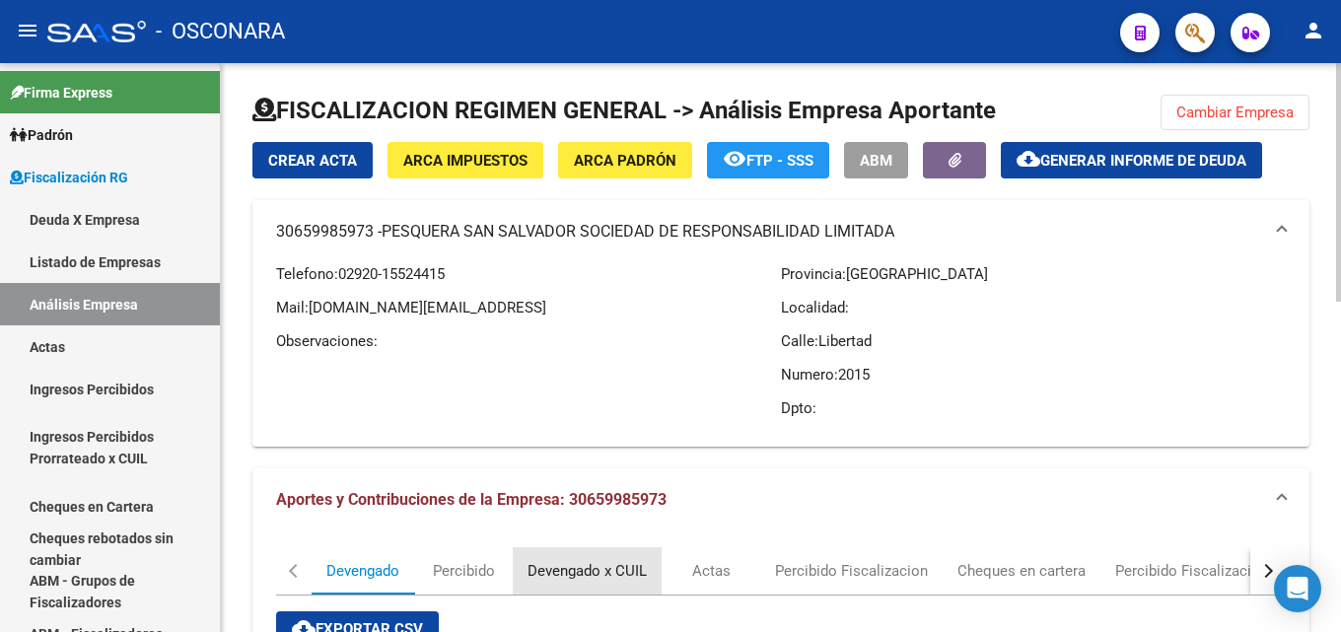
click at [601, 562] on div "Devengado x CUIL" at bounding box center [587, 571] width 119 height 22
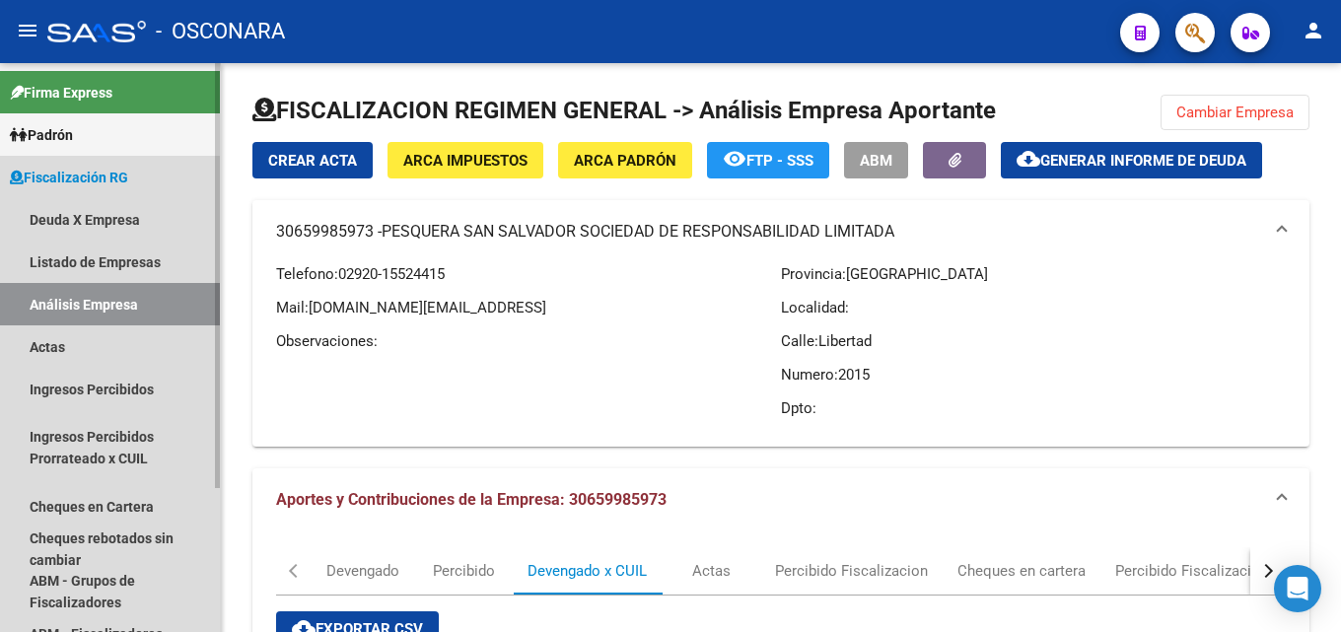
click at [60, 291] on link "Análisis Empresa" at bounding box center [110, 304] width 220 height 42
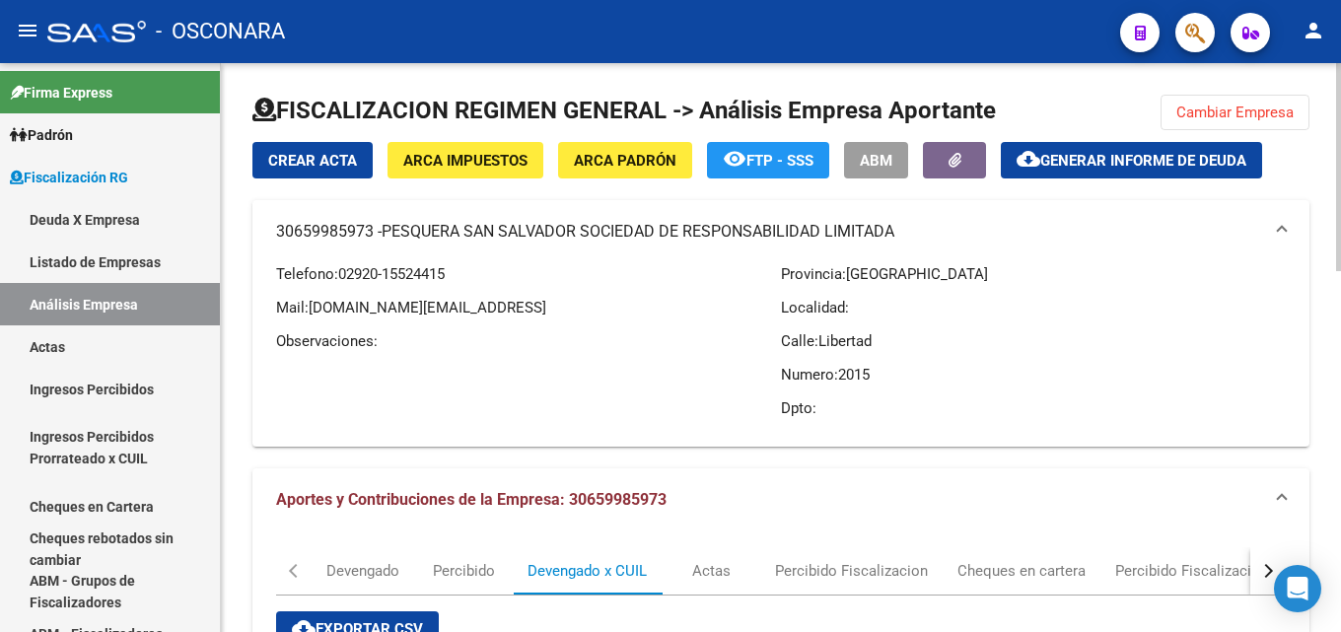
drag, startPoint x: 1214, startPoint y: 112, endPoint x: 856, endPoint y: 135, distance: 358.8
click at [1213, 111] on span "Cambiar Empresa" at bounding box center [1235, 113] width 117 height 18
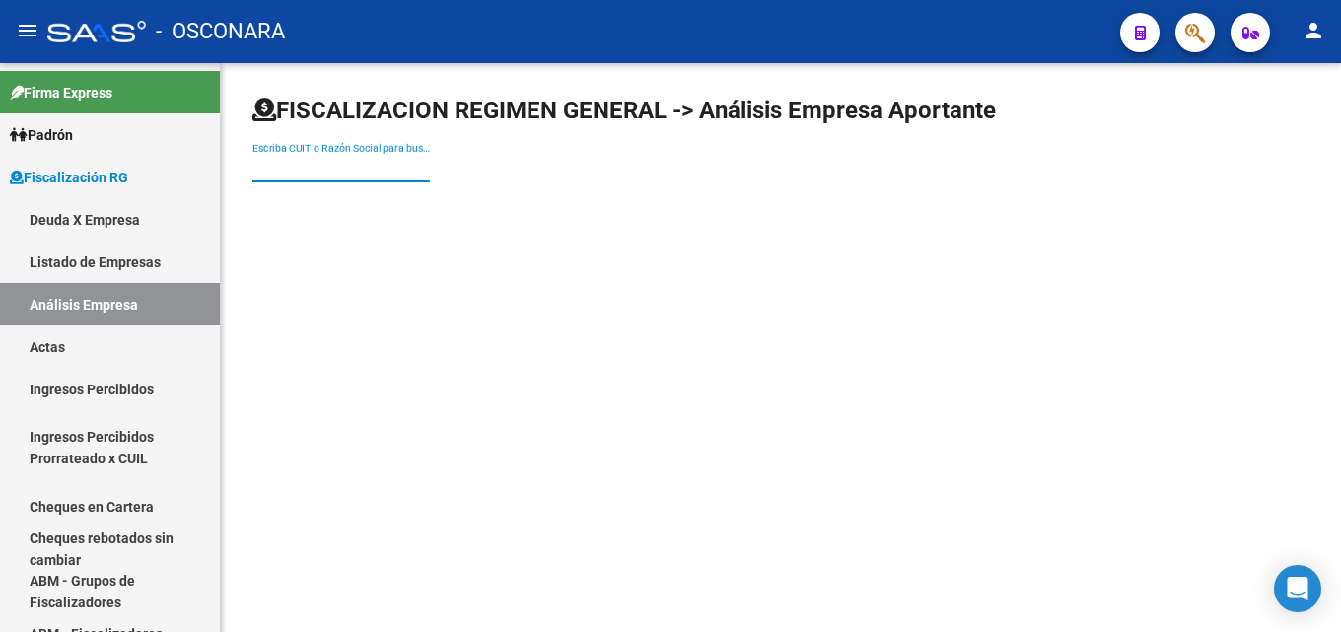
click at [361, 163] on input "Escriba CUIT o Razón Social para buscar" at bounding box center [342, 168] width 178 height 17
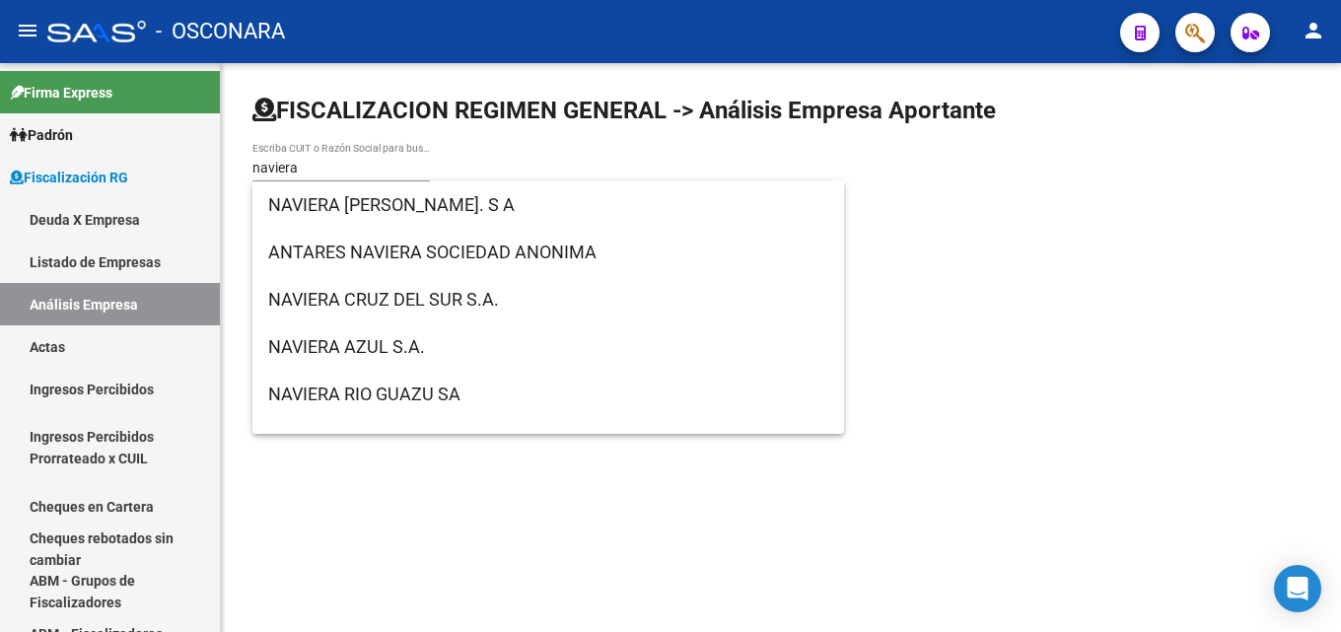
click at [314, 177] on div "naviera Escriba CUIT o Razón Social para buscar" at bounding box center [342, 161] width 178 height 39
click at [322, 155] on div "naviera Escriba CUIT o Razón Social para buscar" at bounding box center [342, 161] width 178 height 39
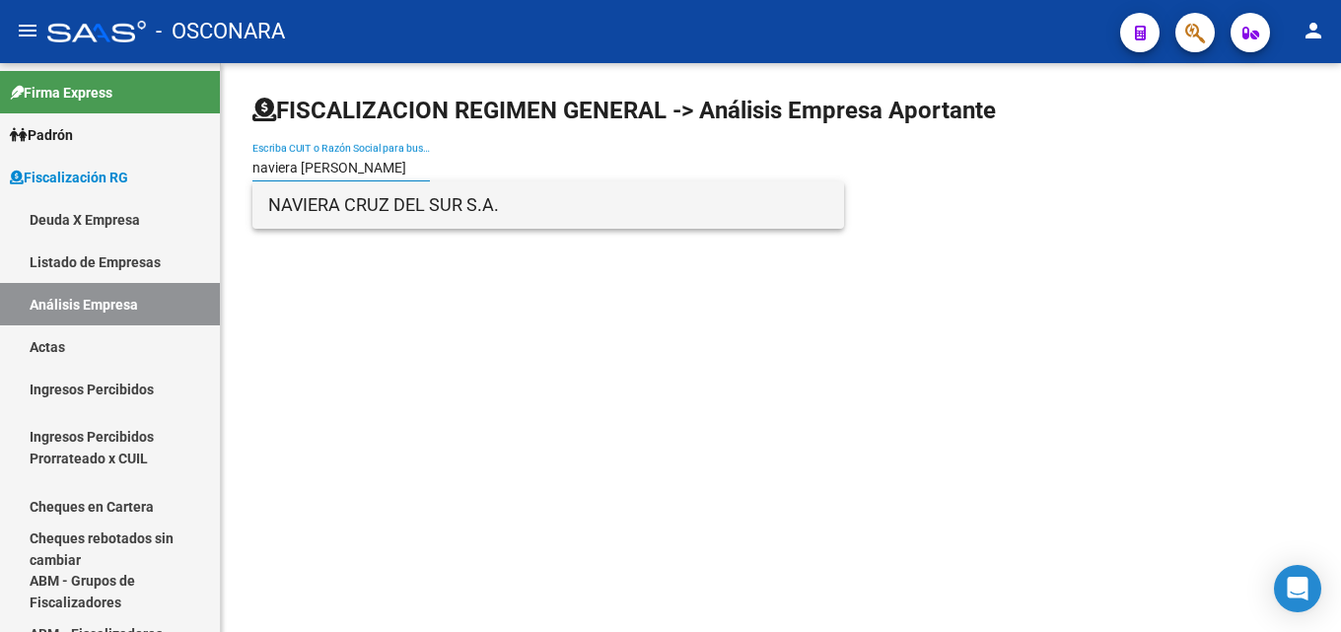
type input "naviera [PERSON_NAME]"
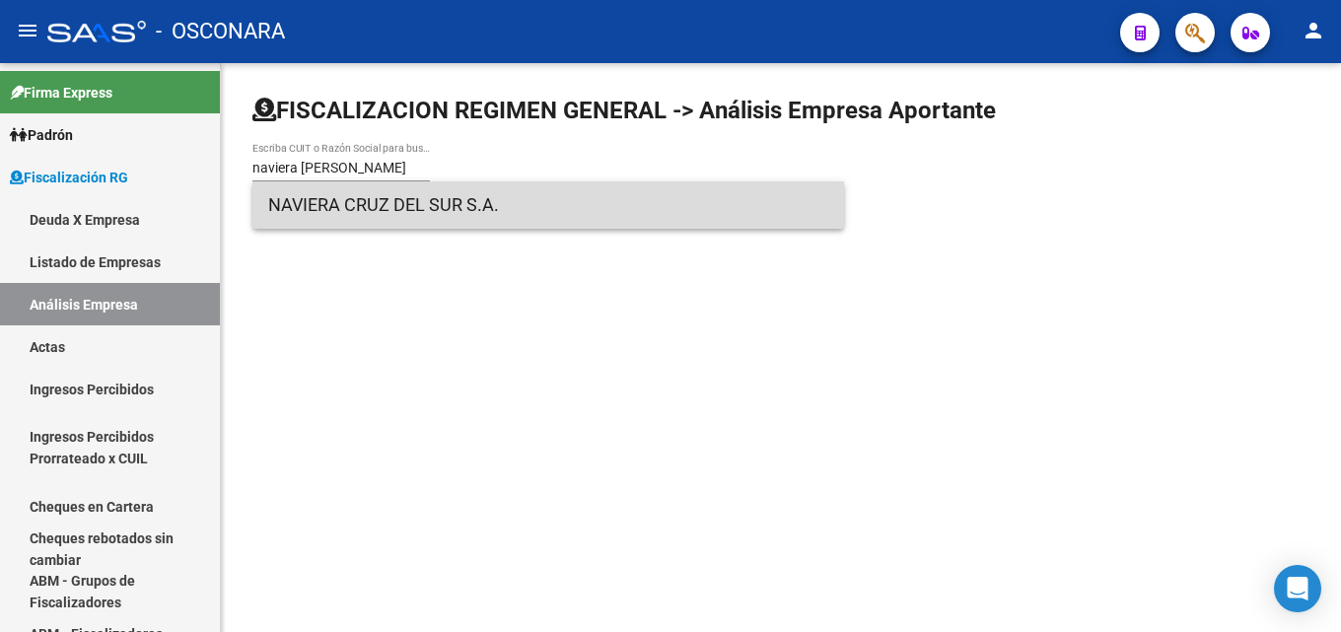
click at [349, 203] on span "NAVIERA CRUZ DEL SUR S.A." at bounding box center [548, 204] width 560 height 47
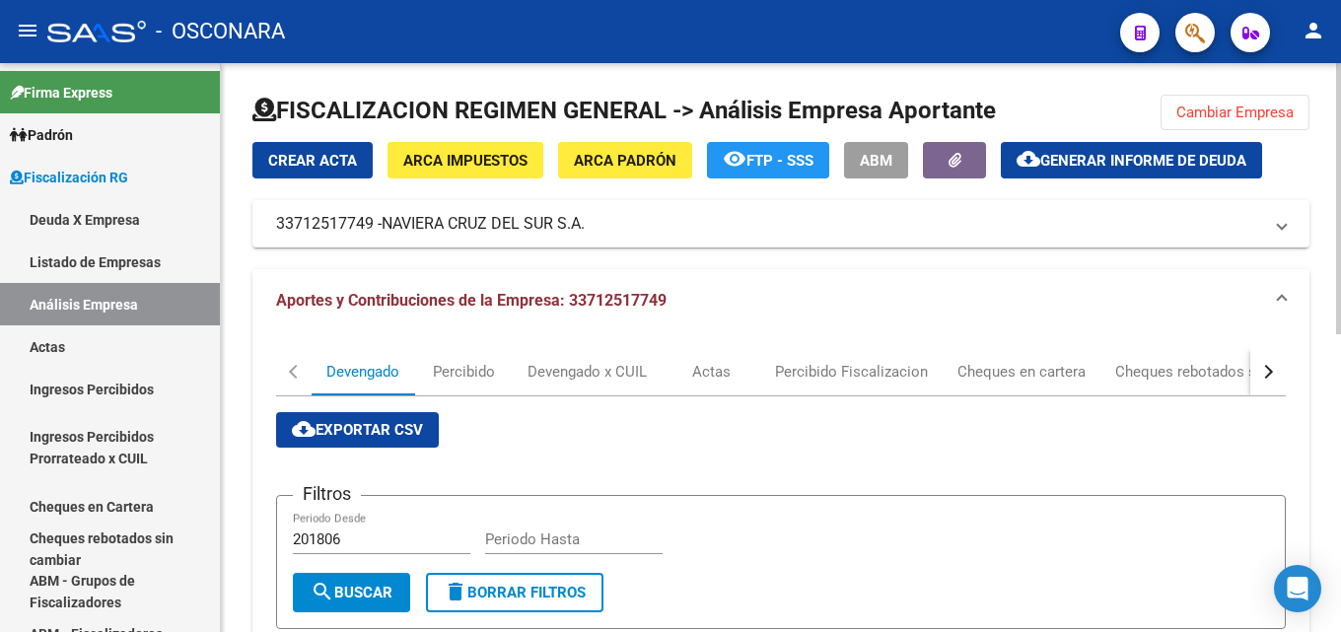
click at [1284, 373] on button "button" at bounding box center [1269, 371] width 36 height 47
click at [1082, 367] on div "DDJJ" at bounding box center [1089, 372] width 36 height 22
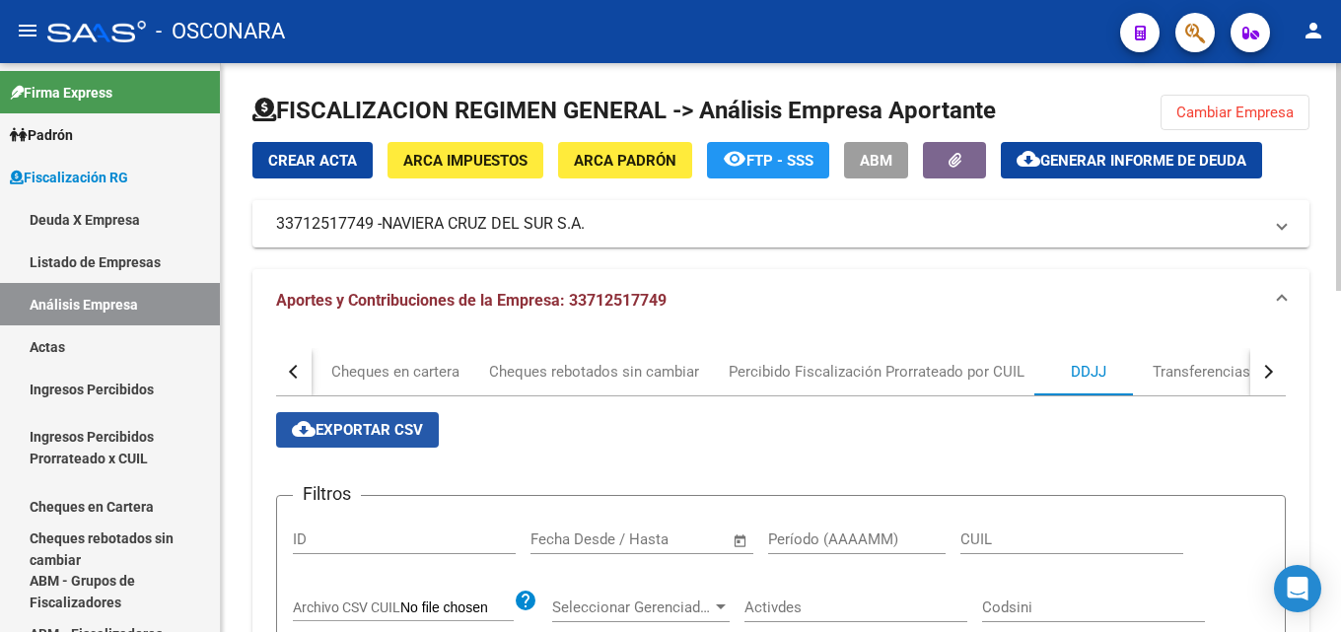
click at [359, 435] on span "cloud_download Exportar CSV" at bounding box center [357, 430] width 131 height 18
click at [1120, 160] on span "Generar informe de deuda" at bounding box center [1144, 161] width 206 height 18
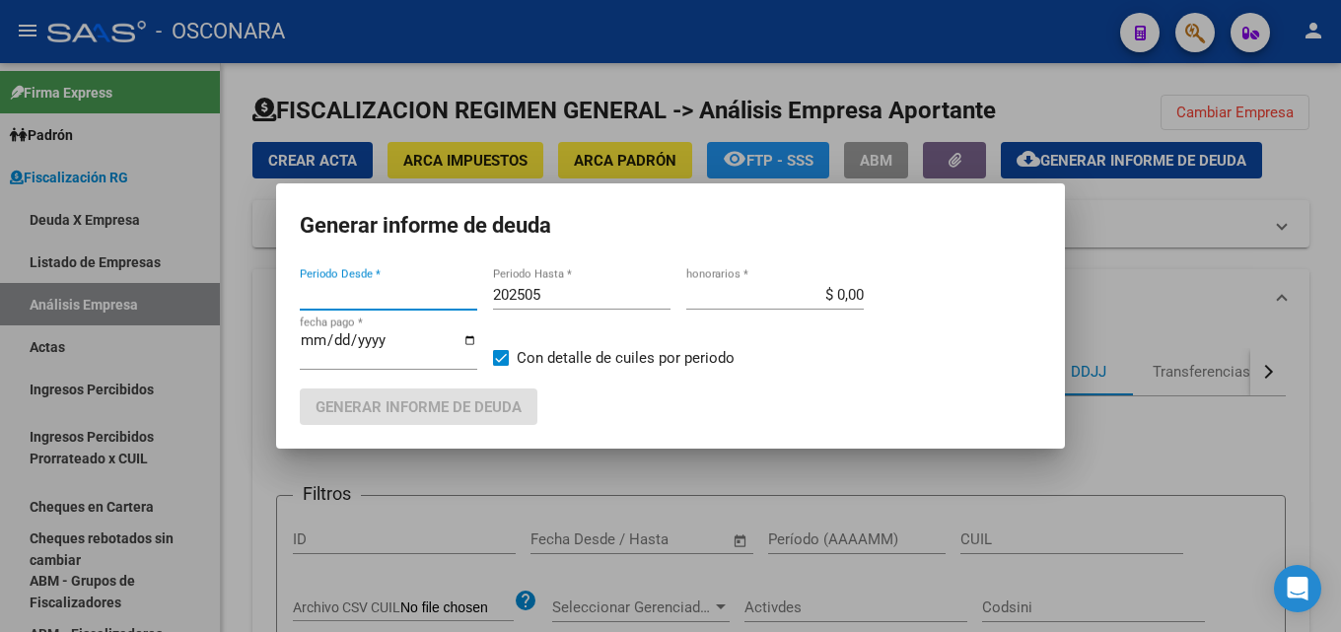
type input "202411"
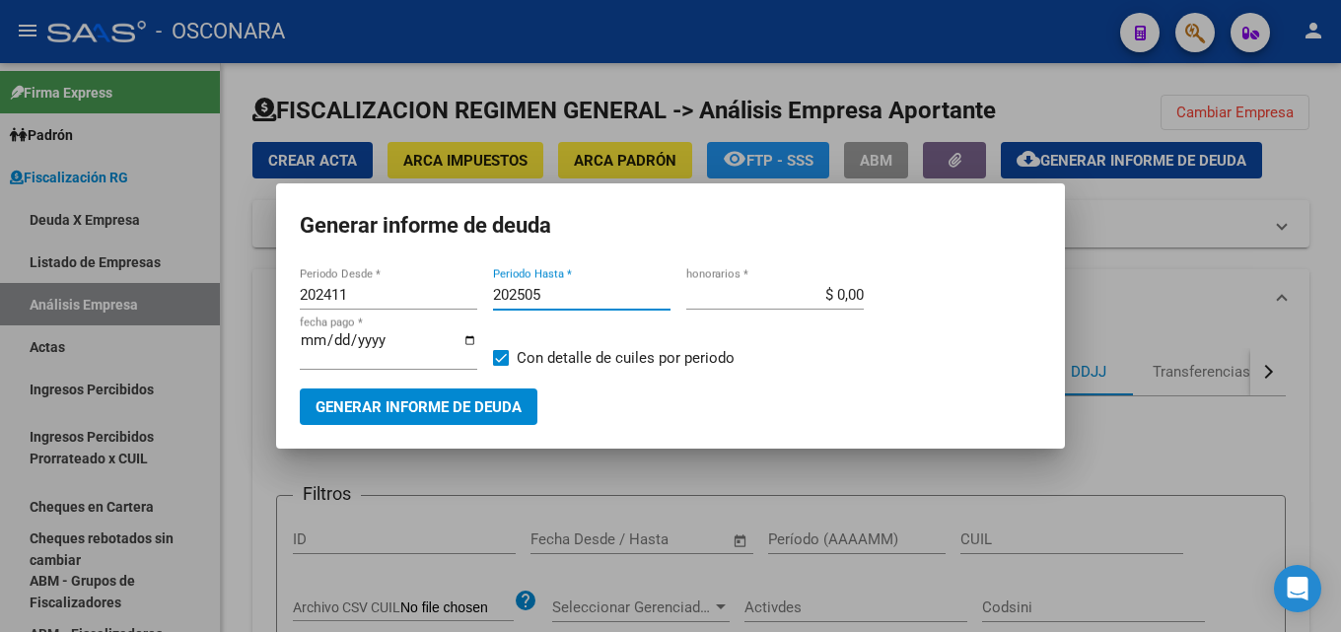
click at [572, 291] on input "202505" at bounding box center [582, 295] width 178 height 18
click at [572, 290] on input "202505" at bounding box center [582, 295] width 178 height 18
type input "202507"
type input "$ 15,00"
type input "[DATE]"
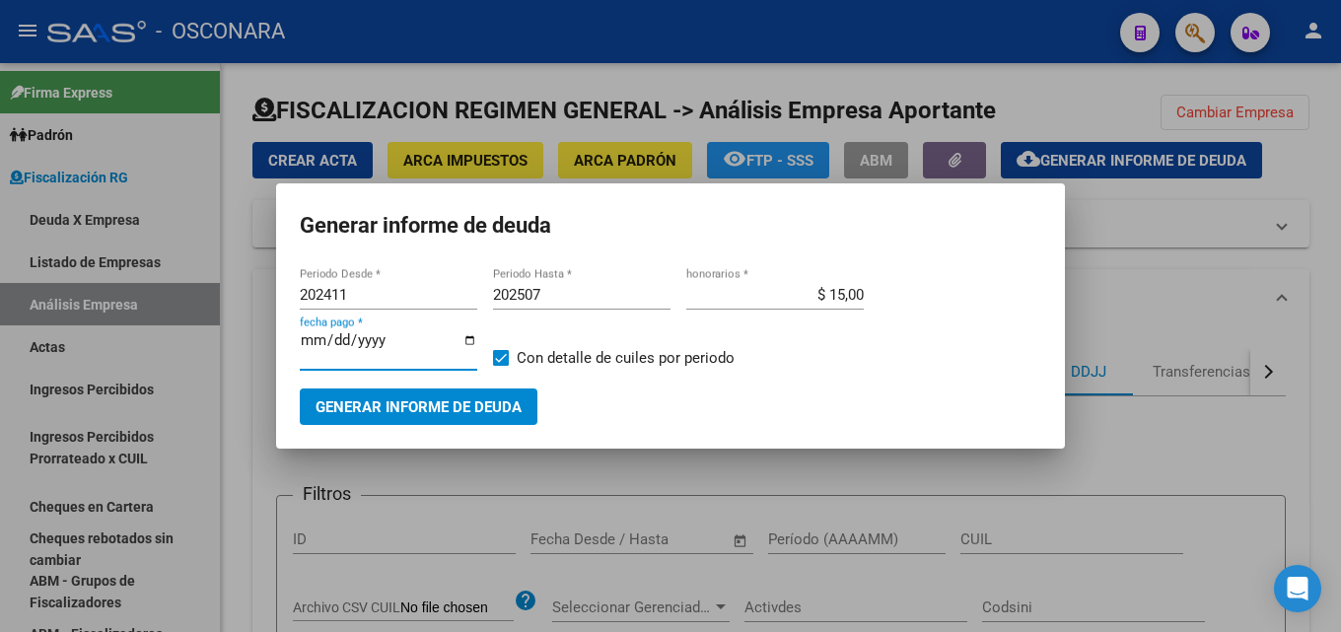
click at [316, 341] on input "[DATE]" at bounding box center [389, 348] width 178 height 32
type input "[DATE]"
click at [358, 403] on span "Generar informe de deuda" at bounding box center [419, 408] width 206 height 18
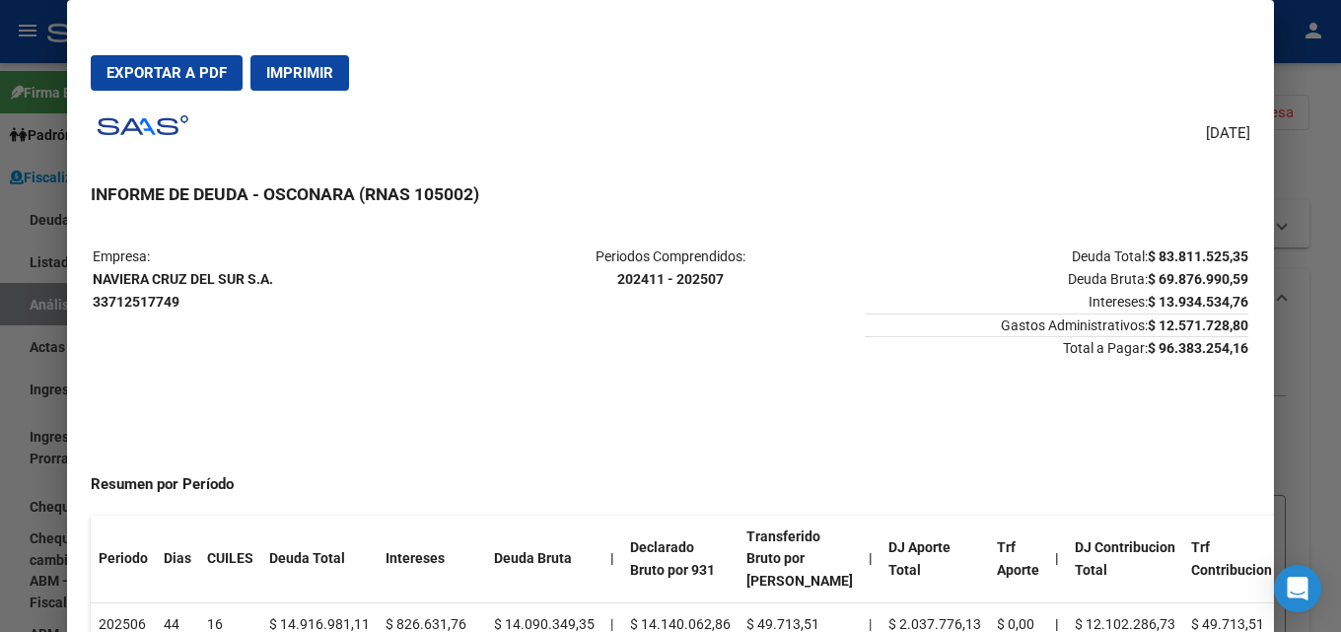
click at [138, 64] on span "Exportar a PDF" at bounding box center [167, 73] width 120 height 18
